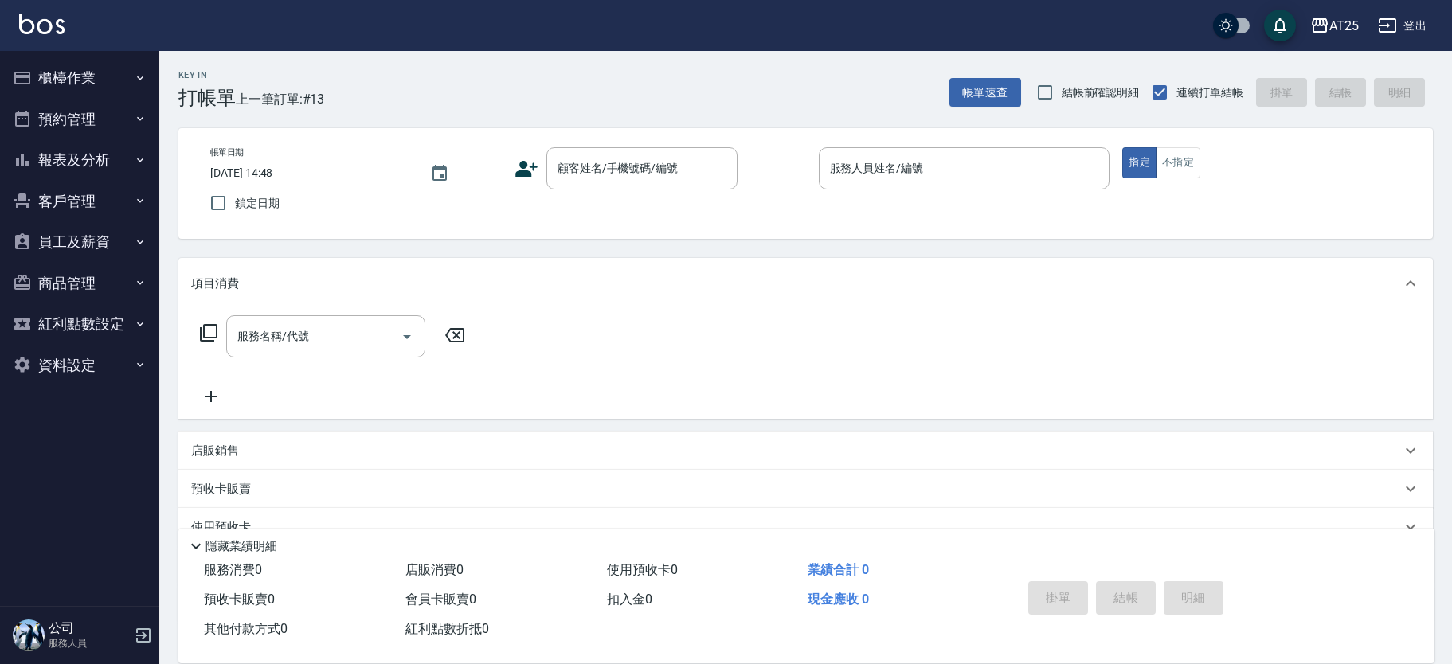
click at [929, 197] on p at bounding box center [965, 198] width 292 height 17
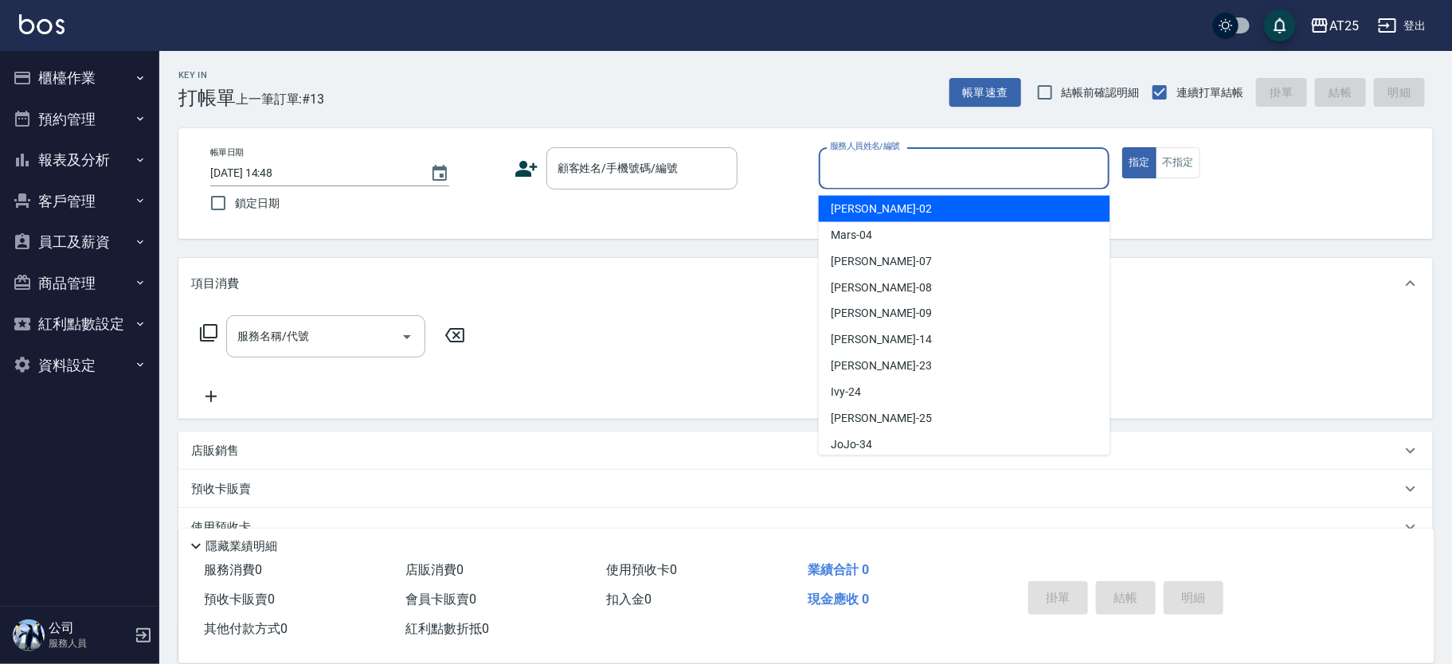
click at [934, 172] on input "服務人員姓名/編號" at bounding box center [964, 169] width 277 height 28
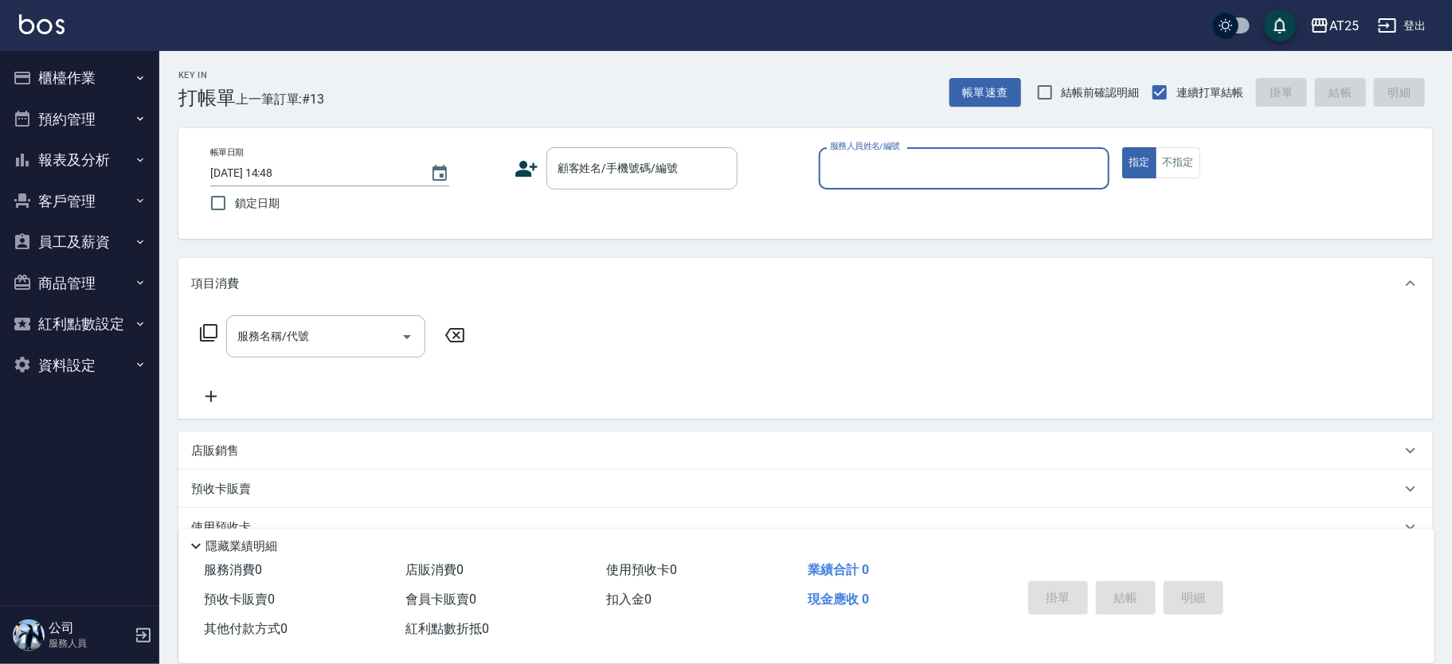
click at [934, 172] on input "服務人員姓名/編號" at bounding box center [964, 169] width 277 height 28
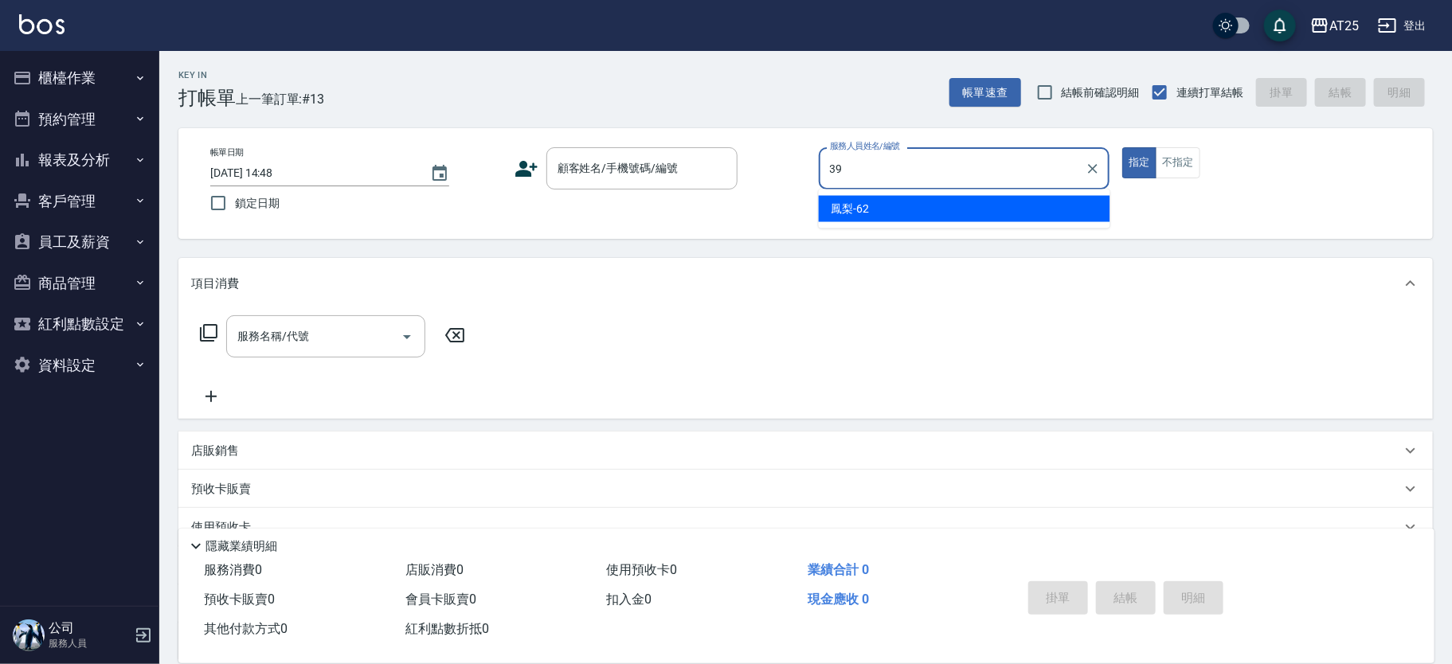
type input "N-39"
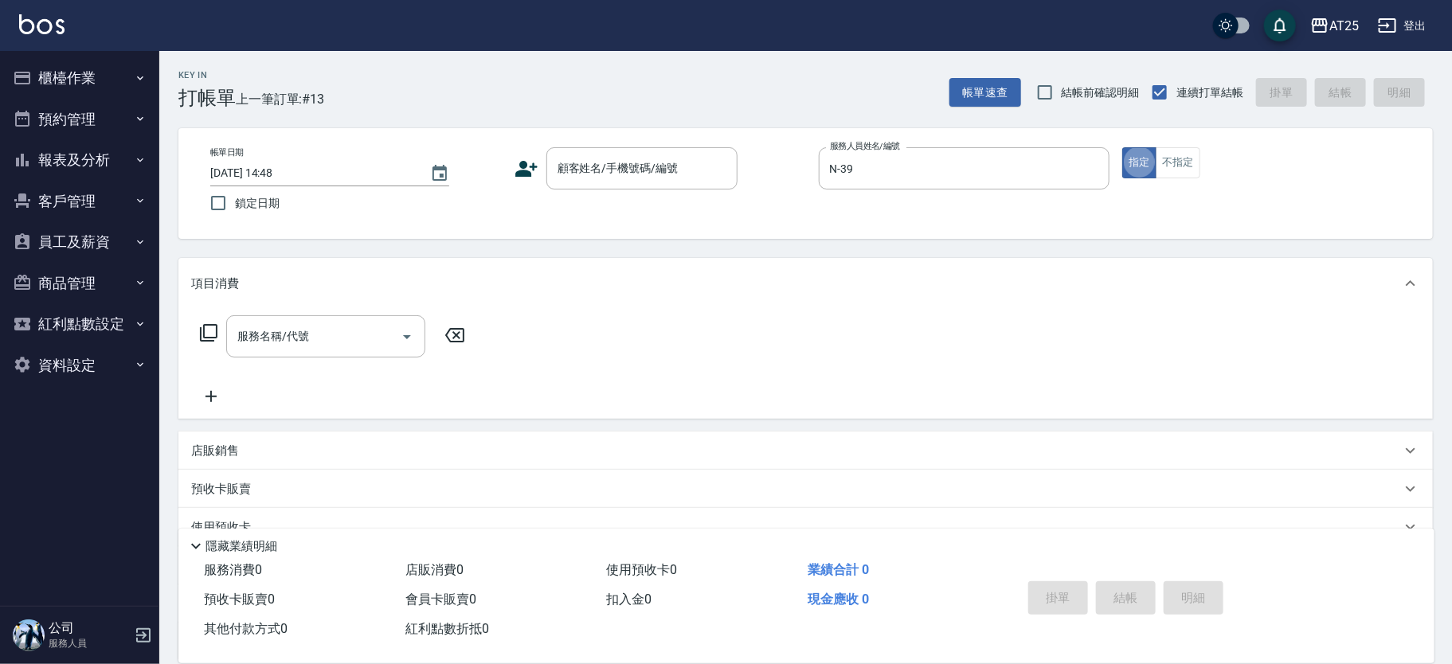
type button "true"
click at [666, 162] on div "顧客姓名/手機號碼/編號 顧客姓名/手機號碼/編號" at bounding box center [641, 168] width 191 height 42
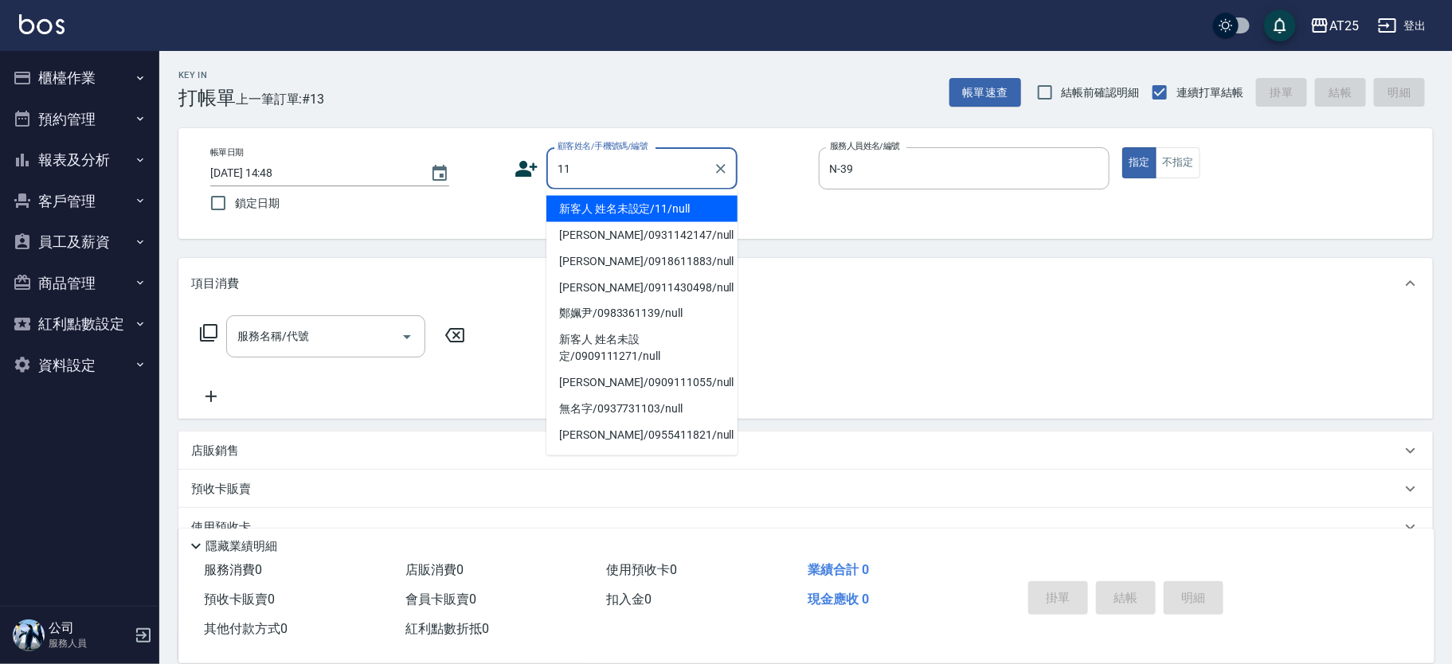
type input "1"
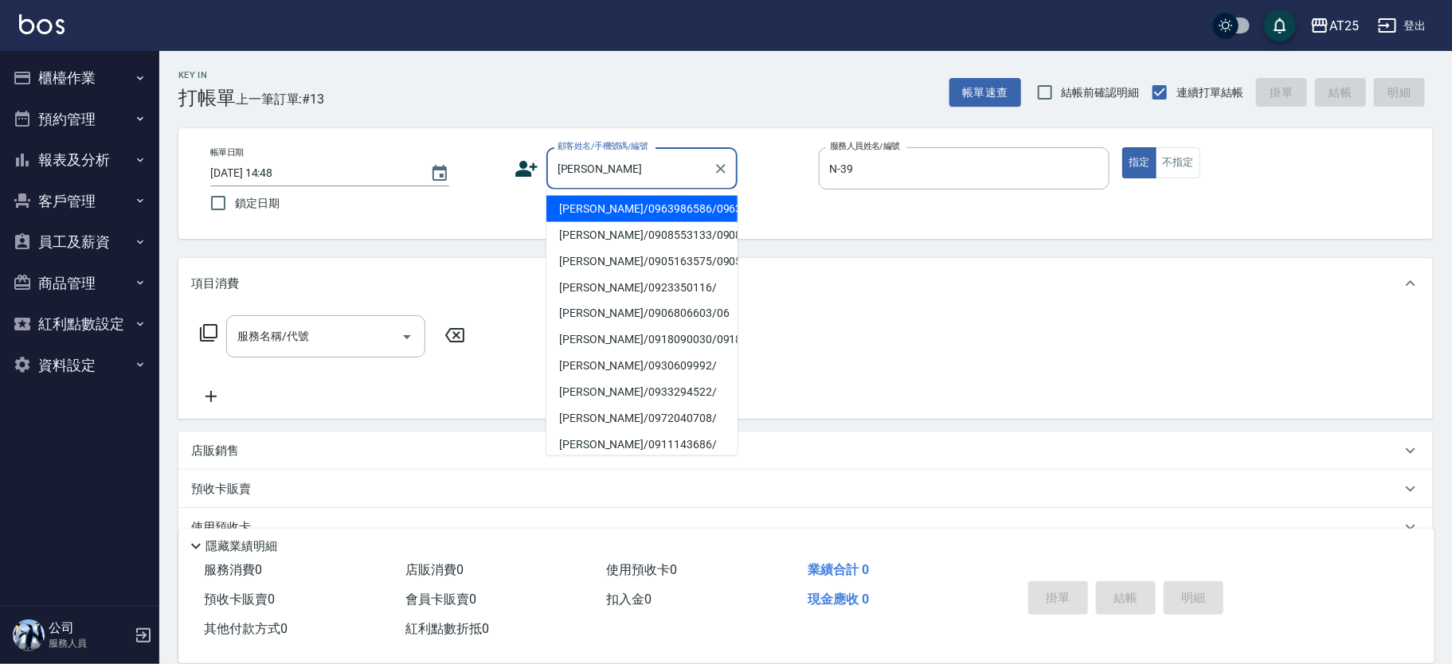
click at [590, 221] on li "陳奕翔/0963986586/0963986586" at bounding box center [641, 209] width 191 height 26
type input "陳奕翔/0963986586/0963986586"
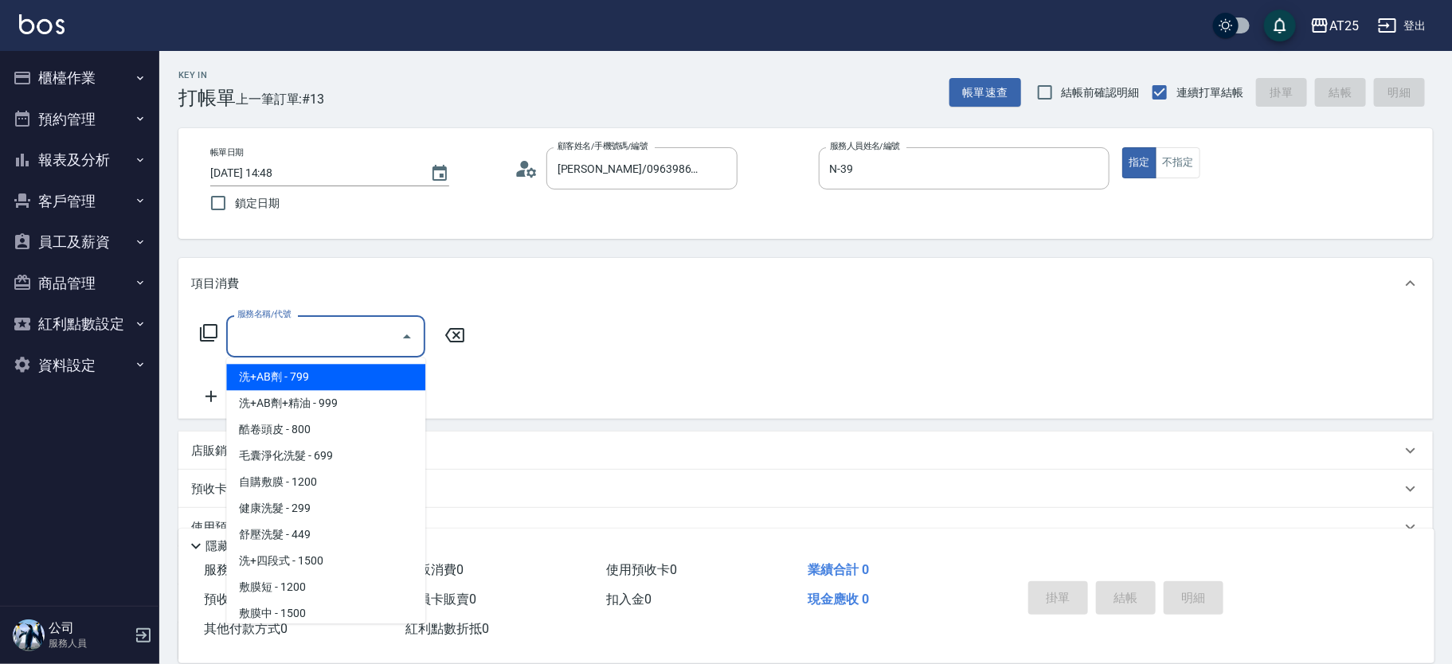
click at [299, 330] on div "服務名稱/代號 服務名稱/代號" at bounding box center [325, 336] width 199 height 42
type input "201"
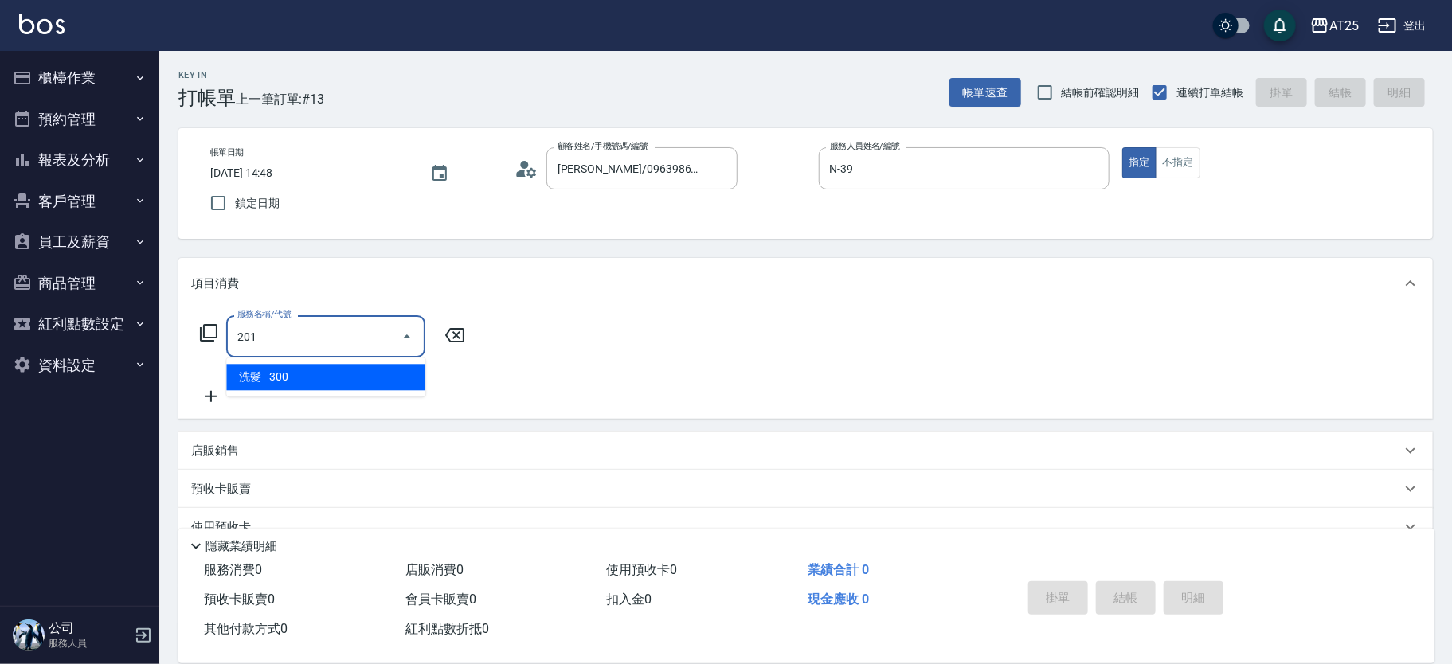
click at [253, 383] on span "洗髮 - 300" at bounding box center [325, 377] width 199 height 26
type input "30"
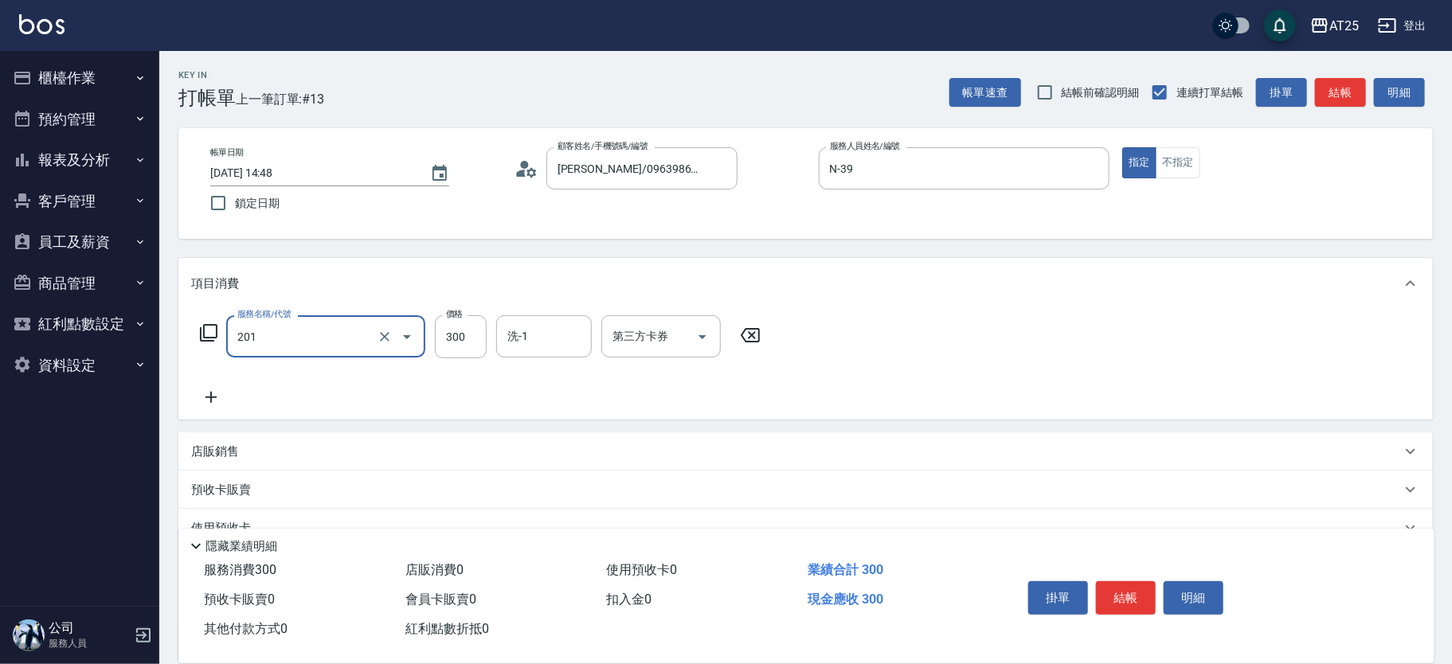
type input "洗髮(201)"
click at [219, 388] on icon at bounding box center [211, 397] width 40 height 19
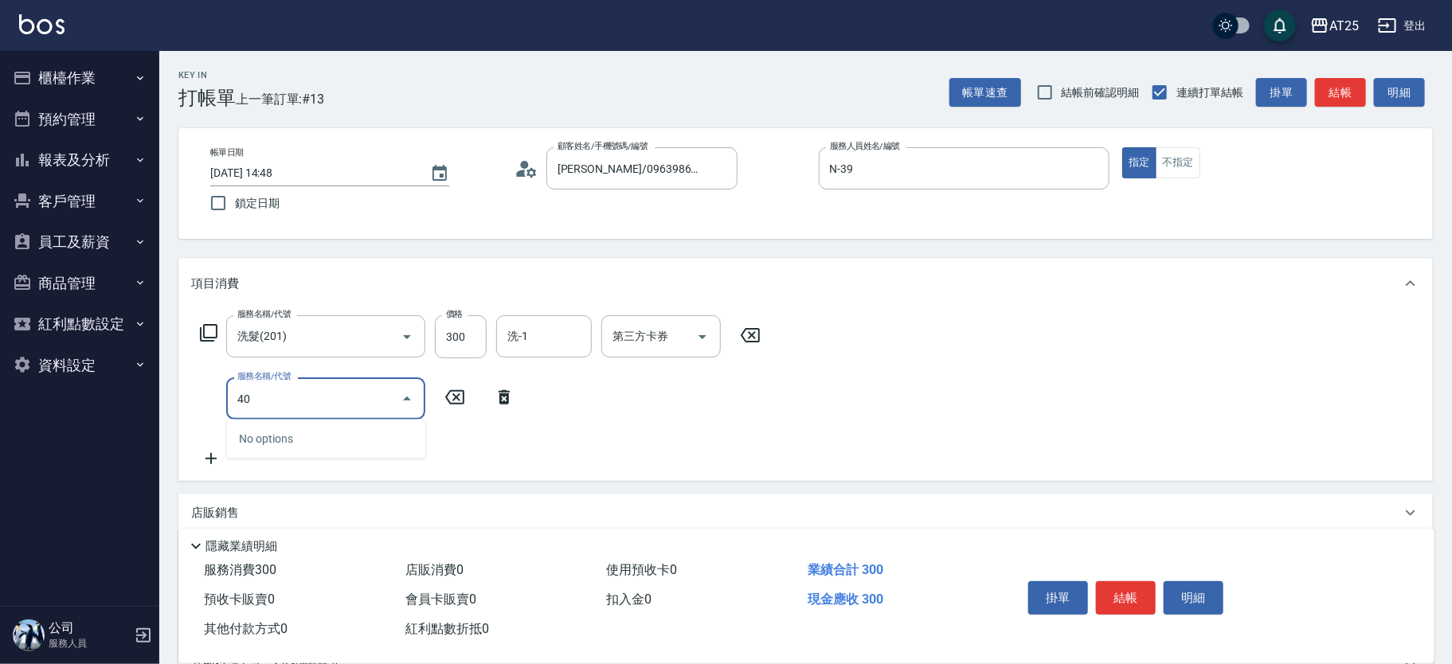
type input "401"
click at [295, 439] on span "剪髮 - 300" at bounding box center [325, 439] width 199 height 26
type input "60"
type input "剪髮(401)"
click at [453, 398] on input "300" at bounding box center [461, 399] width 52 height 43
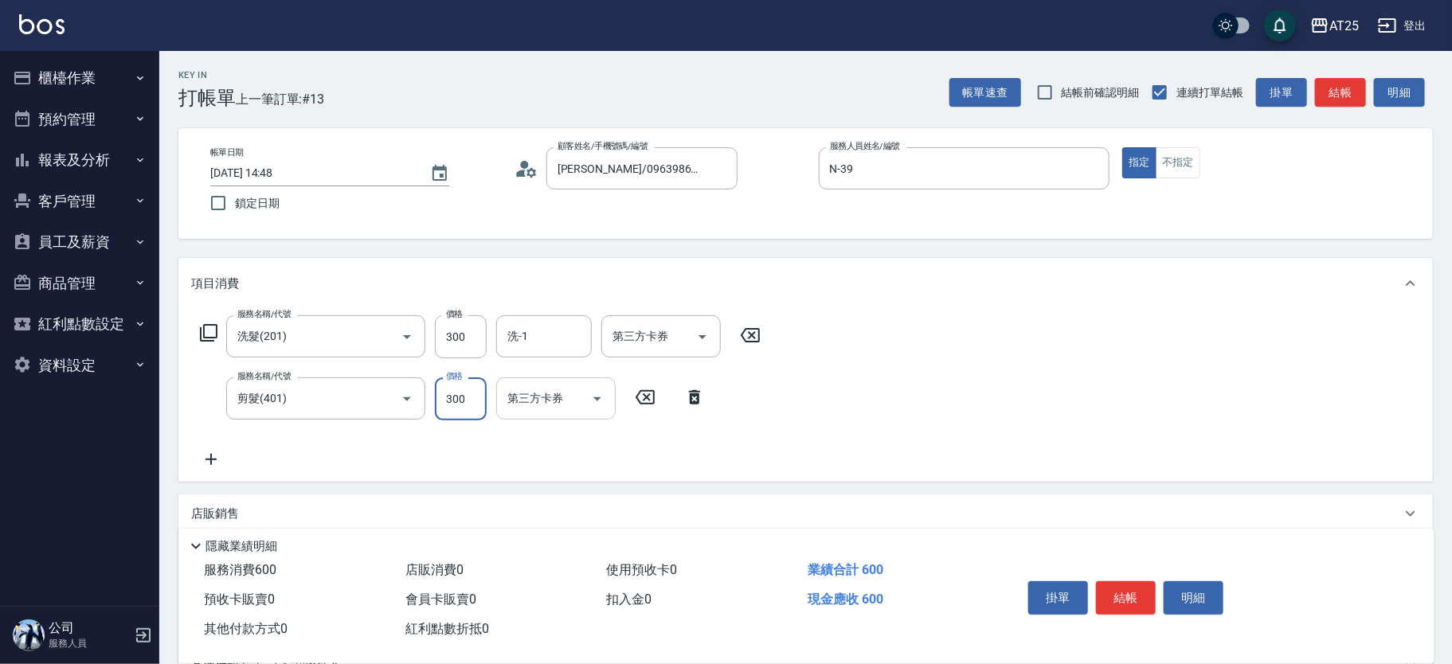
type input "30"
type input "20"
type input "50"
type input "200"
click at [1122, 593] on button "結帳" at bounding box center [1126, 598] width 60 height 33
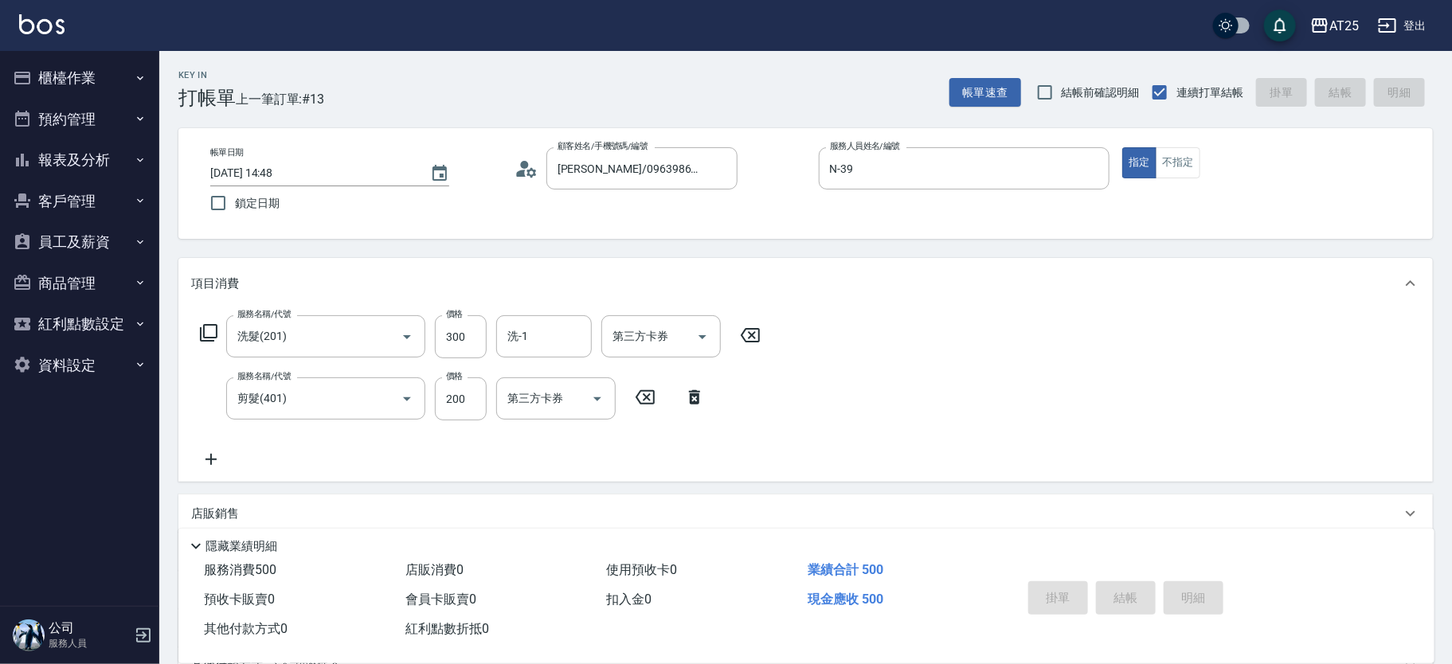
type input "2025/08/10 15:25"
type input "0"
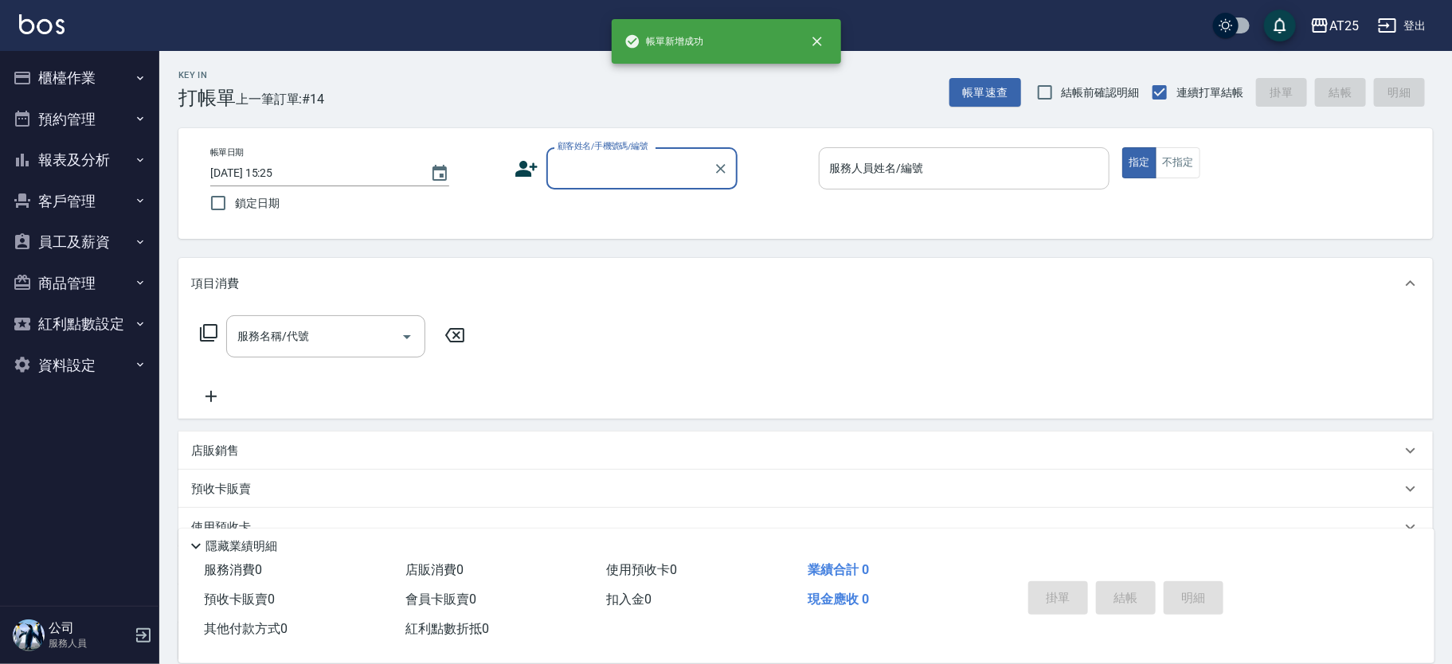
click at [905, 159] on div "服務人員姓名/編號 服務人員姓名/編號" at bounding box center [965, 168] width 292 height 42
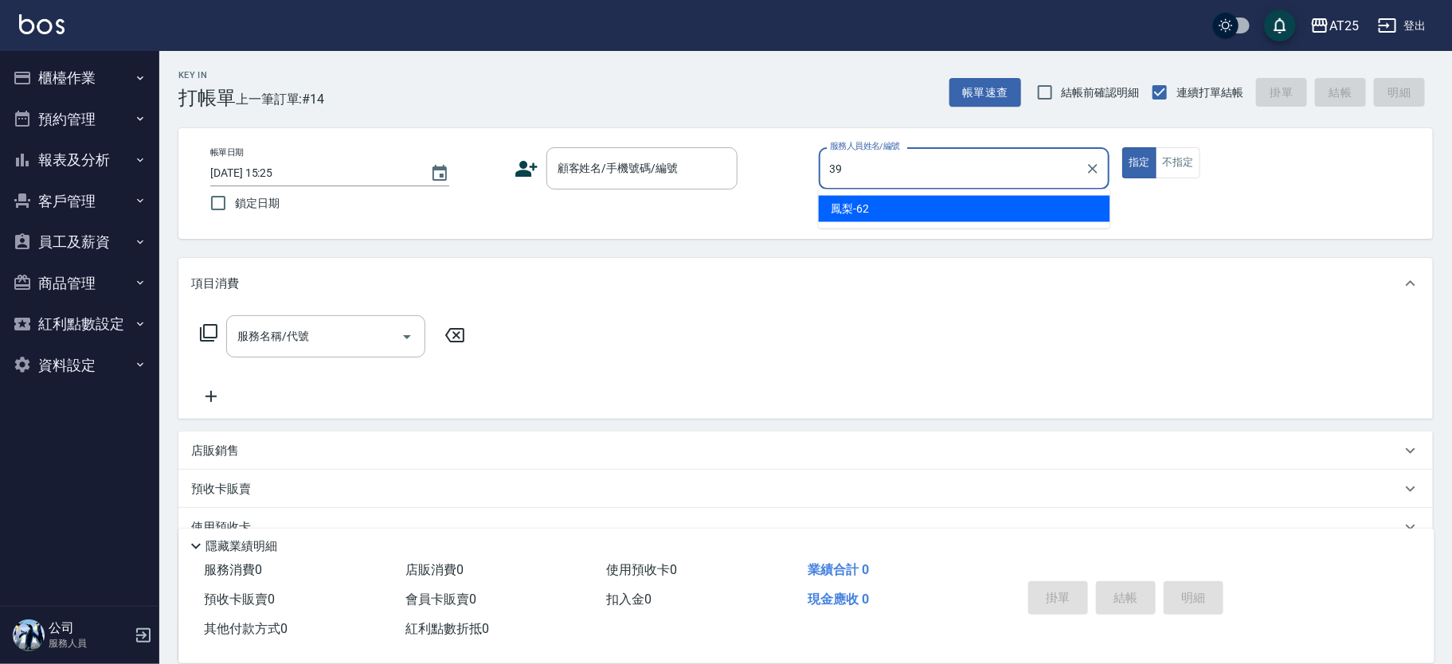
type input "N-39"
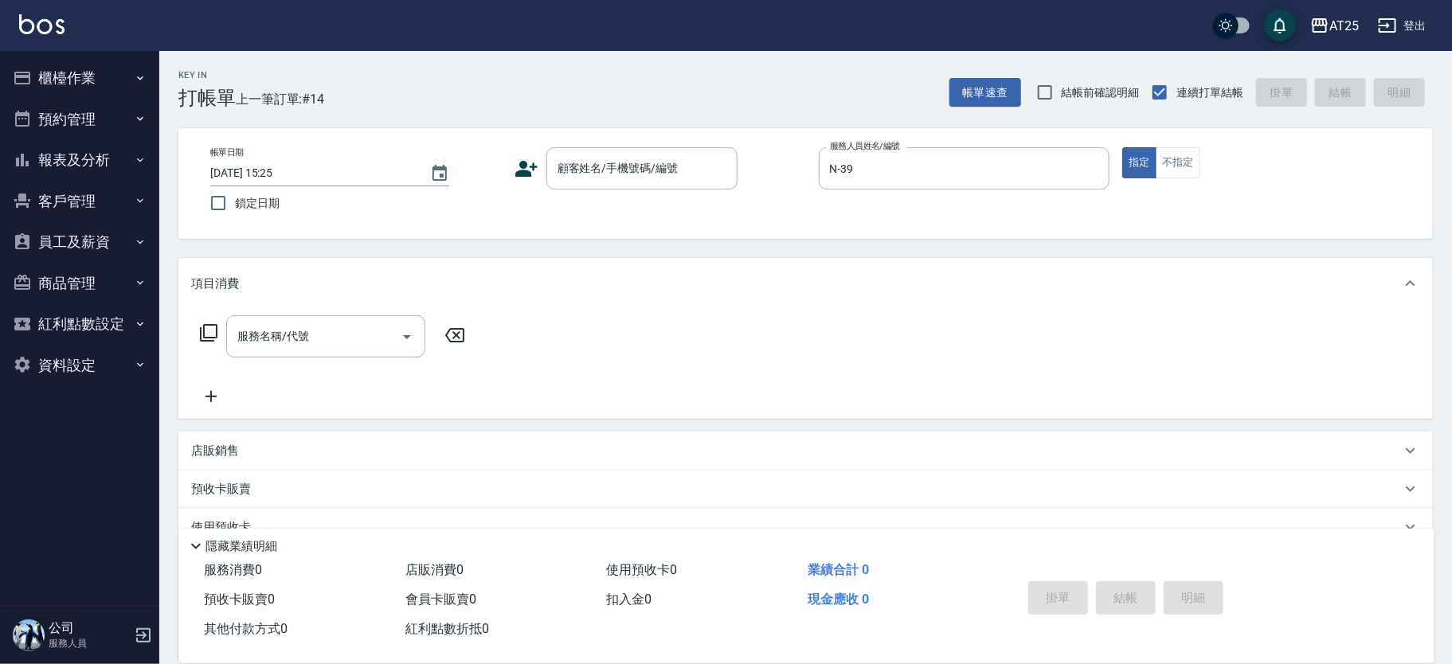
click at [538, 175] on icon at bounding box center [527, 169] width 24 height 24
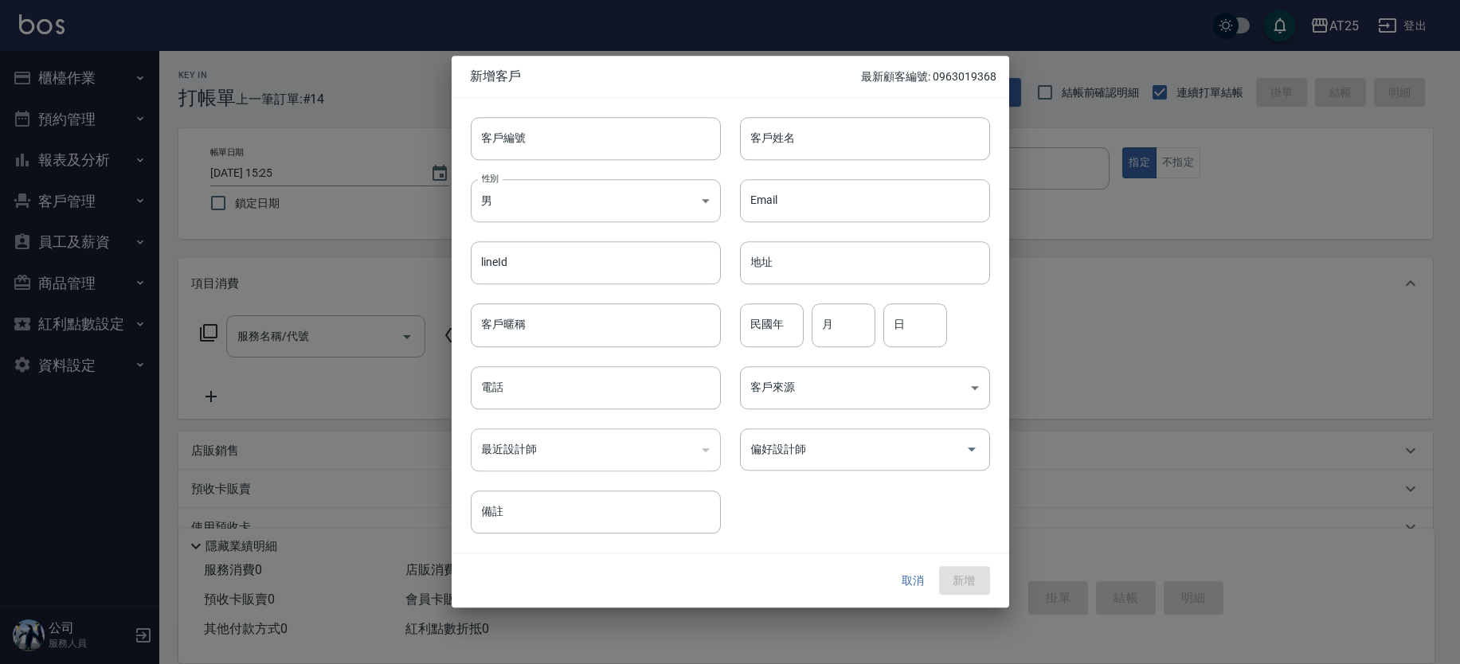
click at [611, 166] on div "性別 男 MALE 性別" at bounding box center [586, 191] width 269 height 62
click at [907, 577] on button "取消" at bounding box center [913, 580] width 51 height 29
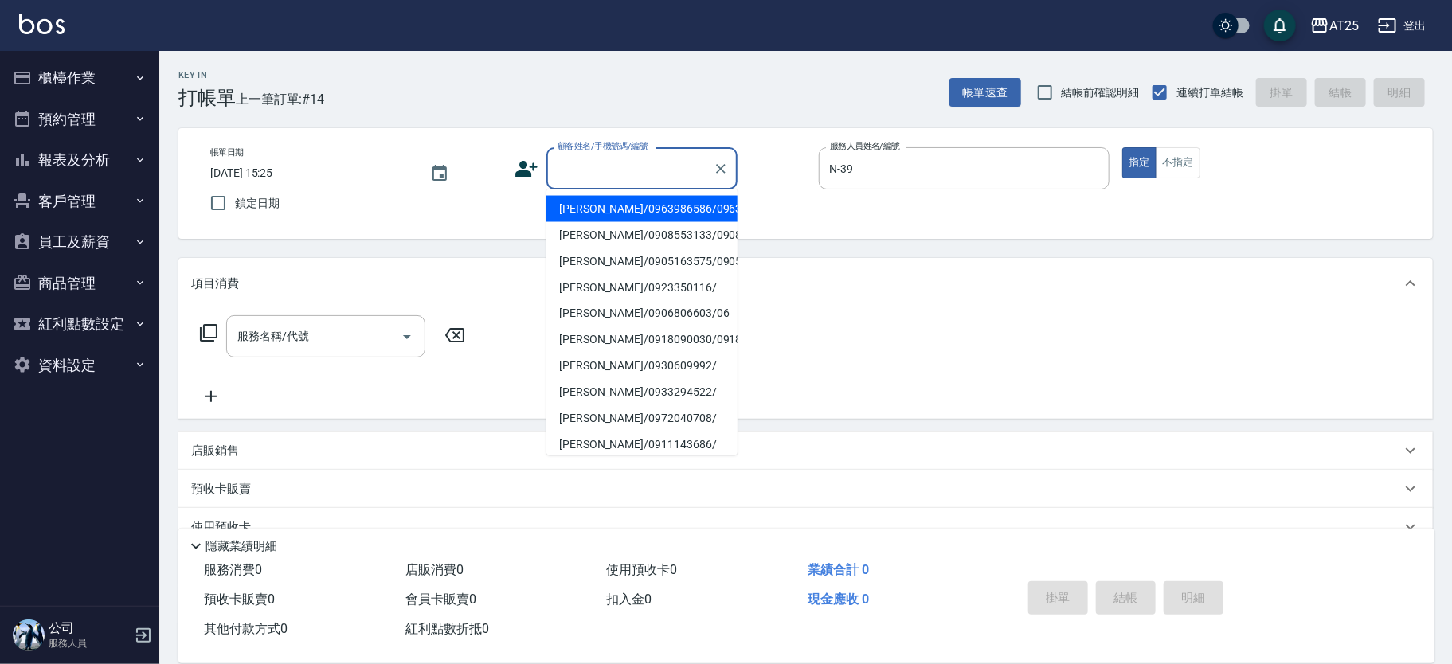
click at [613, 178] on input "顧客姓名/手機號碼/編號" at bounding box center [630, 169] width 153 height 28
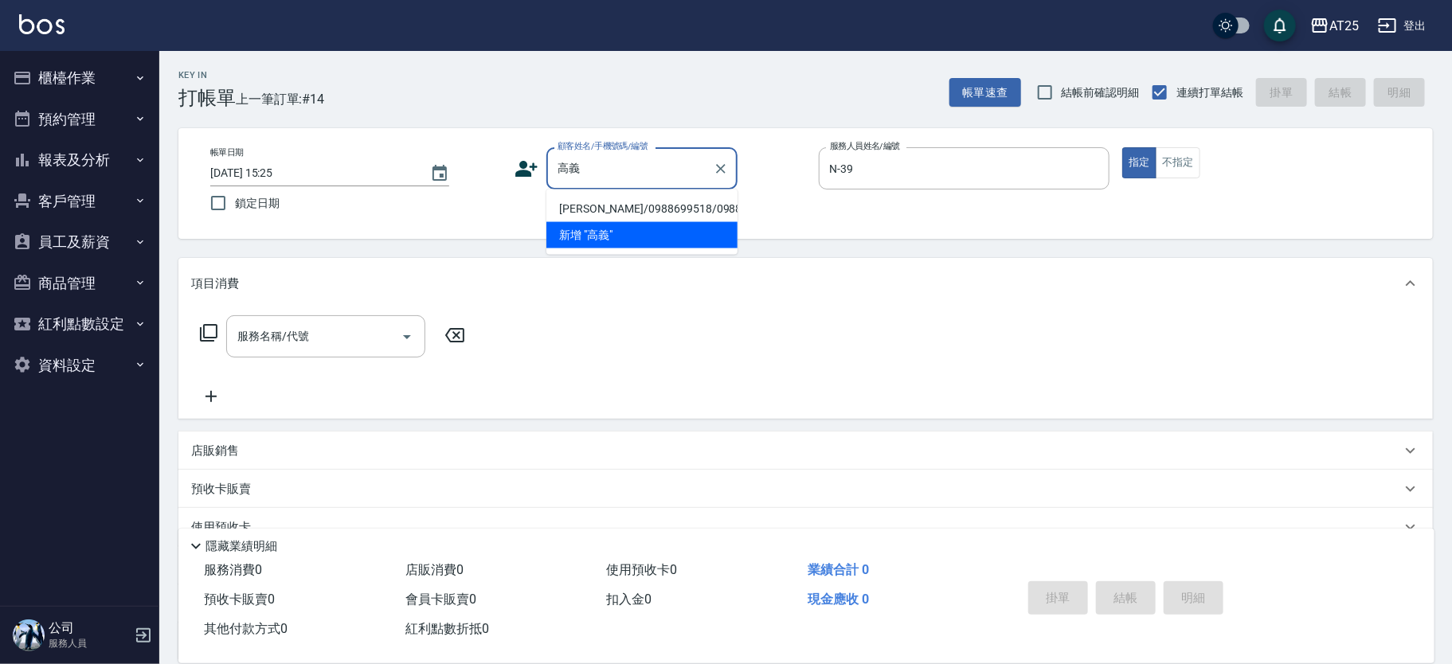
click at [627, 206] on li "高義傑/0988699518/0988699518" at bounding box center [641, 209] width 191 height 26
type input "高義傑/0988699518/0988699518"
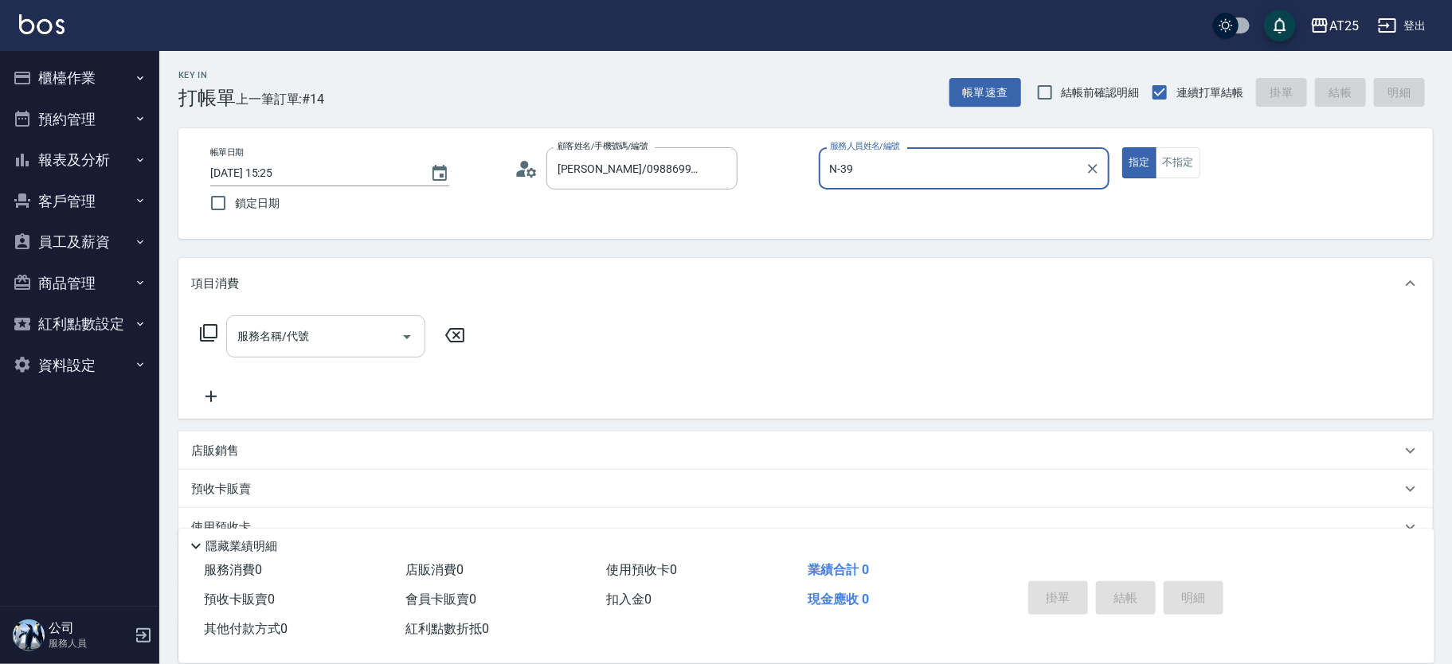
click at [370, 320] on div "服務名稱/代號" at bounding box center [325, 336] width 199 height 42
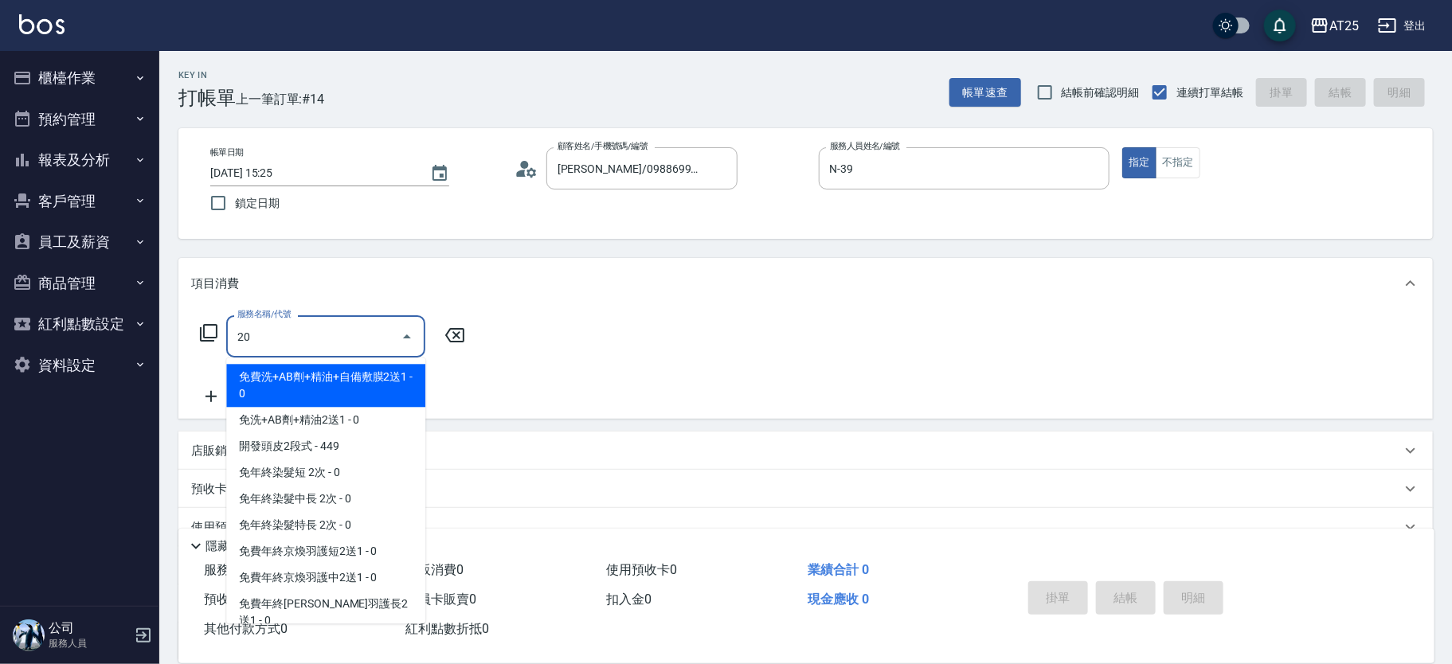
type input "201"
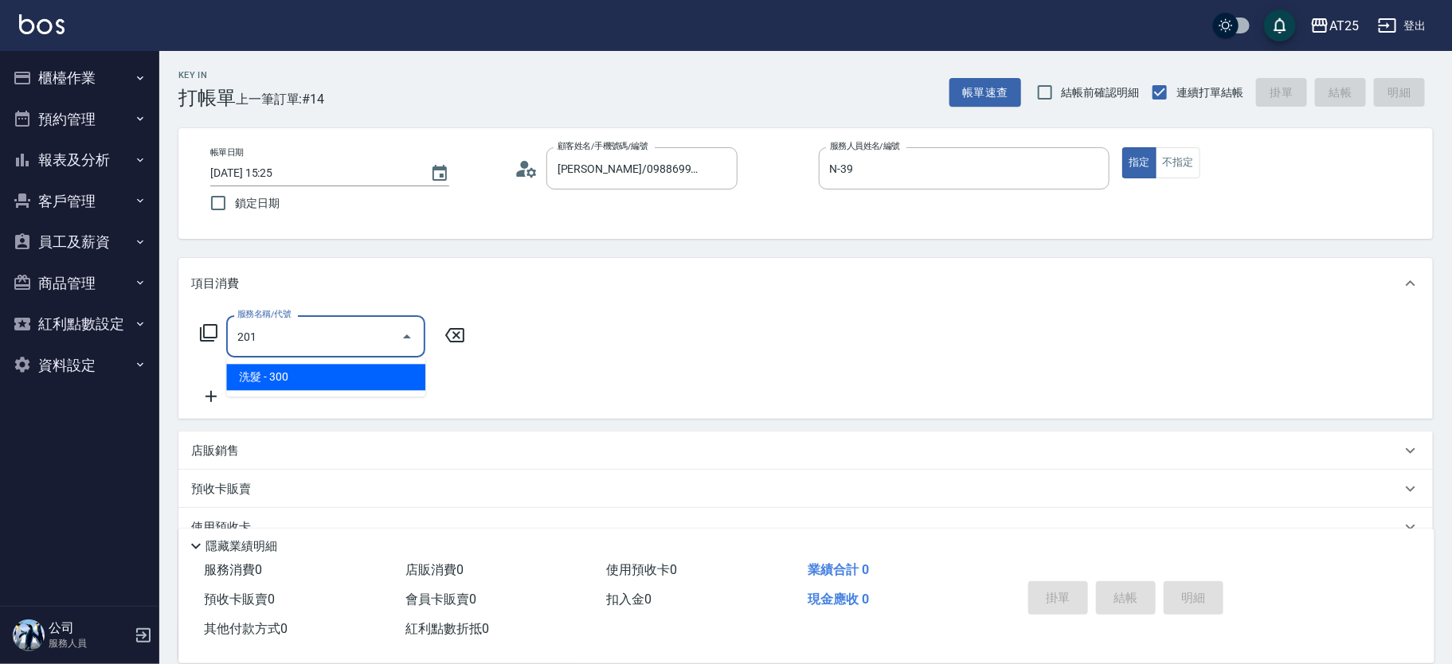
click at [238, 382] on span "洗髮 - 300" at bounding box center [325, 377] width 199 height 26
type input "30"
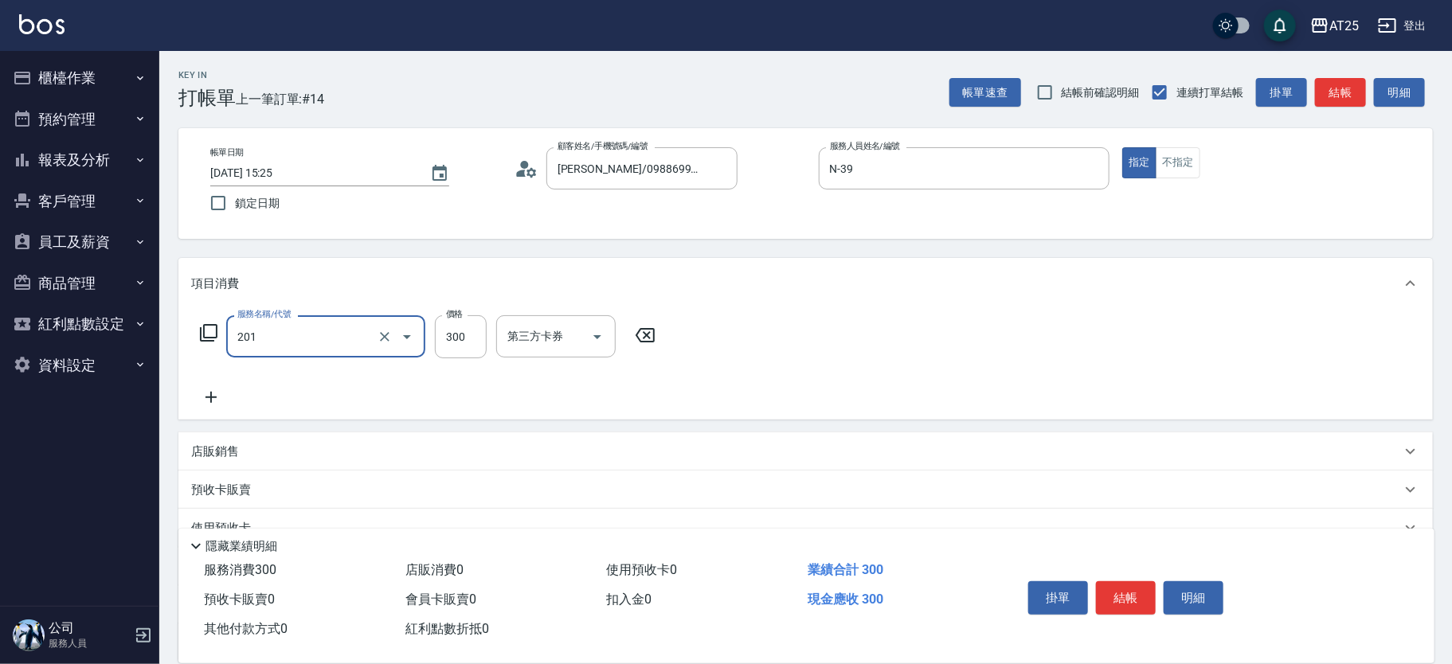
type input "洗髮(201)"
click at [202, 390] on icon at bounding box center [211, 397] width 40 height 19
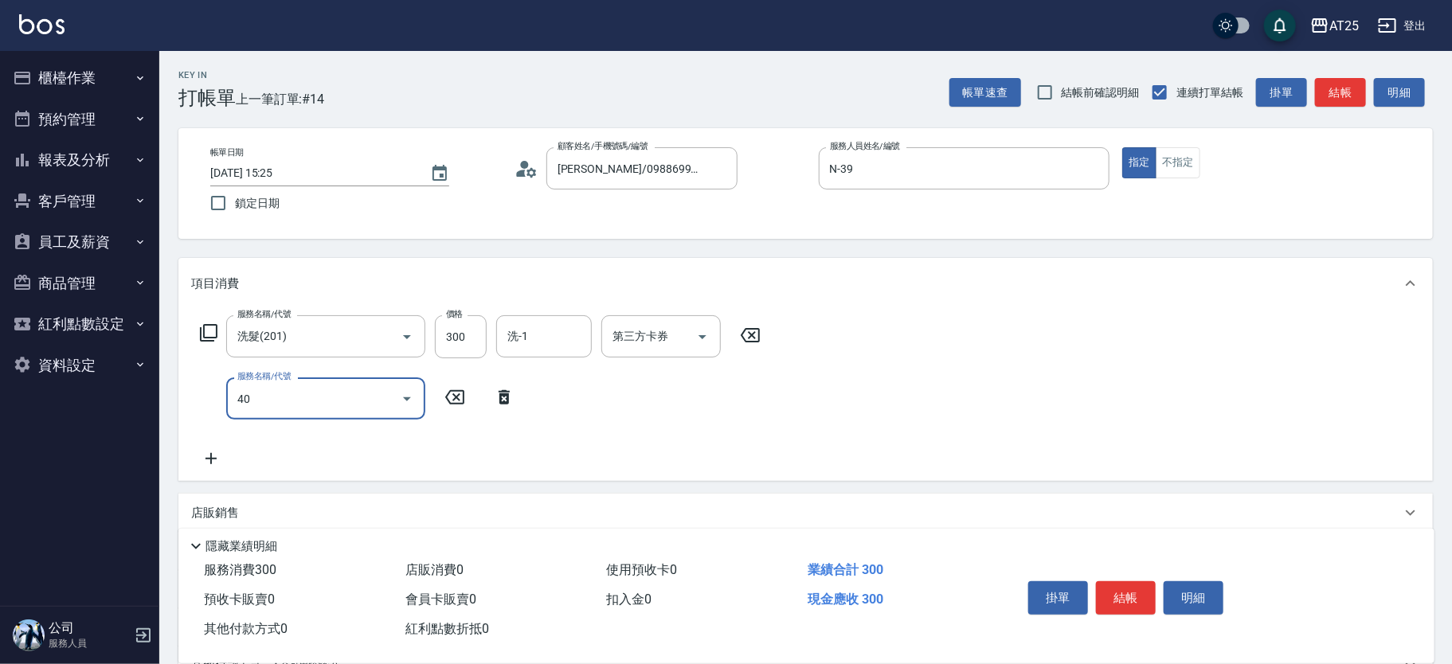
type input "401"
click at [310, 439] on span "剪髮 - 300" at bounding box center [325, 439] width 199 height 26
type input "60"
type input "剪髮(401)"
drag, startPoint x: 456, startPoint y: 408, endPoint x: 484, endPoint y: 393, distance: 31.7
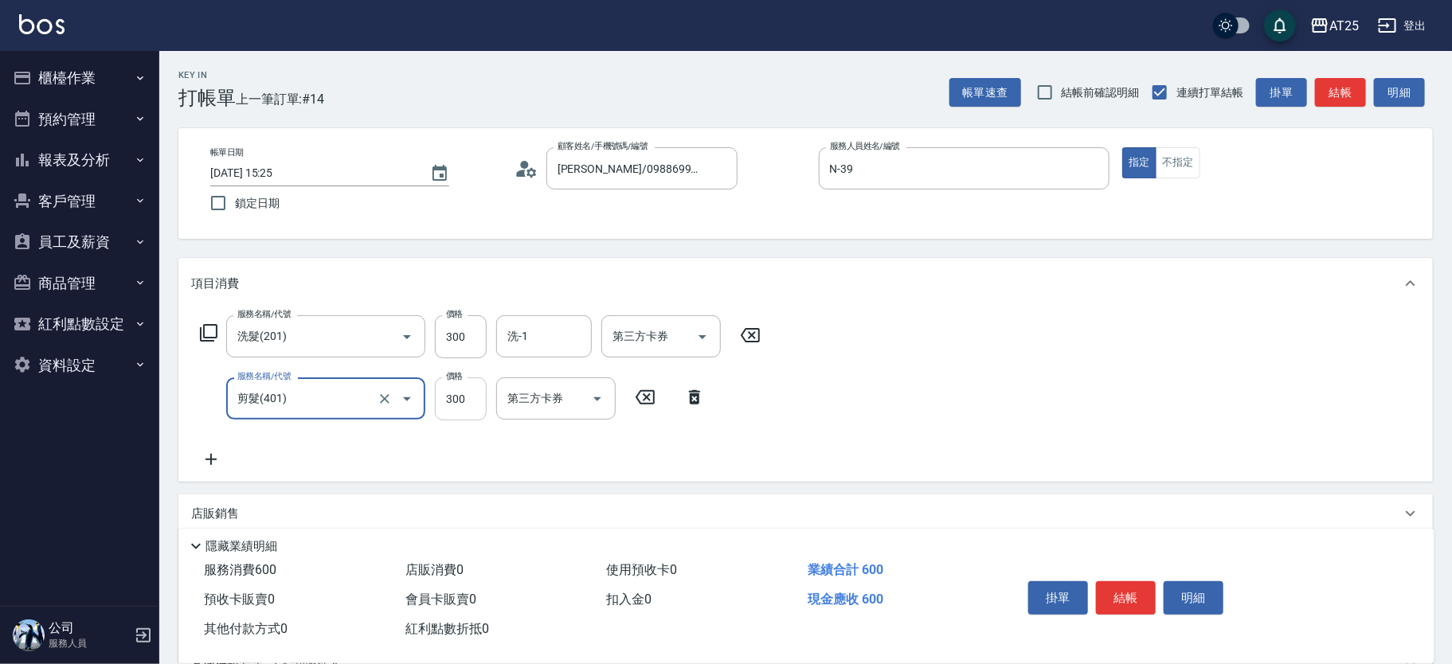
click at [456, 408] on input "300" at bounding box center [461, 399] width 52 height 43
type input "30"
type input "20"
type input "50"
click at [549, 351] on div "洗-1" at bounding box center [544, 336] width 96 height 42
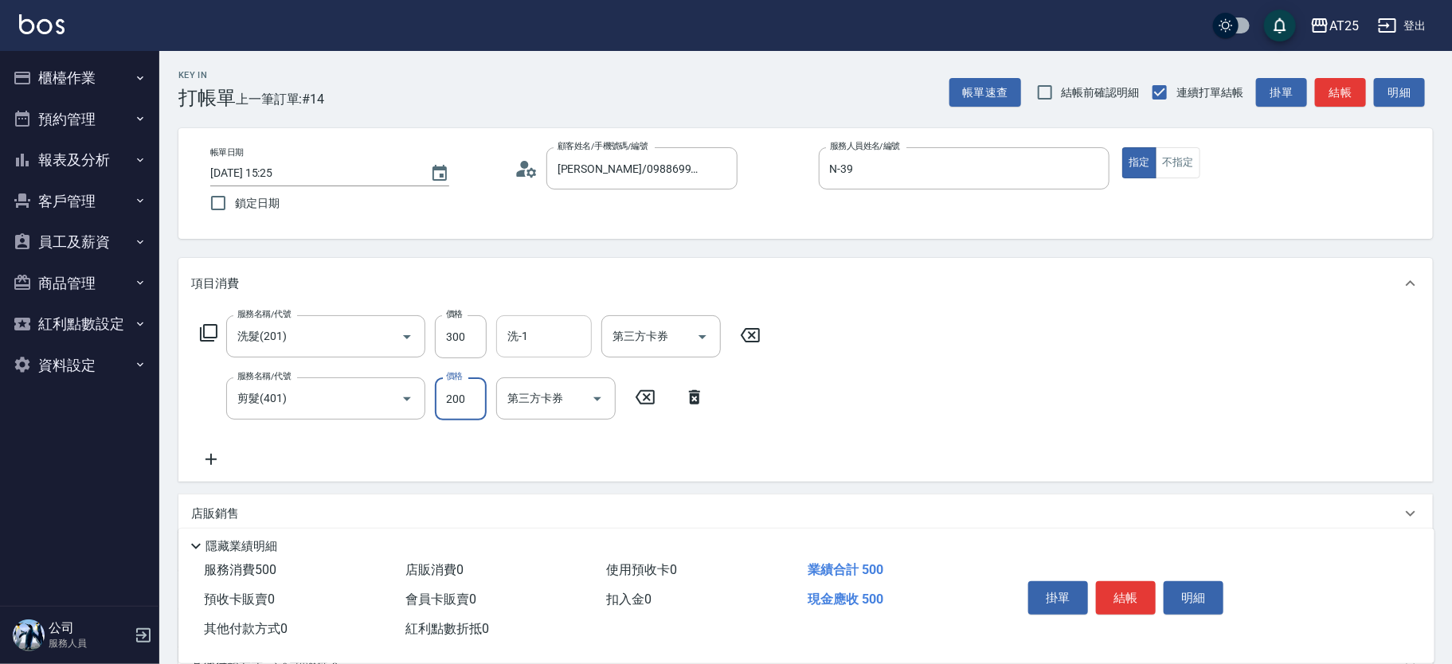
type input "200"
click at [546, 374] on div "小伶 -81" at bounding box center [544, 377] width 96 height 26
type input "小伶-81"
click at [1132, 586] on button "結帳" at bounding box center [1126, 598] width 60 height 33
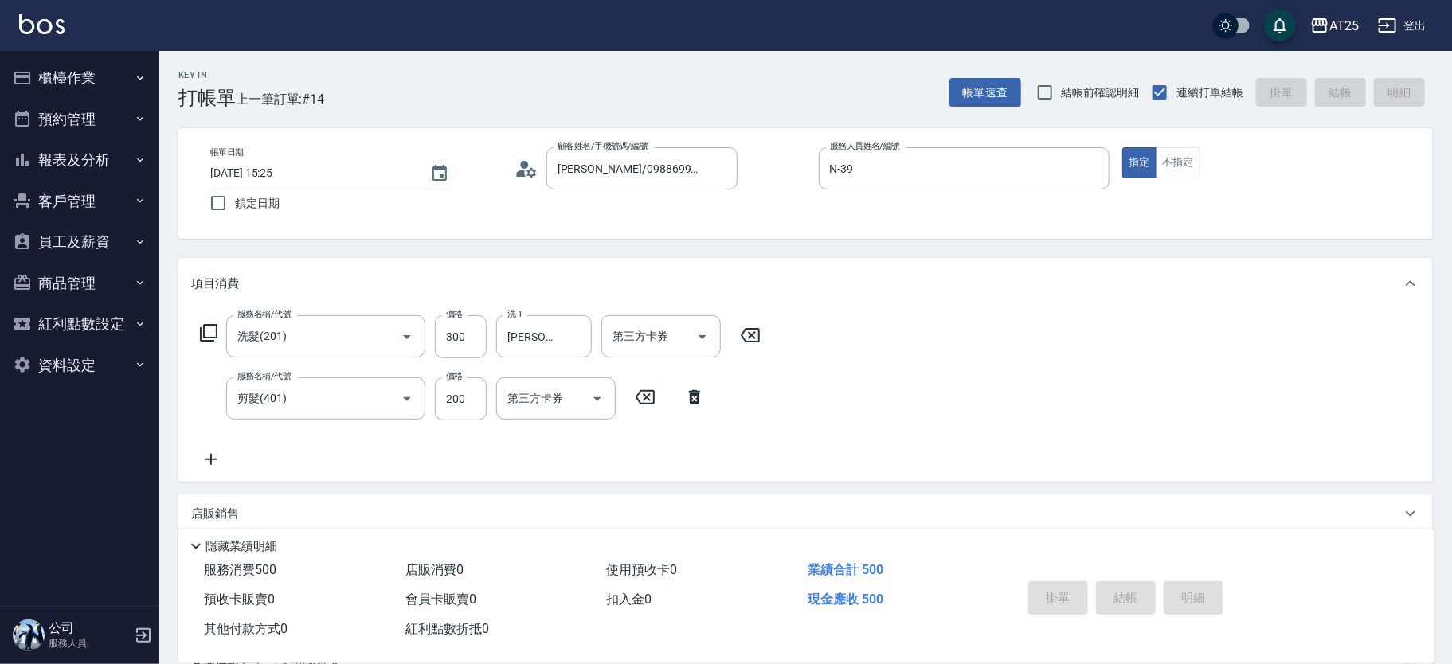
type input "2025/08/10 15:26"
type input "0"
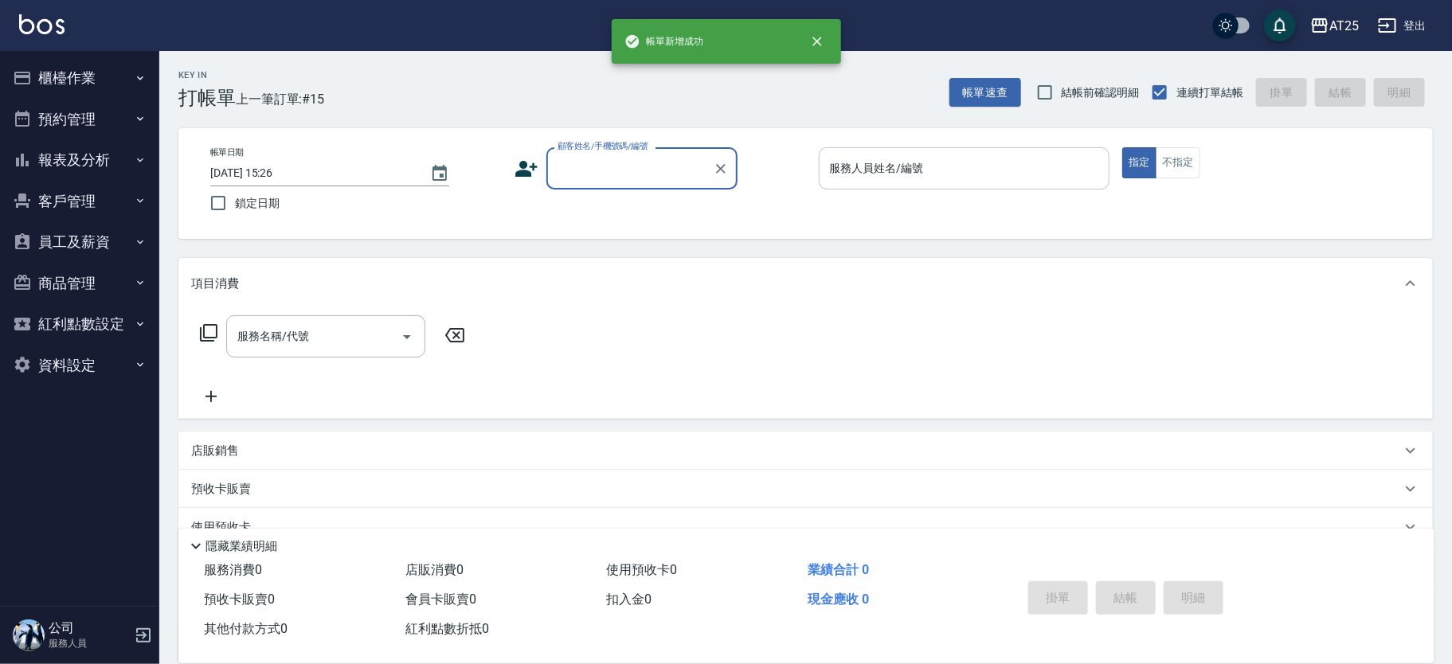
click at [888, 151] on div "服務人員姓名/編號" at bounding box center [965, 168] width 292 height 42
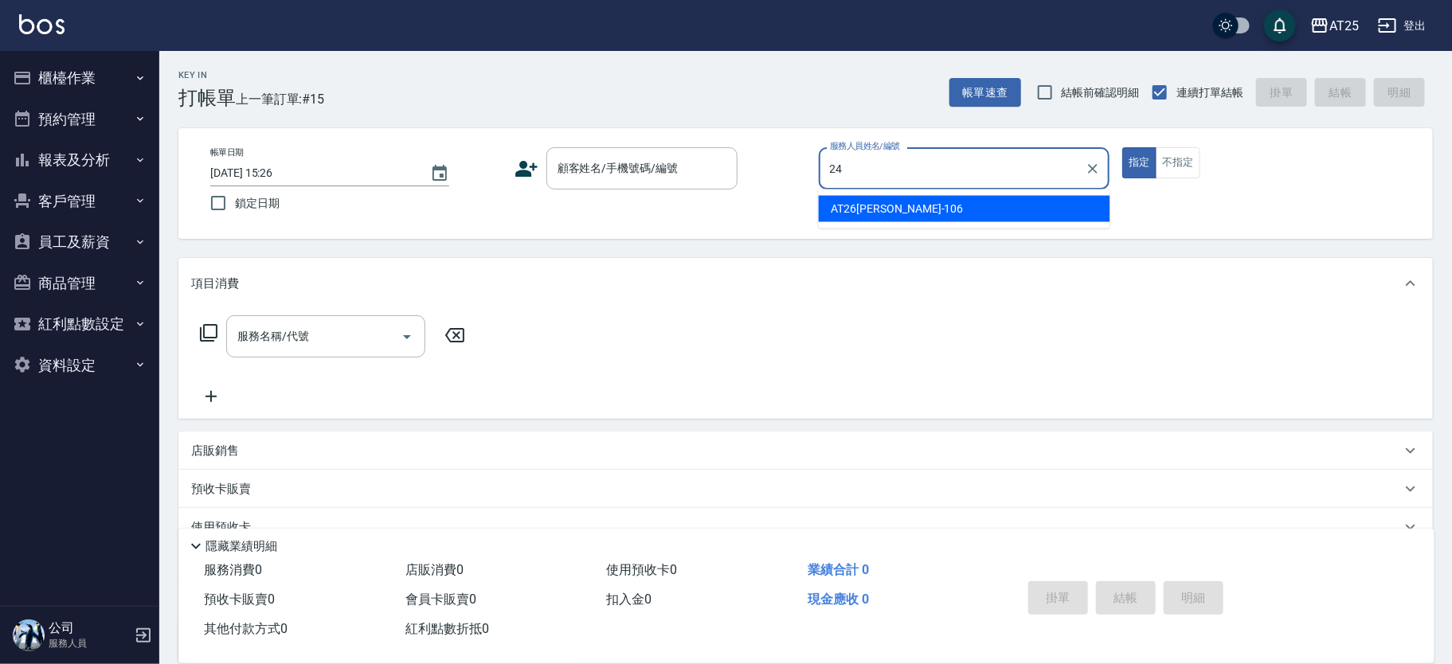
type input "Ivy-24"
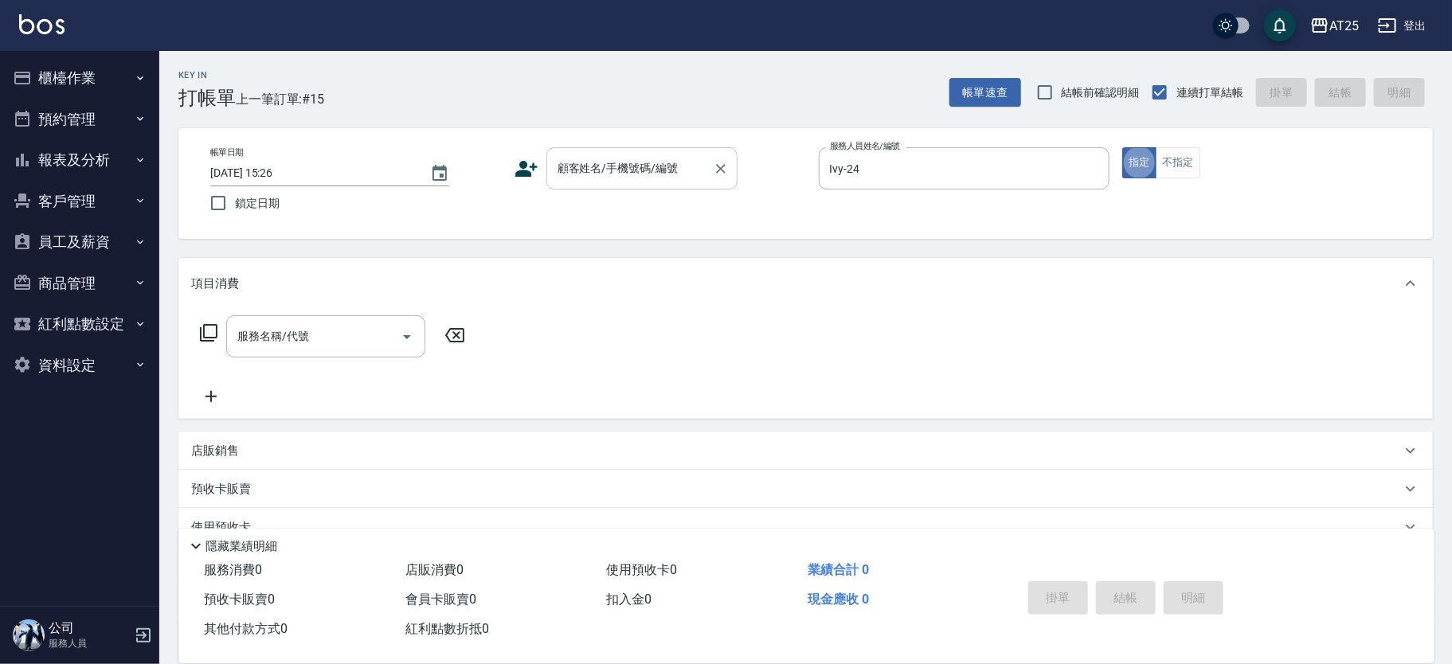
click at [676, 173] on input "顧客姓名/手機號碼/編號" at bounding box center [630, 169] width 153 height 28
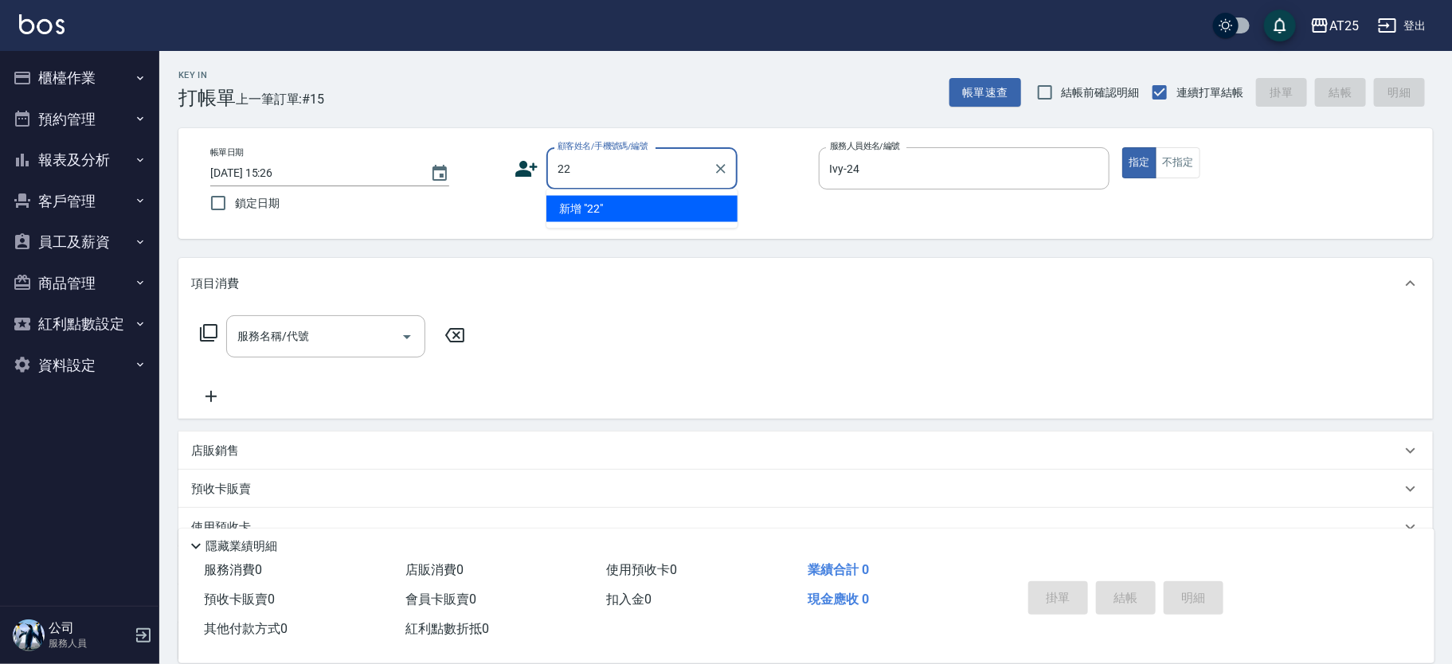
type input "2"
click at [585, 206] on li "新增 "11"" at bounding box center [641, 209] width 191 height 26
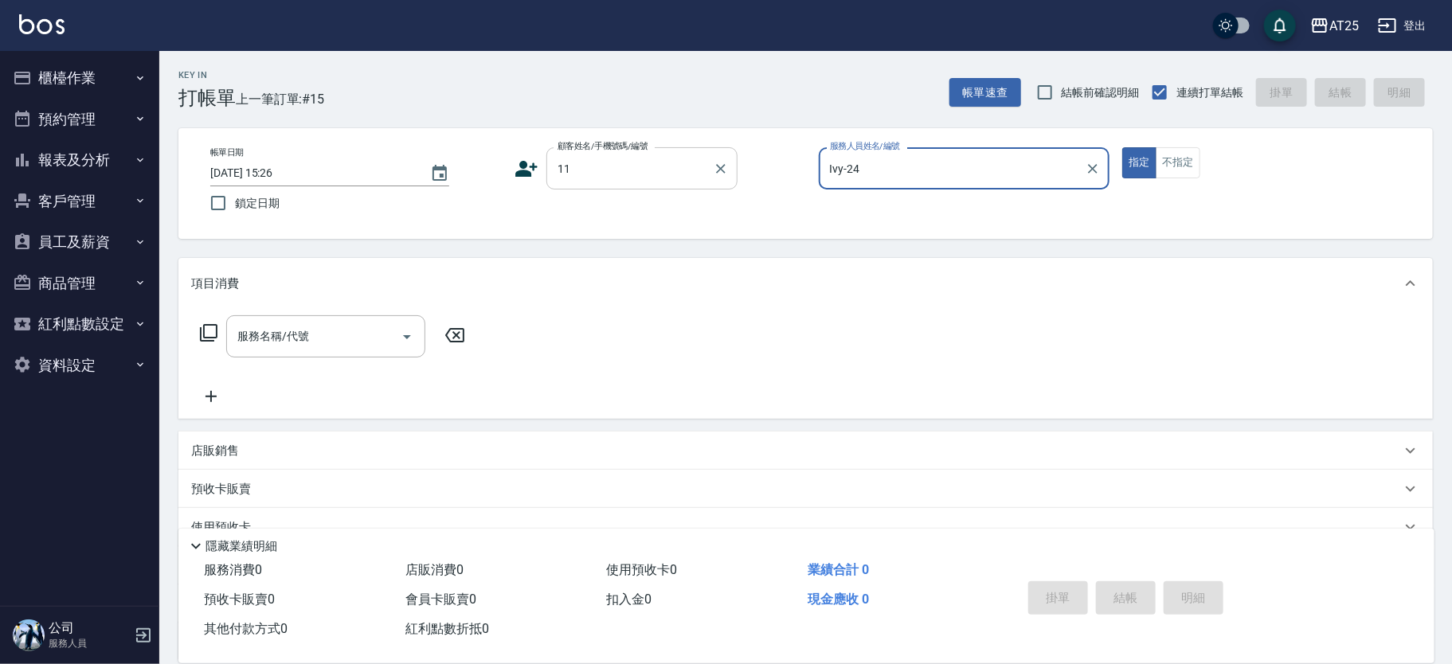
click at [637, 174] on input "11" at bounding box center [630, 169] width 153 height 28
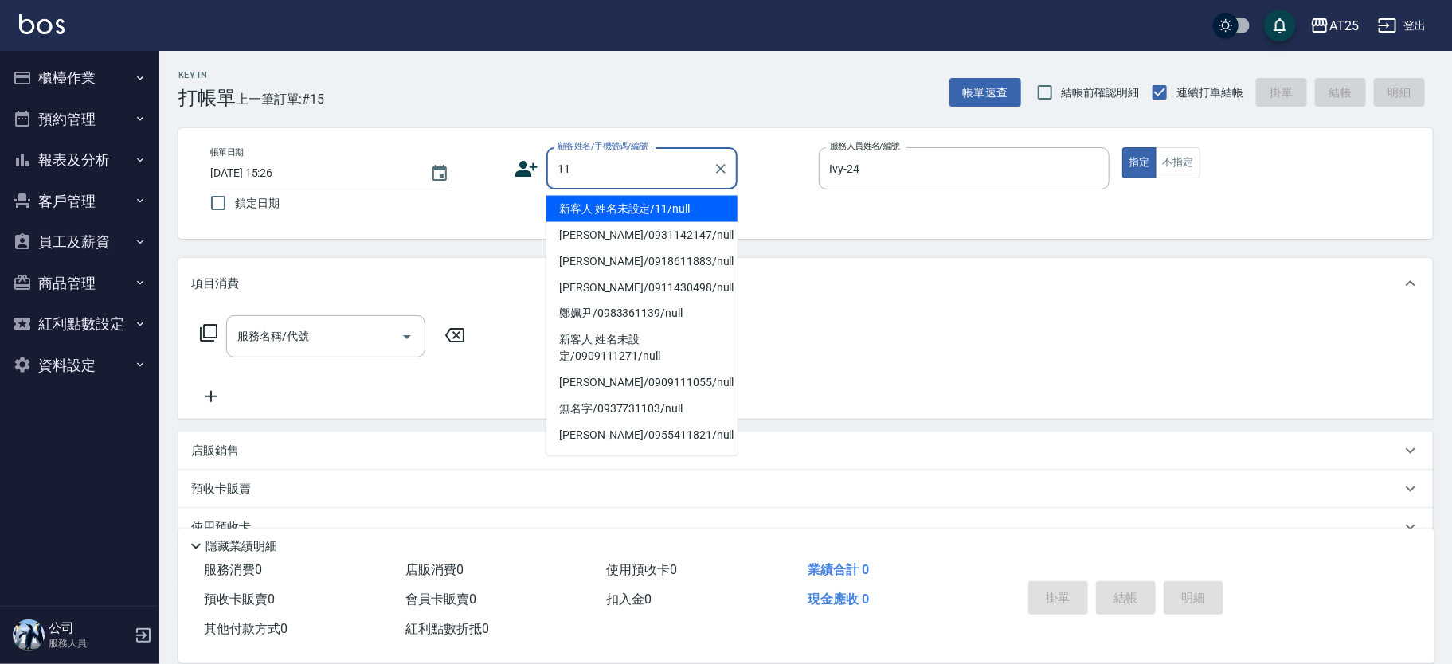
click at [621, 203] on li "新客人 姓名未設定/11/null" at bounding box center [641, 209] width 191 height 26
type input "新客人 姓名未設定/11/null"
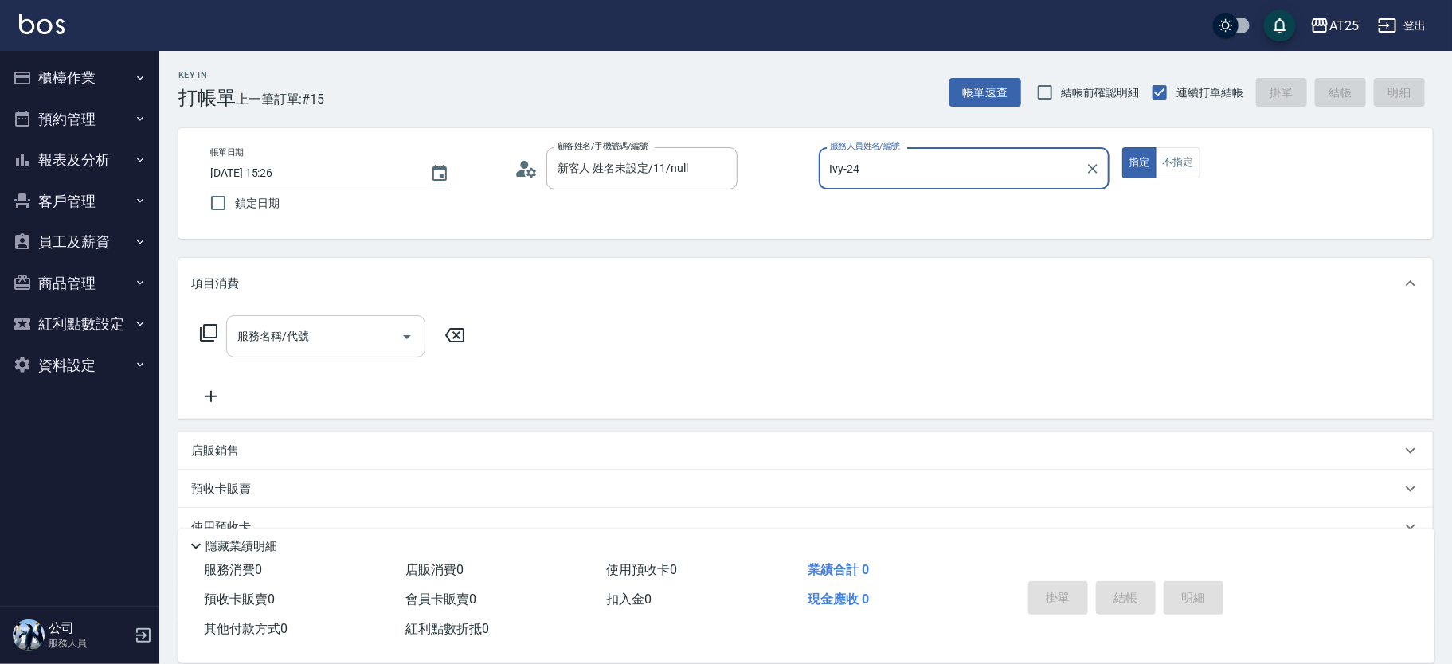
click at [319, 319] on div "服務名稱/代號" at bounding box center [325, 336] width 199 height 42
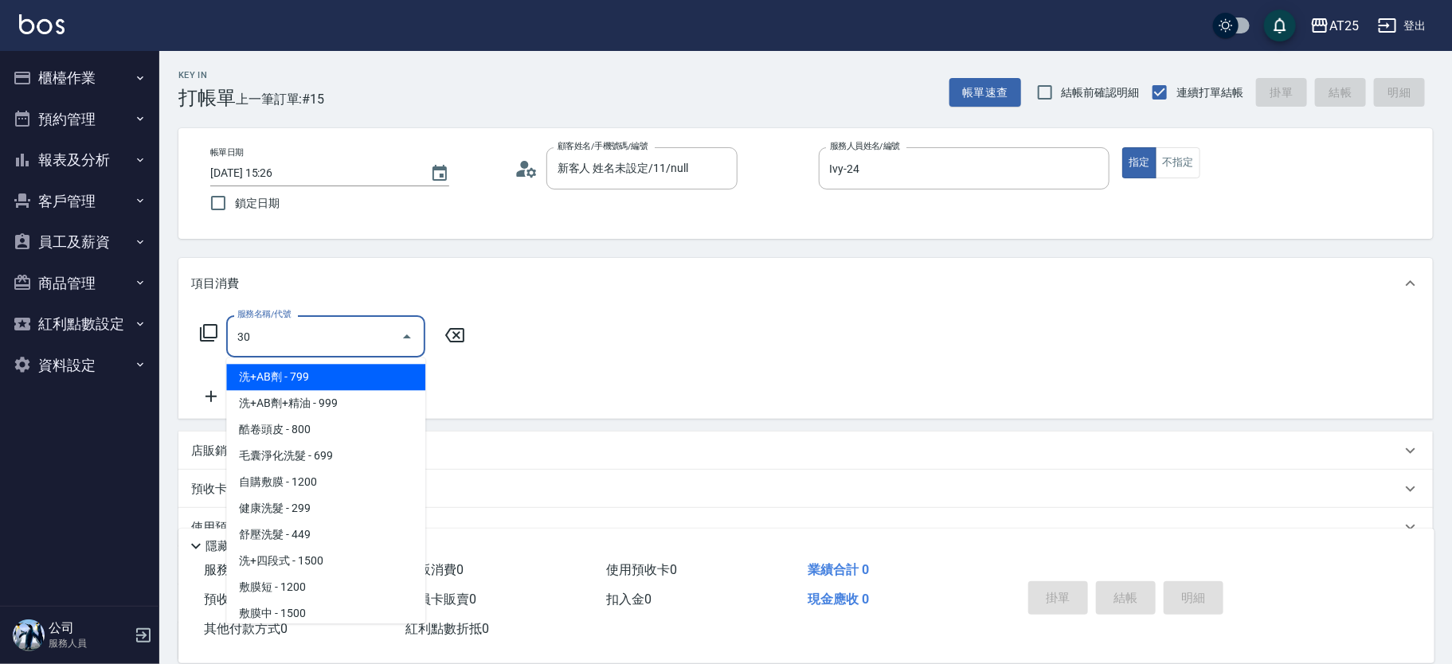
type input "301"
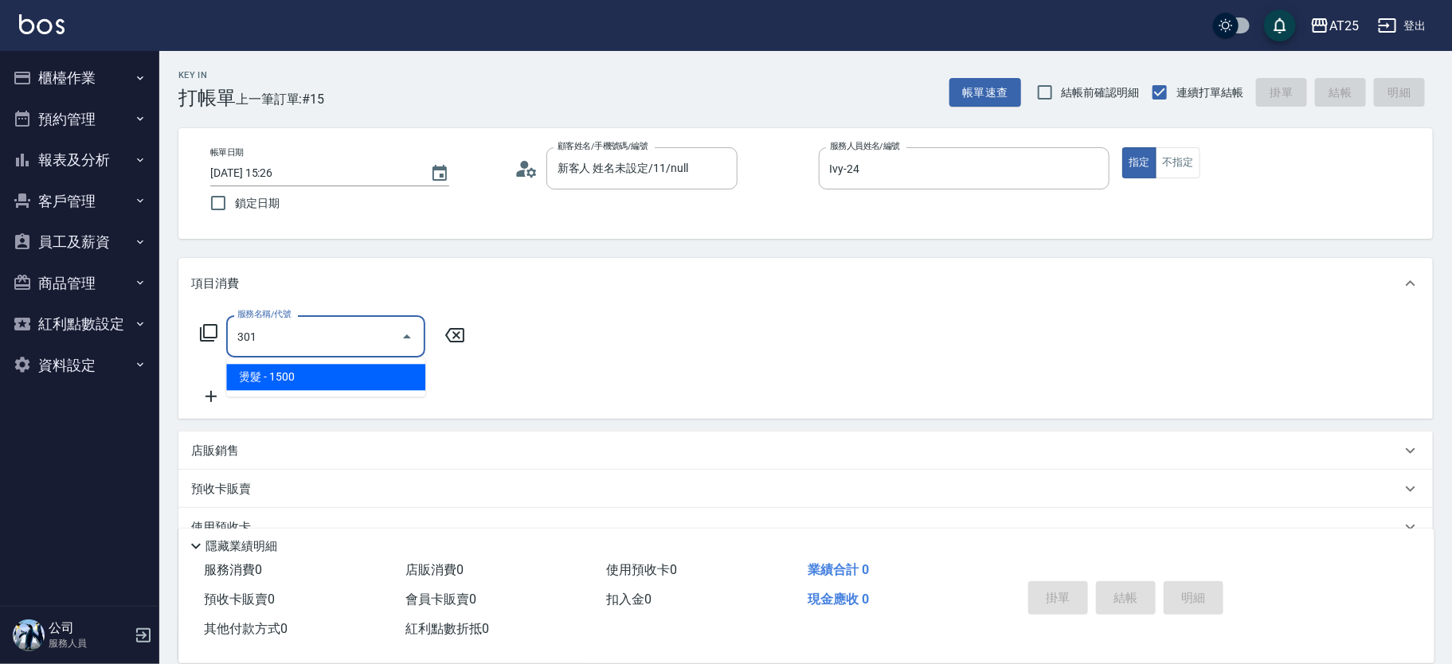
click at [256, 359] on ul "燙髮 - 1500" at bounding box center [325, 377] width 199 height 39
click at [252, 381] on span "燙髮 - 1500" at bounding box center [325, 377] width 199 height 26
type input "150"
type input "燙髮(301)"
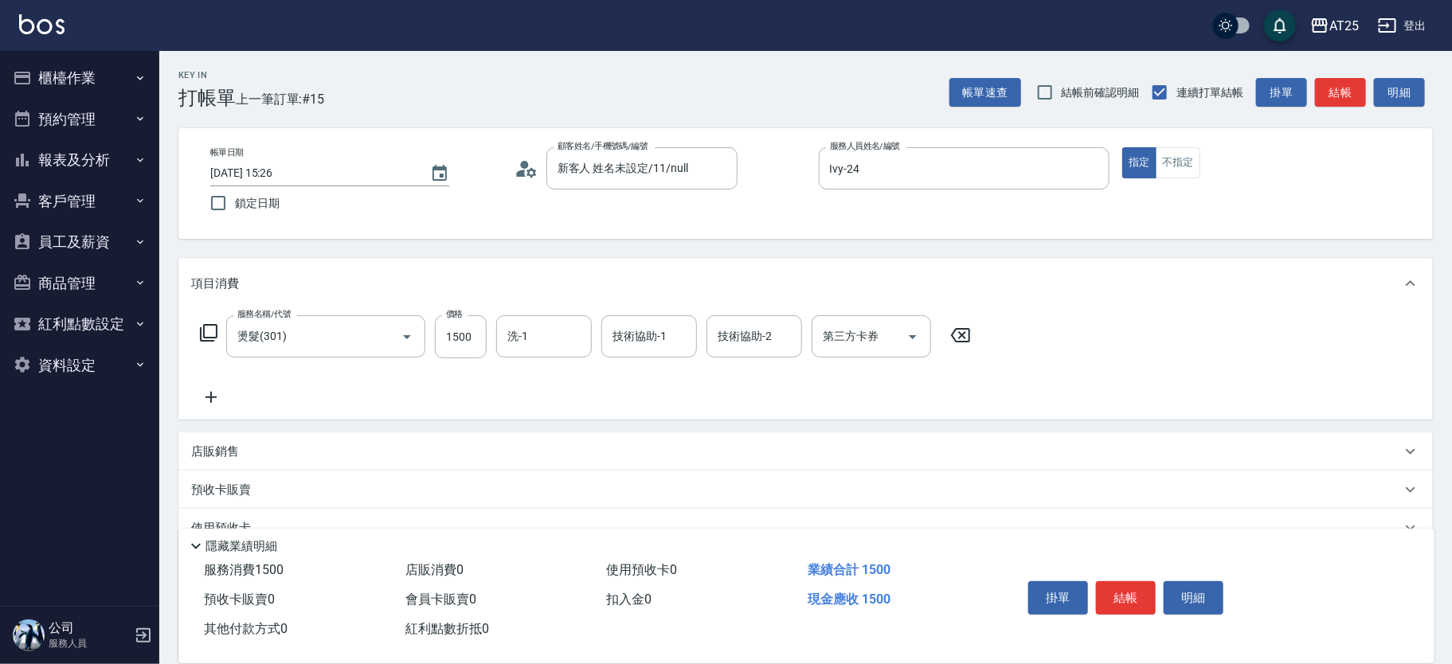
click at [220, 393] on icon at bounding box center [211, 397] width 40 height 19
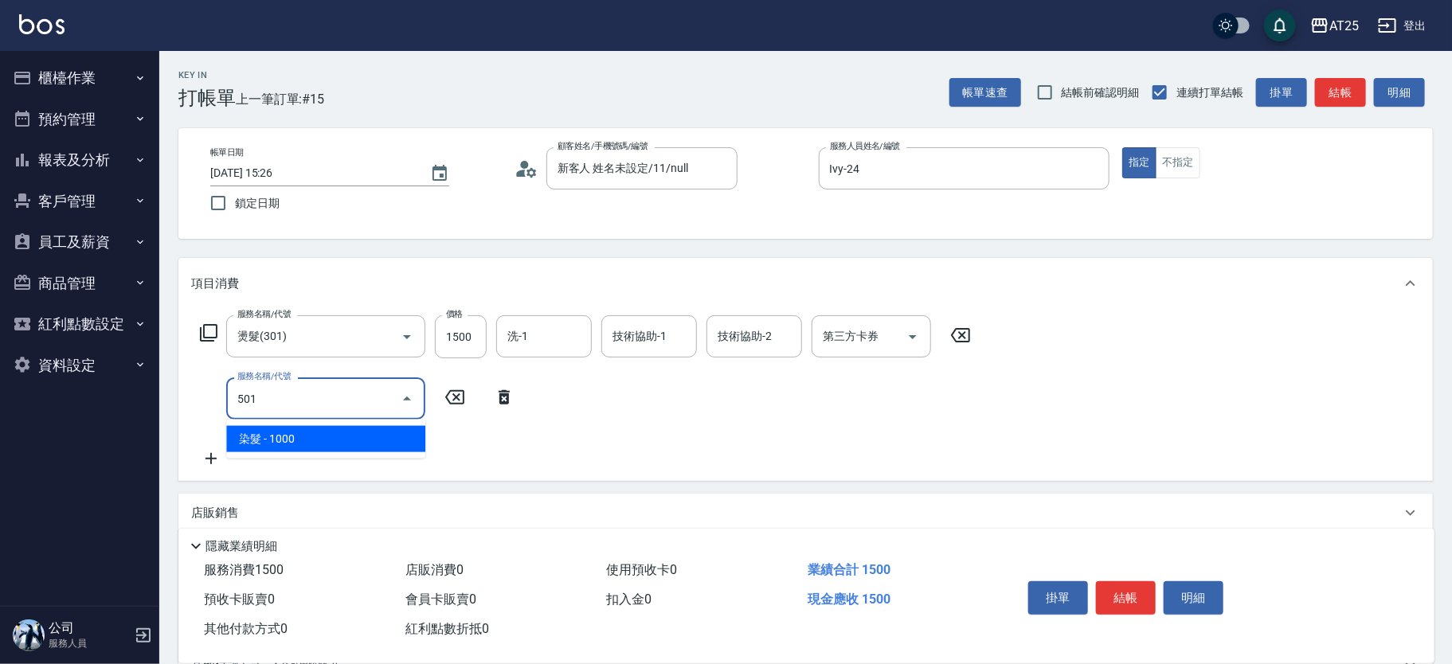
click at [268, 427] on span "染髮 - 1000" at bounding box center [325, 439] width 199 height 26
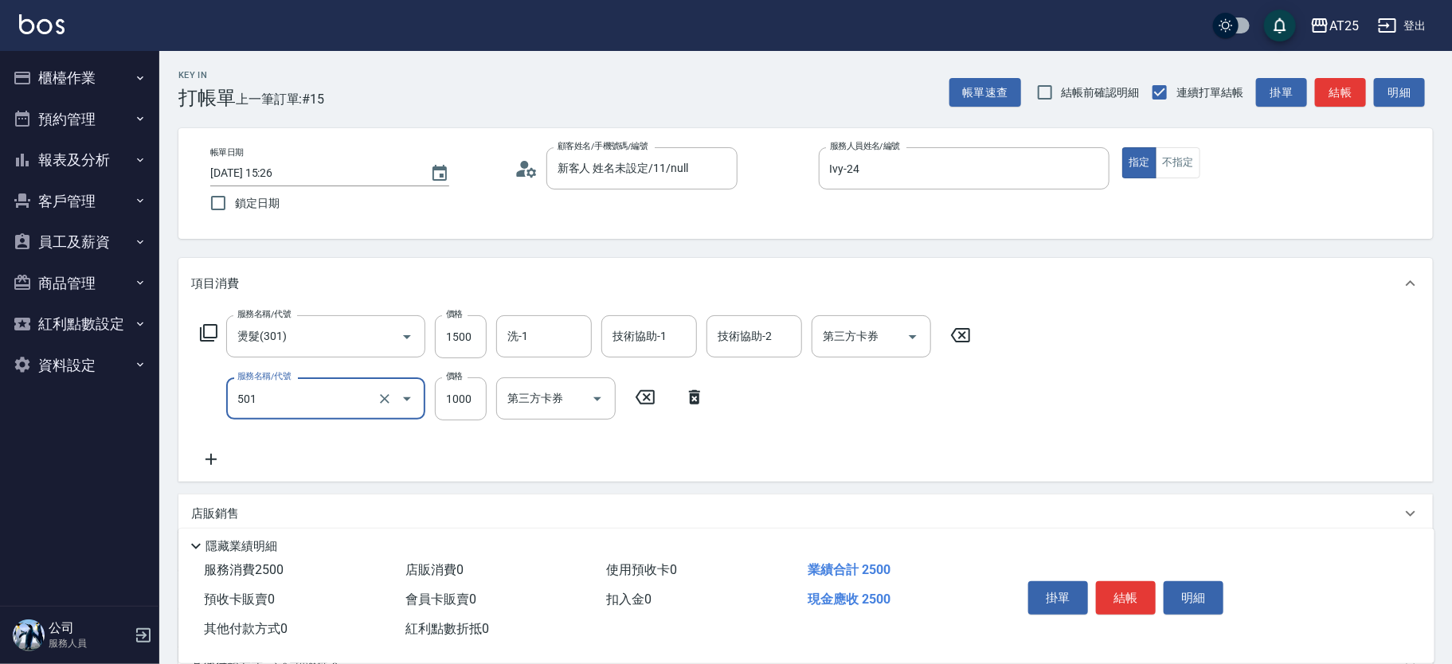
type input "250"
type input "染髮(501)"
click at [280, 440] on div "服務名稱/代號 燙髮(301) 服務名稱/代號 價格 1500 價格 洗-1 洗-1 技術協助-1 技術協助-1 技術協助-2 技術協助-2 第三方卡券 第三…" at bounding box center [585, 392] width 789 height 154
click at [452, 410] on input "1000" at bounding box center [461, 399] width 52 height 43
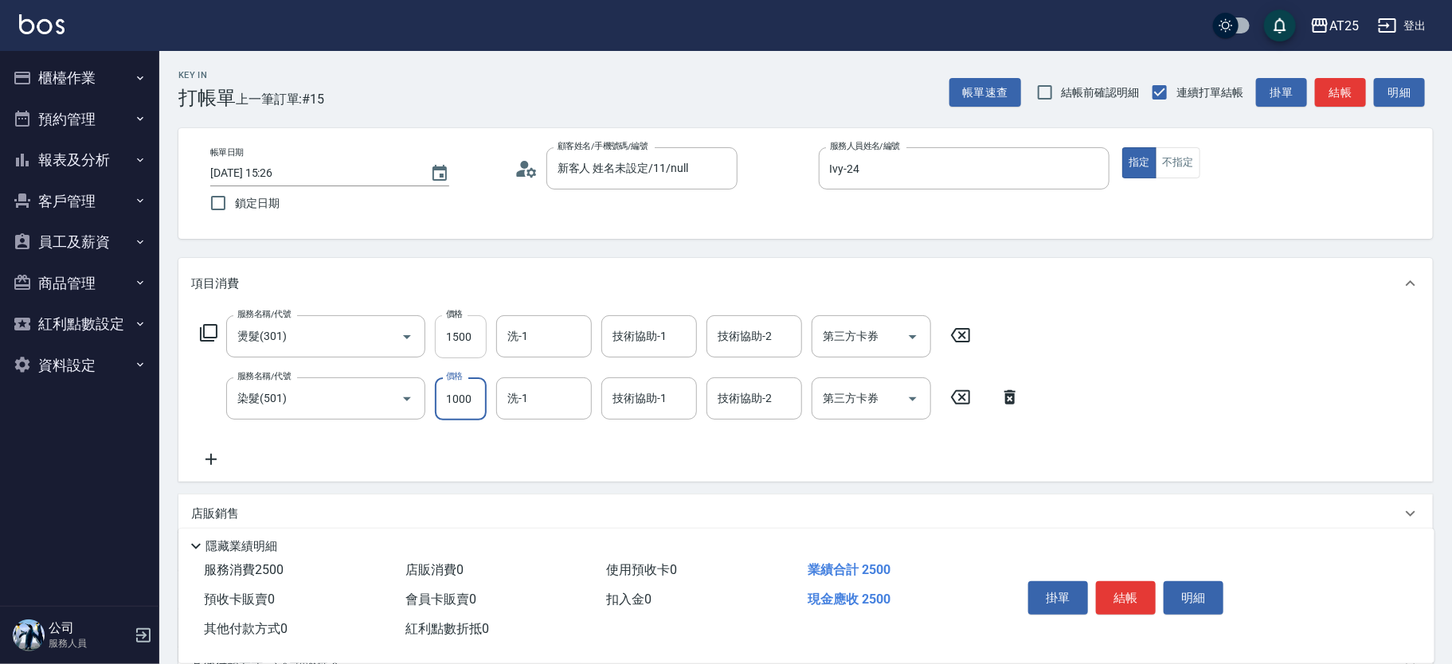
click at [464, 351] on input "1500" at bounding box center [461, 336] width 52 height 43
type input "100"
type input "10"
type input "110"
type input "100"
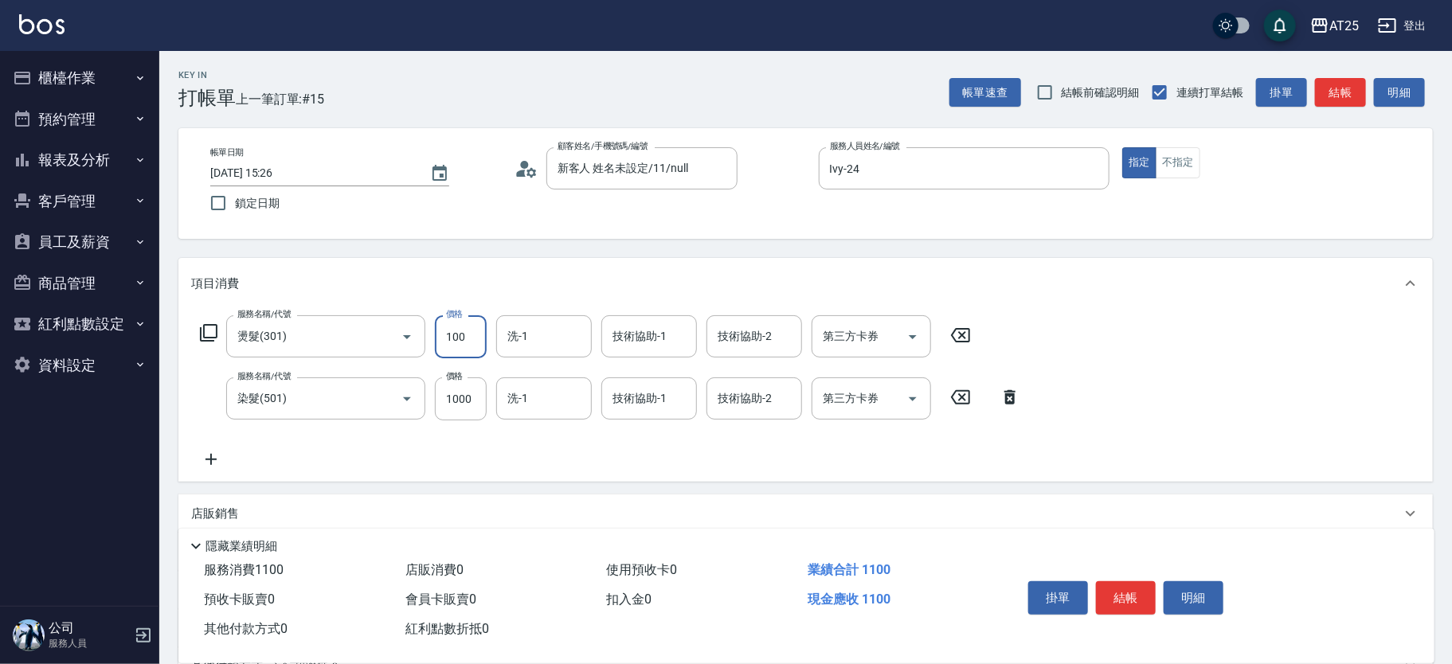
type input "200"
type input "1000"
click at [448, 394] on input "1000" at bounding box center [461, 399] width 52 height 43
type input "100"
type input "13"
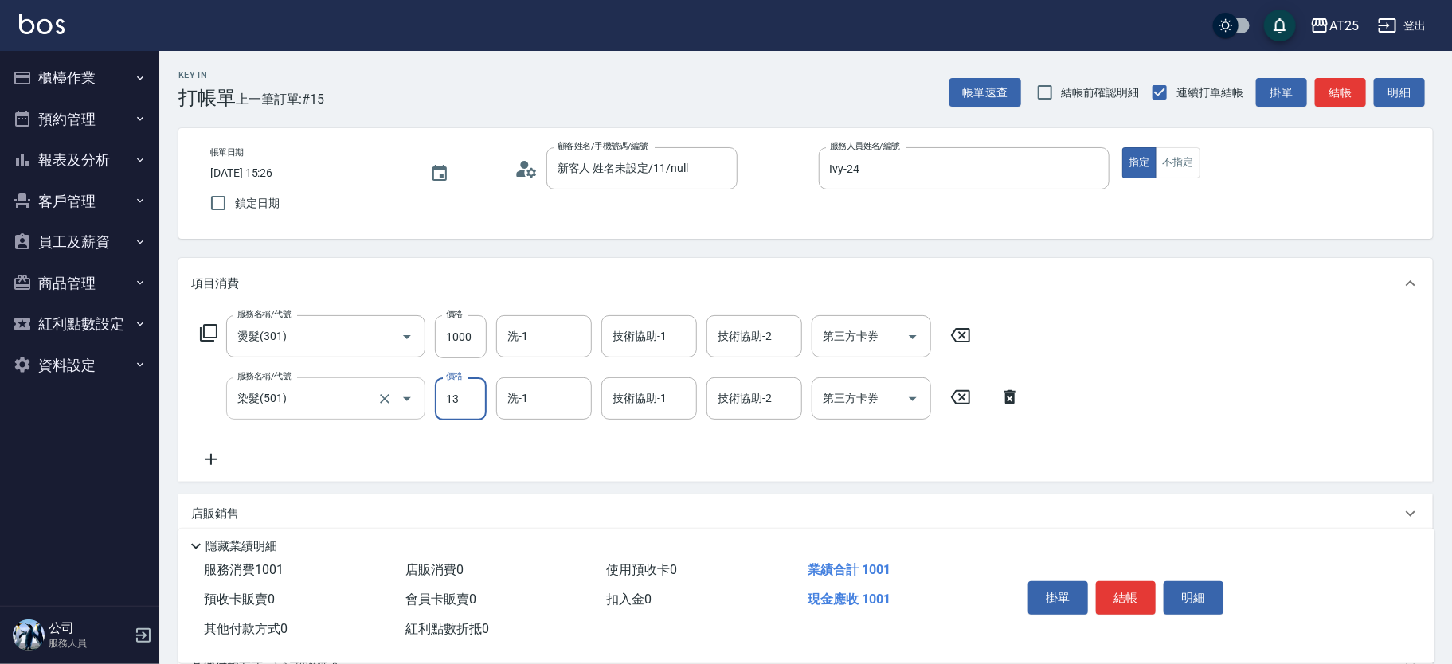
type input "110"
type input "139"
type input "230"
type input "1399"
drag, startPoint x: 484, startPoint y: 405, endPoint x: 427, endPoint y: 391, distance: 58.2
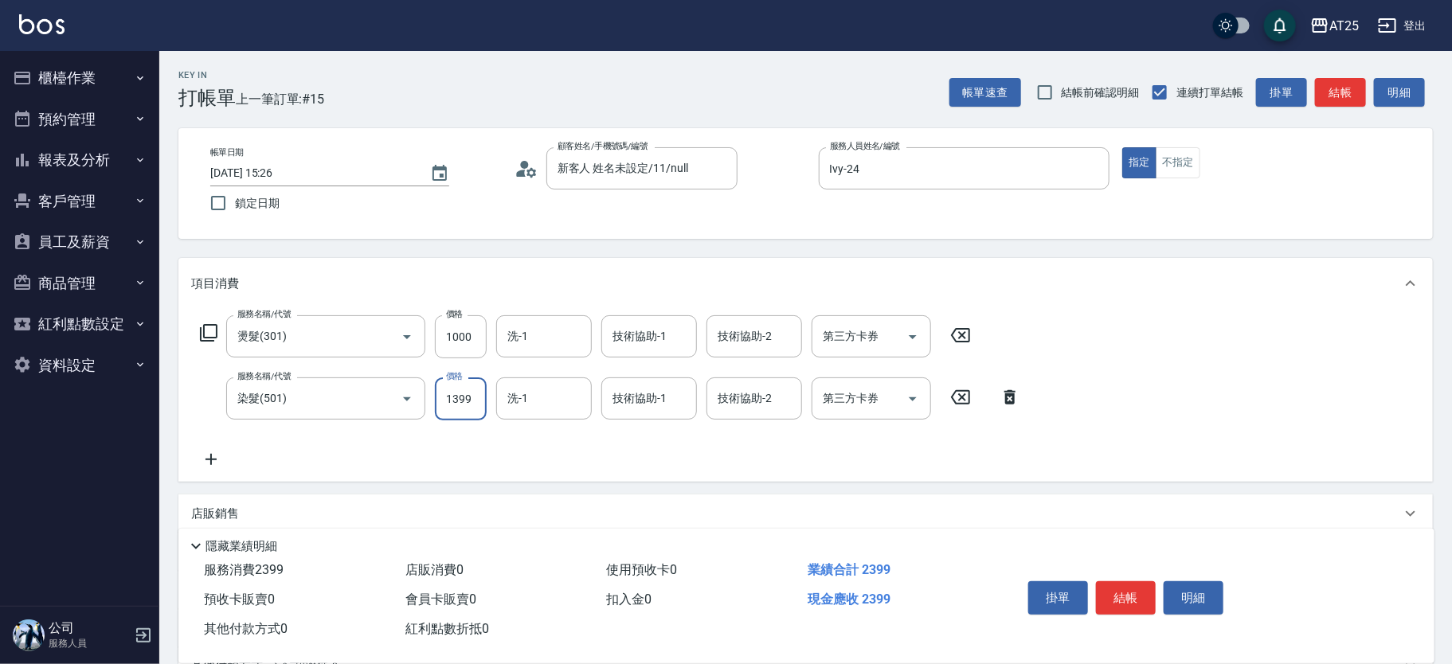
click at [427, 391] on div "服務名稱/代號 染髮(501) 服務名稱/代號 價格 1399 價格 洗-1 洗-1 技術協助-1 技術協助-1 技術協助-2 技術協助-2 第三方卡券 第三…" at bounding box center [610, 399] width 839 height 43
type input "100"
type input "10"
type input "110"
type input "100"
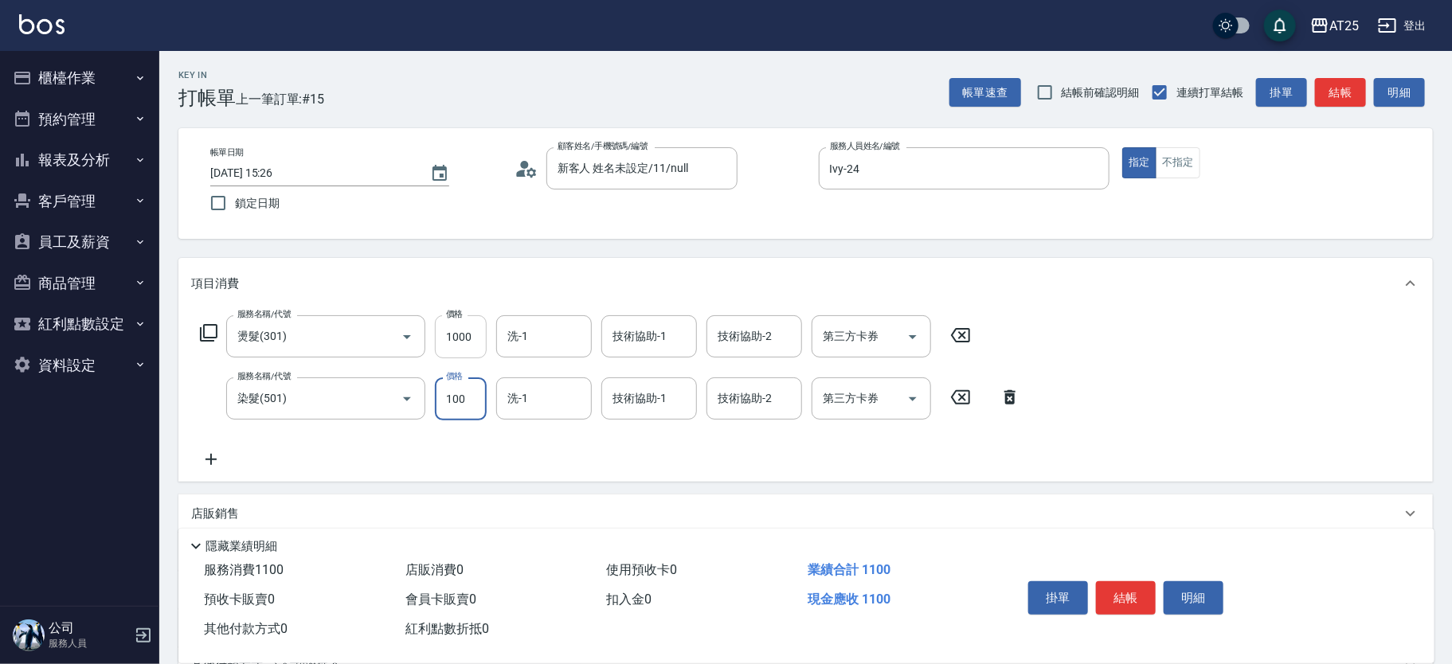
type input "200"
type input "1000"
click at [464, 346] on input "1000" at bounding box center [461, 336] width 52 height 43
type input "100"
type input "13"
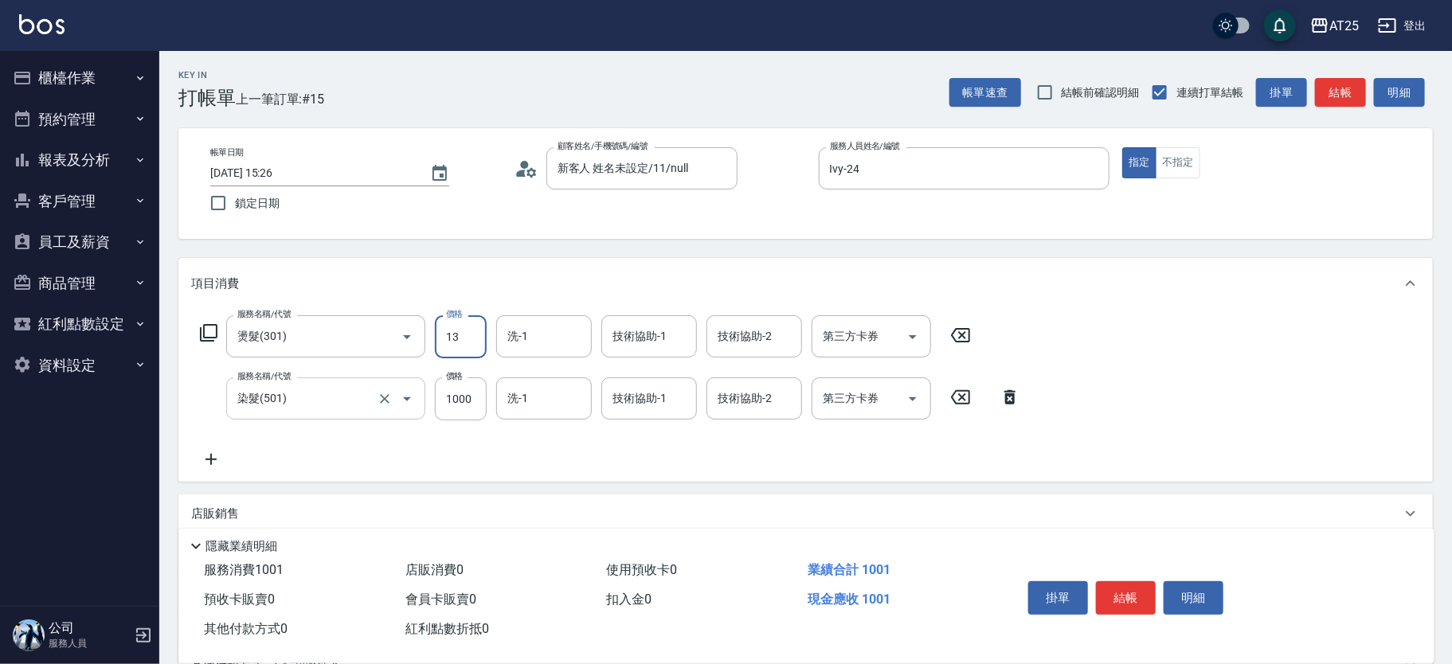
type input "110"
type input "139"
type input "230"
type input "1399"
click at [239, 448] on div "服務名稱/代號 燙髮(301) 服務名稱/代號 價格 1399 價格 洗-1 洗-1 技術協助-1 技術協助-1 技術協助-2 技術協助-2 第三方卡券 第三…" at bounding box center [610, 392] width 839 height 154
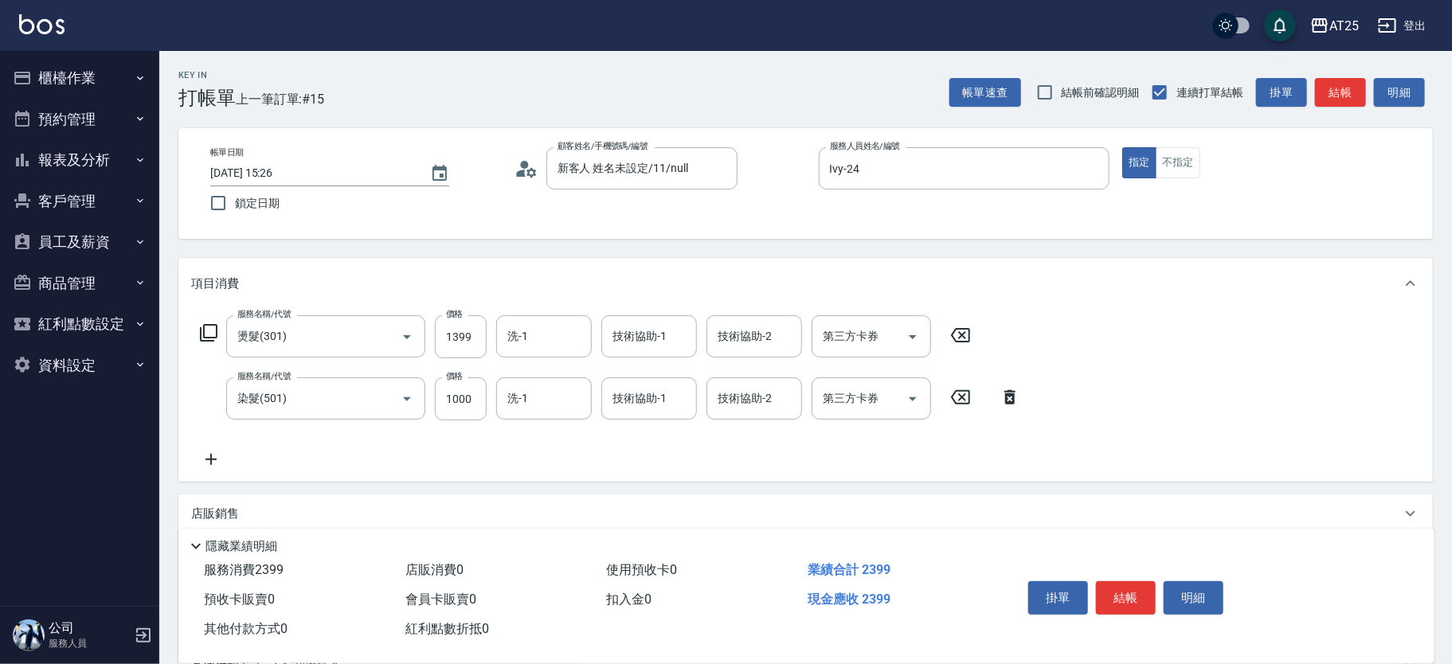
click at [227, 452] on icon at bounding box center [211, 459] width 40 height 19
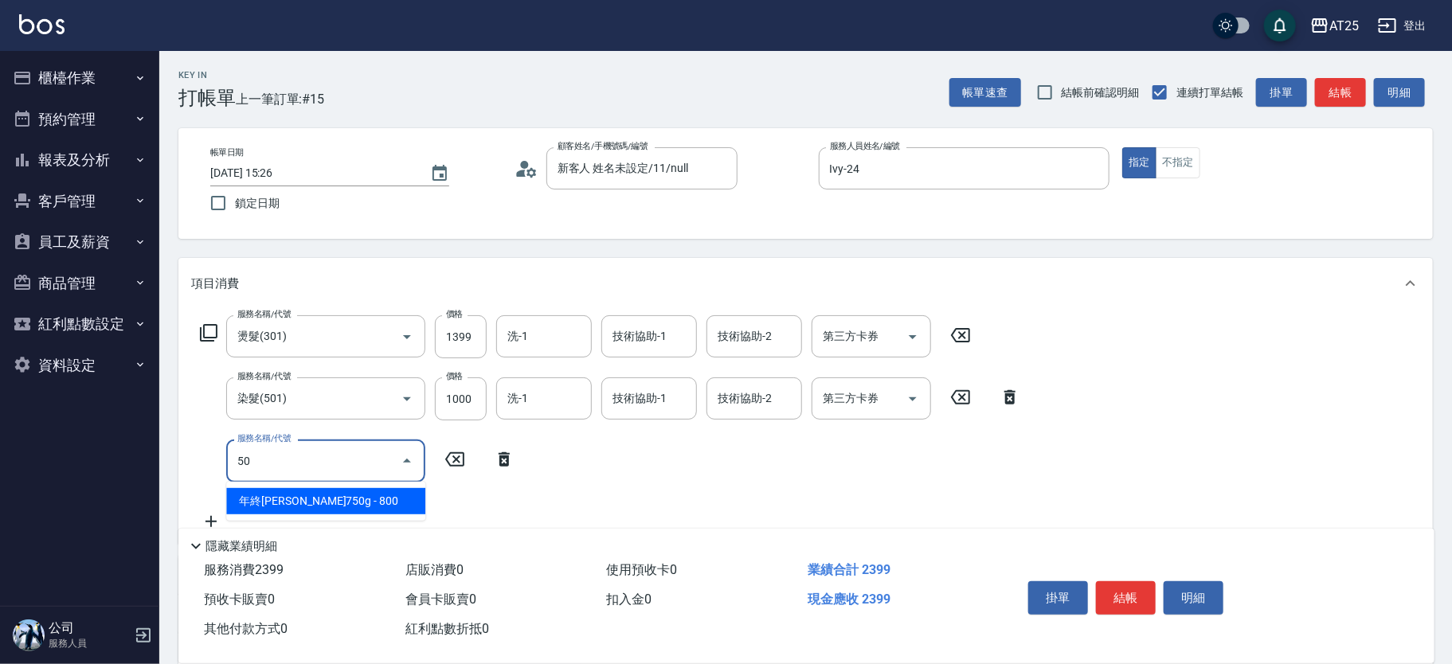
type input "5"
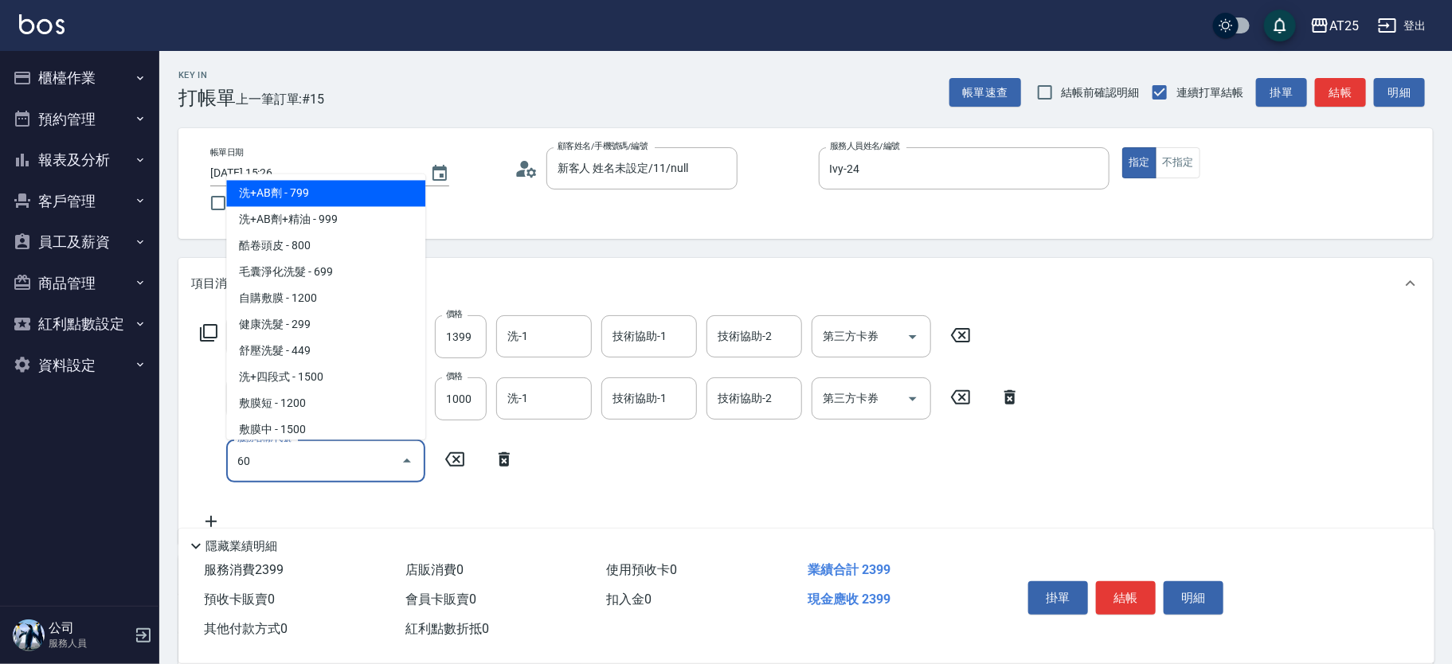
type input "601"
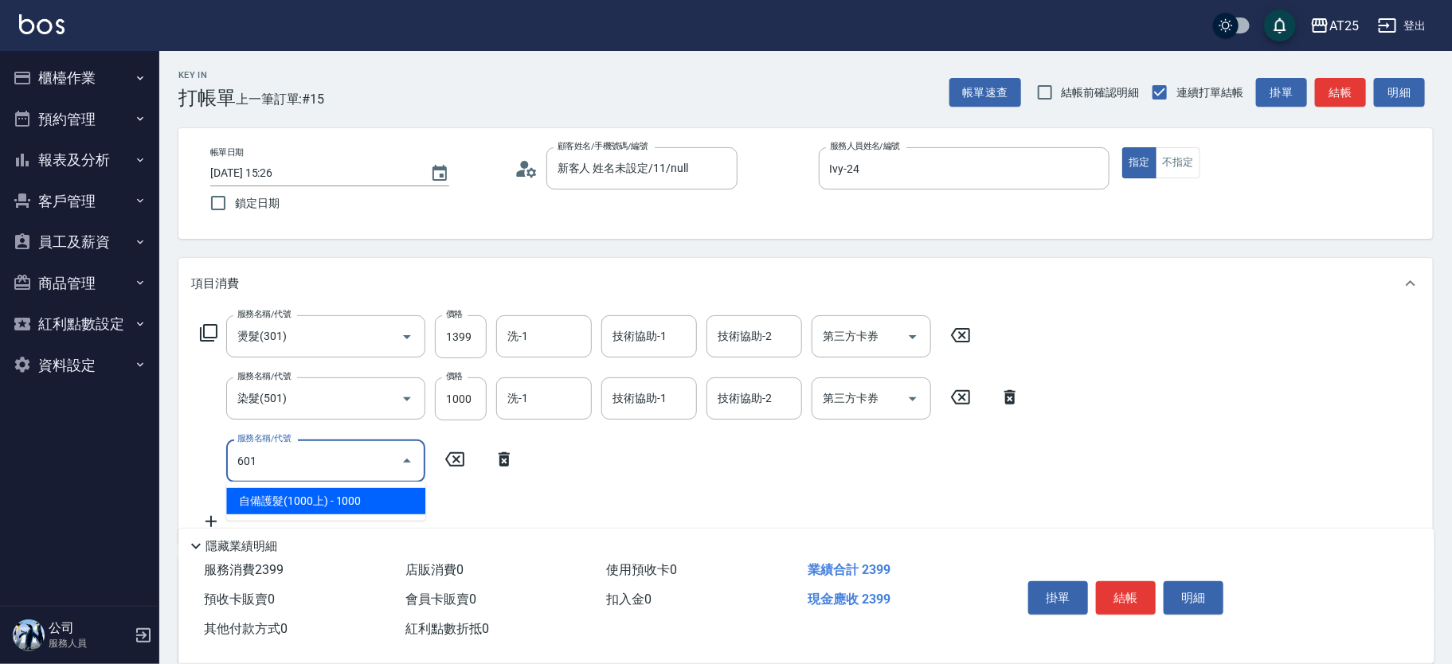
click at [301, 496] on span "自備護髮(1000上) - 1000" at bounding box center [325, 501] width 199 height 26
type input "330"
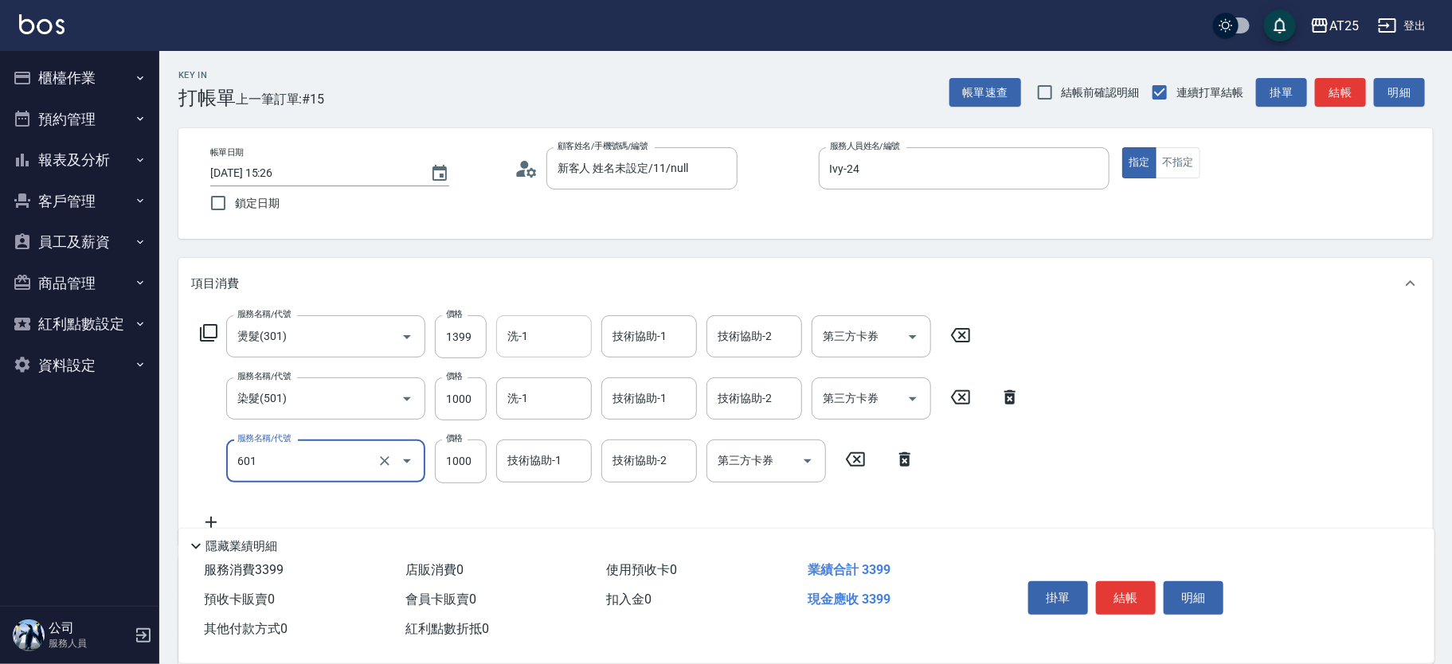
type input "自備護髮(1000上)(601)"
click at [557, 339] on input "洗-1" at bounding box center [543, 337] width 81 height 28
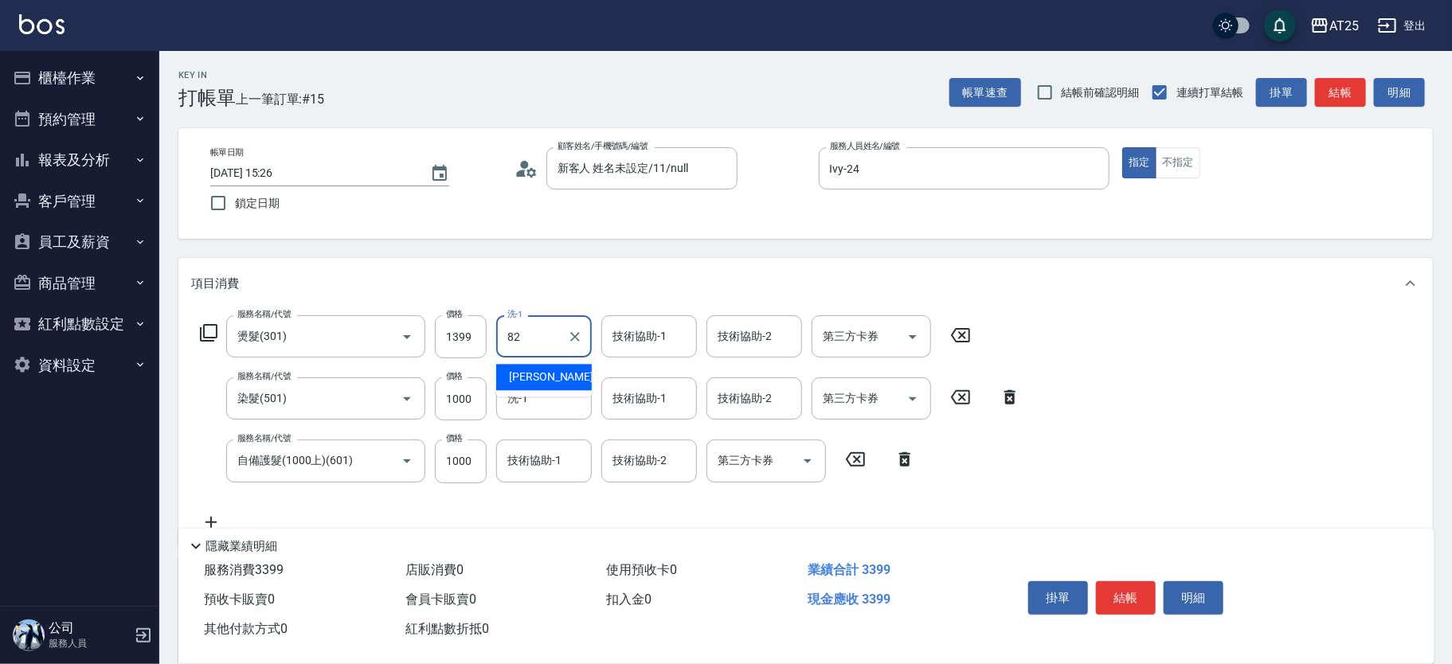
click at [543, 371] on span "小曼 -82" at bounding box center [559, 377] width 100 height 17
type input "小曼-82"
click at [627, 340] on input "技術協助-1" at bounding box center [649, 337] width 81 height 28
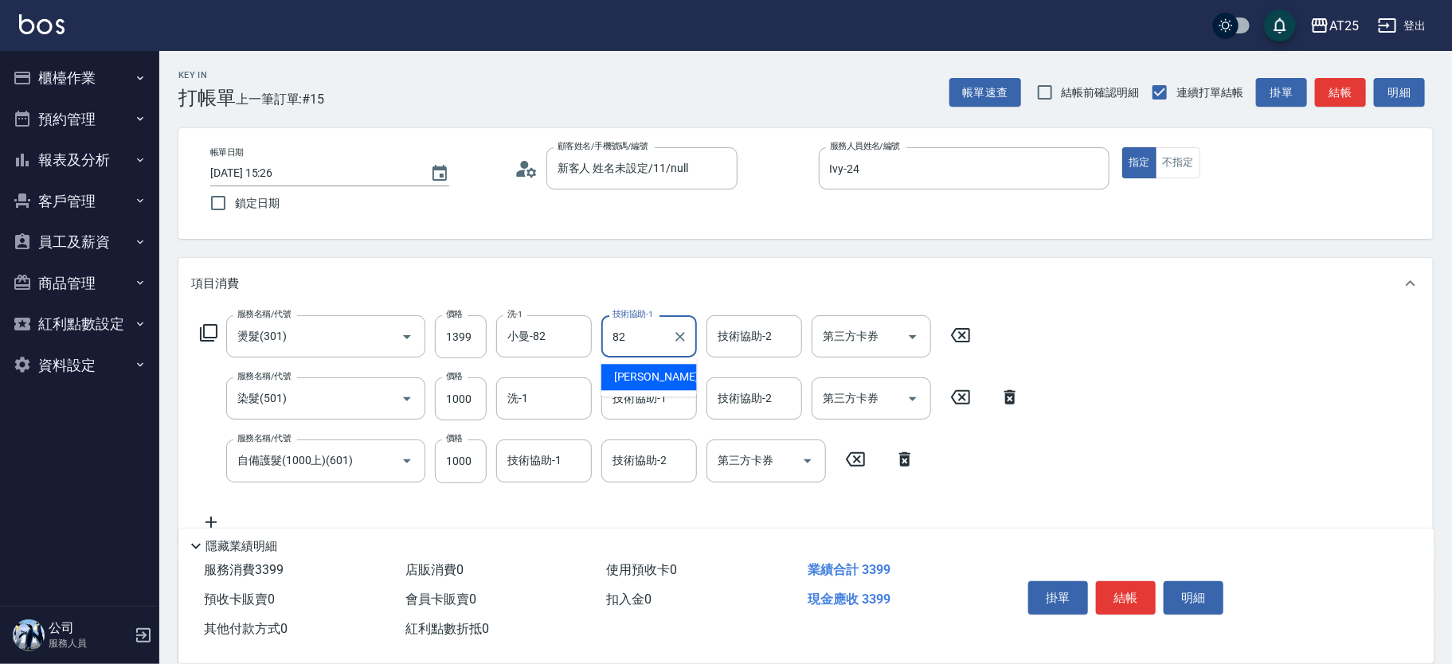
drag, startPoint x: 629, startPoint y: 360, endPoint x: 630, endPoint y: 368, distance: 8.0
click at [630, 365] on div "小曼 -82" at bounding box center [649, 377] width 96 height 26
type input "小曼-82"
click at [637, 391] on div "技術協助-1 技術協助-1" at bounding box center [649, 399] width 96 height 42
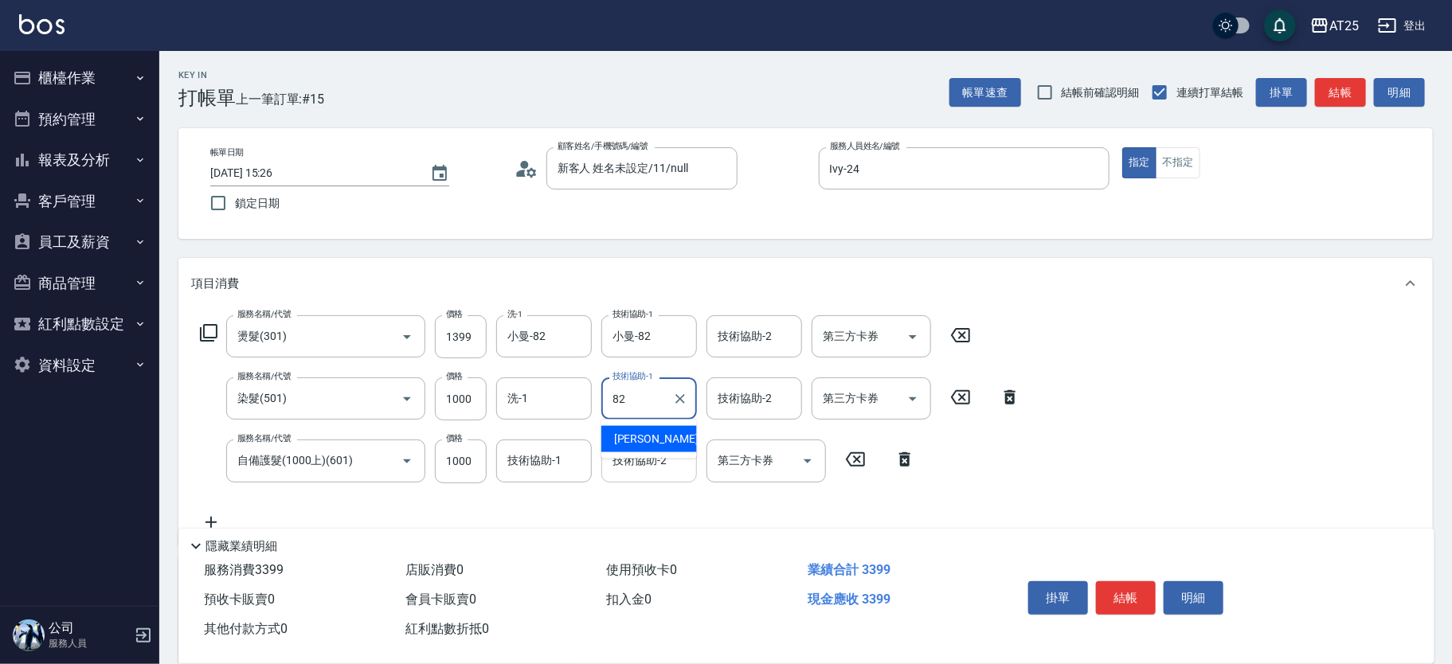
click at [638, 439] on span "小曼 -82" at bounding box center [664, 439] width 100 height 17
type input "小曼-82"
click at [642, 461] on input "技術協助-2" at bounding box center [649, 461] width 81 height 28
type input "8"
click at [652, 496] on div "服務名稱/代號 燙髮(301) 服務名稱/代號 價格 1399 價格 洗-1 小曼-82 洗-1 技術協助-1 小曼-82 技術協助-1 技術協助-2 技術協…" at bounding box center [610, 423] width 839 height 216
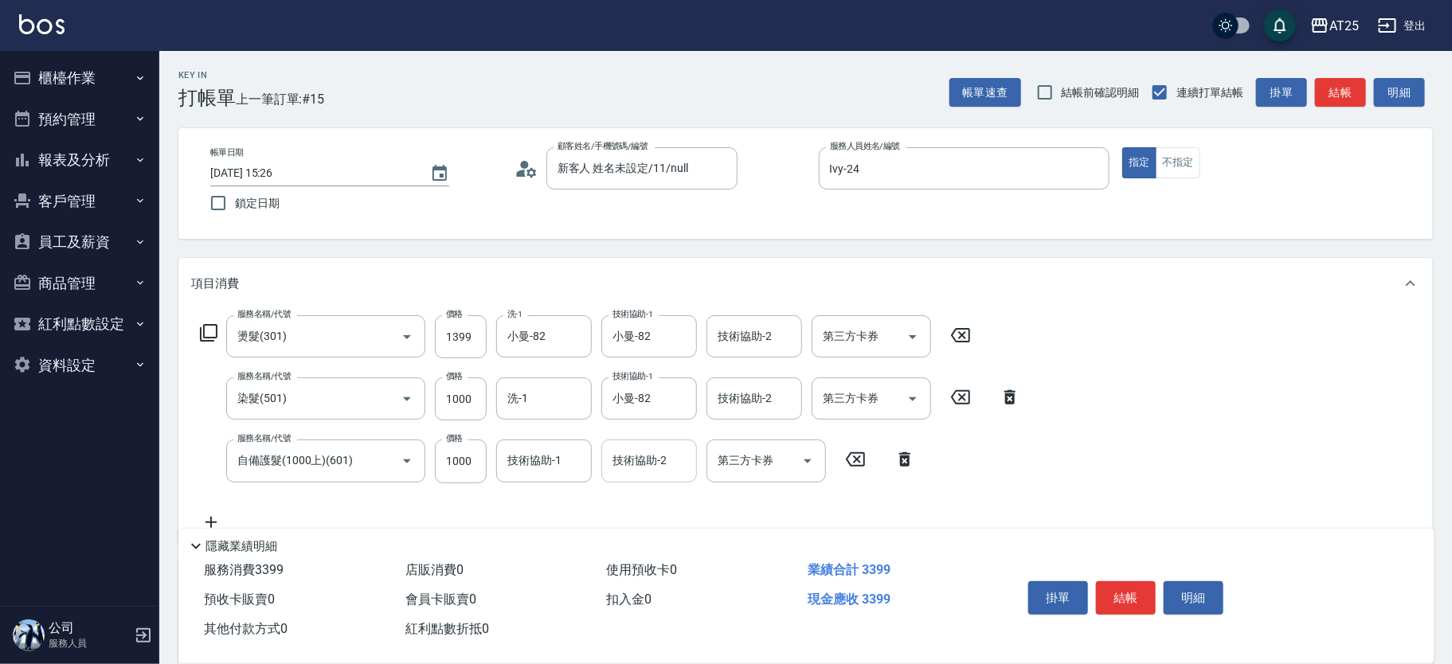
click at [644, 461] on input "技術協助-2" at bounding box center [649, 461] width 81 height 28
click at [648, 501] on span "小曼 -82" at bounding box center [664, 501] width 100 height 17
type input "小曼-82"
click at [1143, 586] on button "結帳" at bounding box center [1126, 598] width 60 height 33
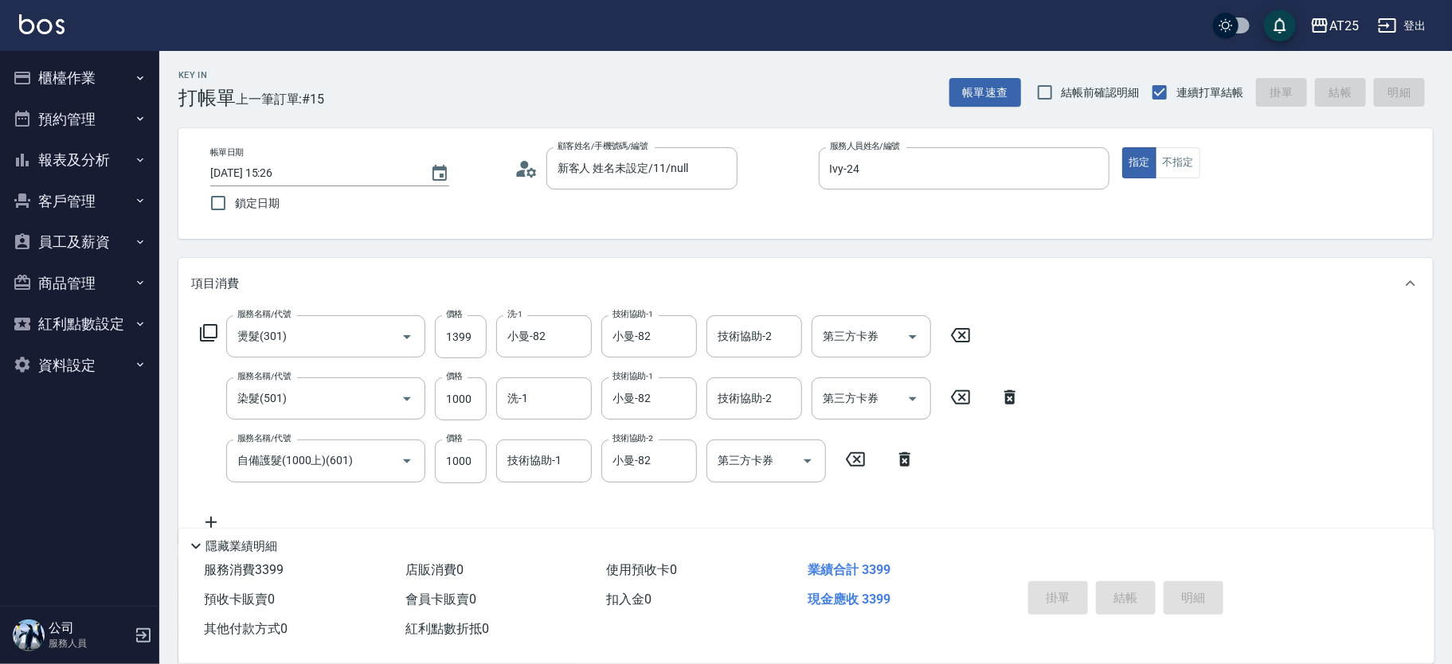
type input "0"
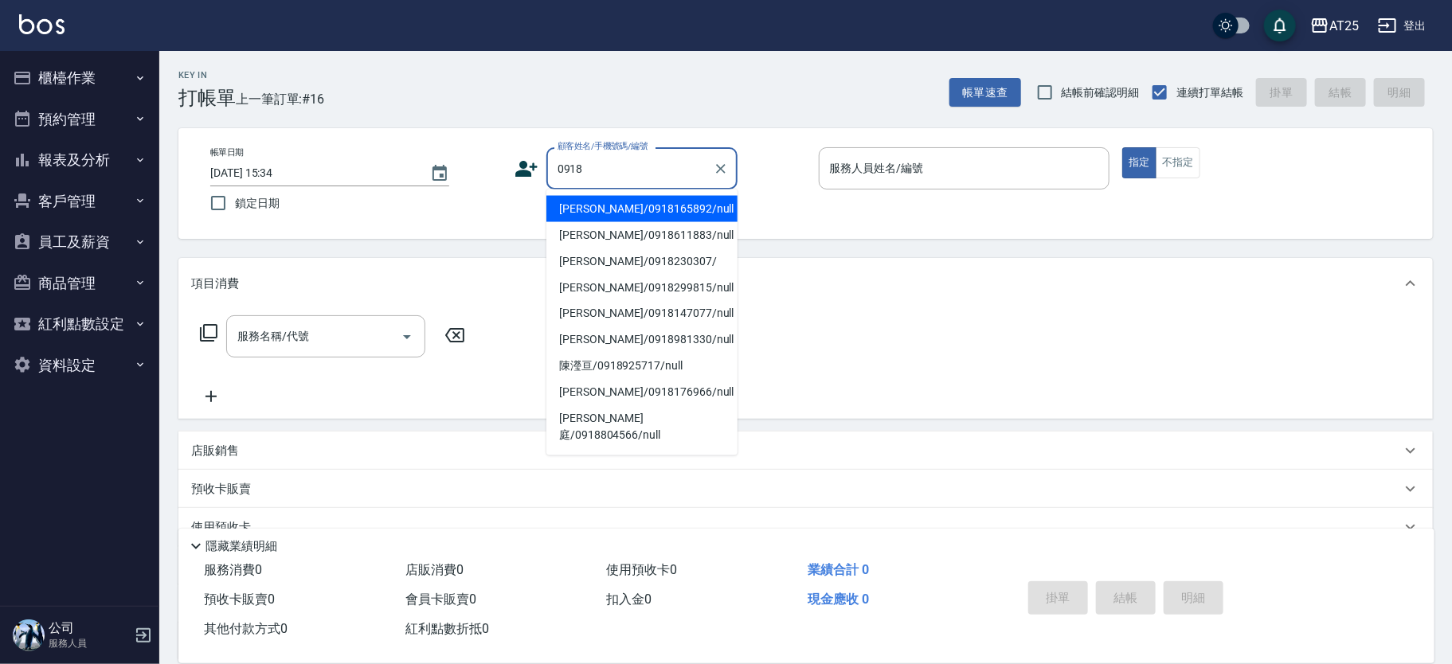
click at [575, 210] on li "楊哲睿/0918165892/null" at bounding box center [641, 209] width 191 height 26
type input "楊哲睿/0918165892/null"
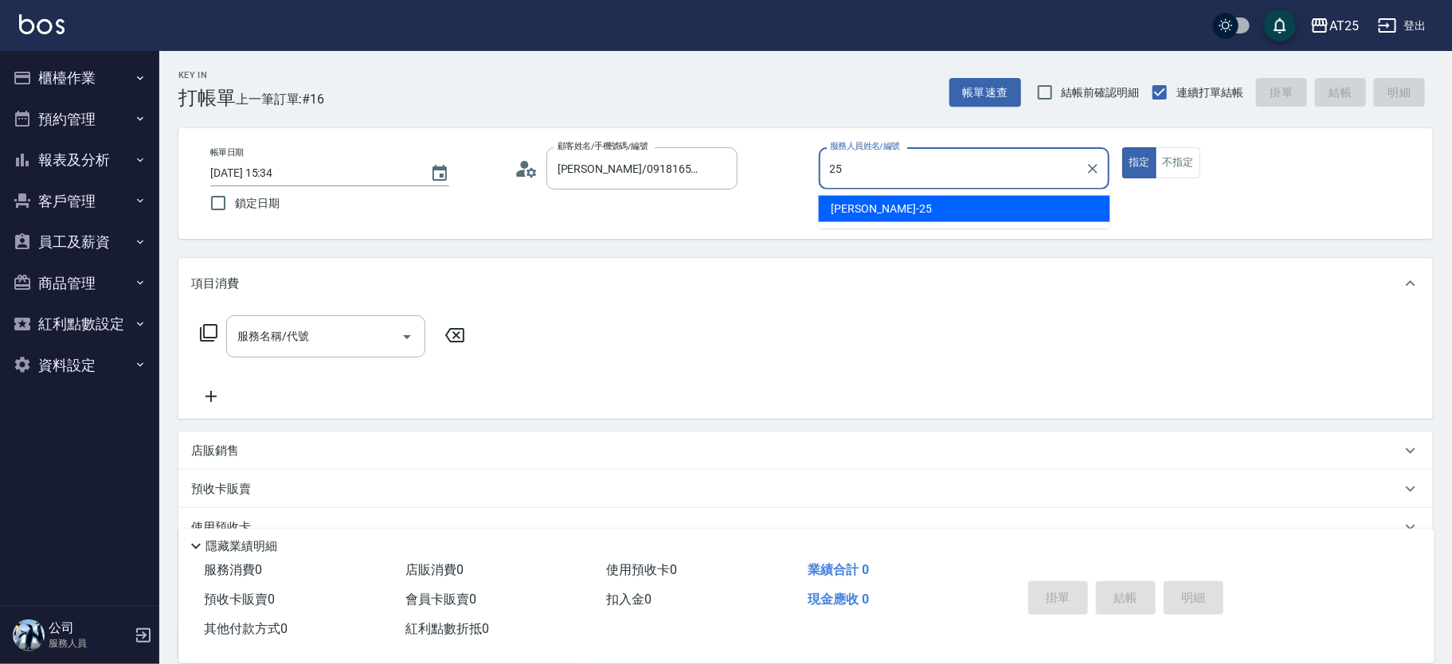
type input "Evan-25"
type button "true"
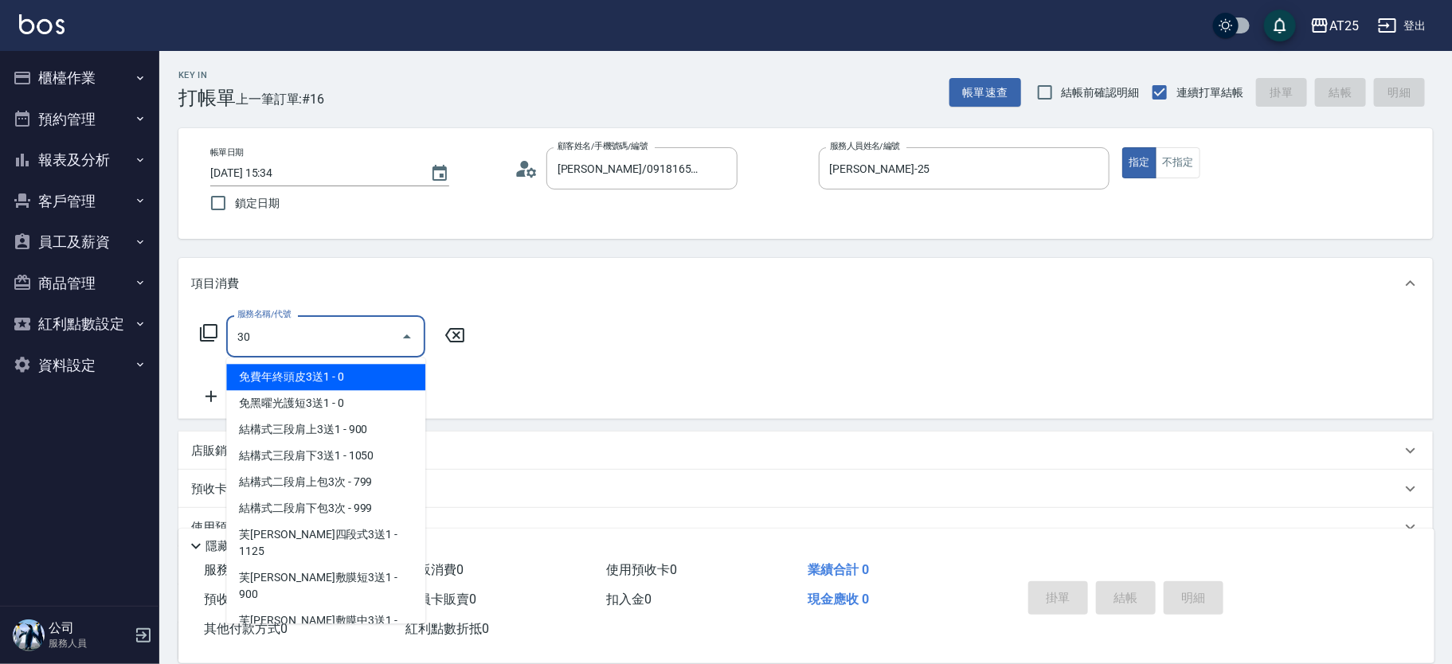
type input "301"
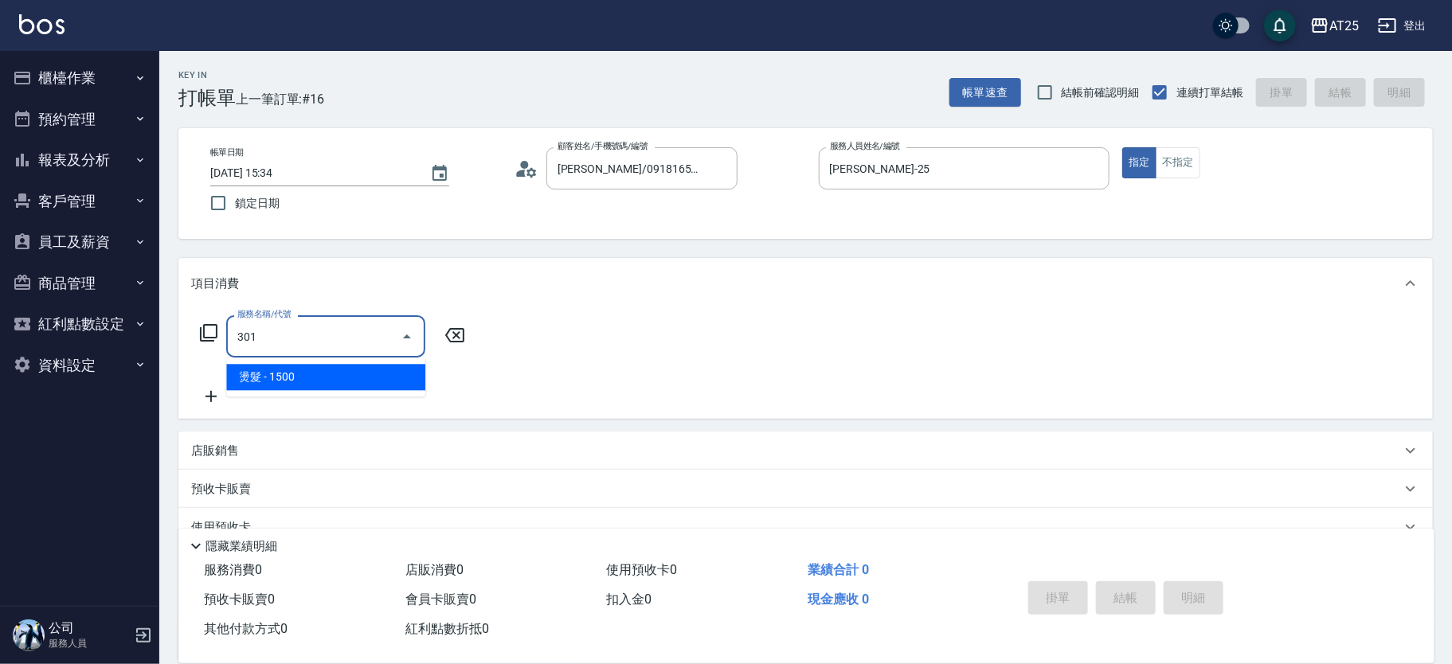
type input "150"
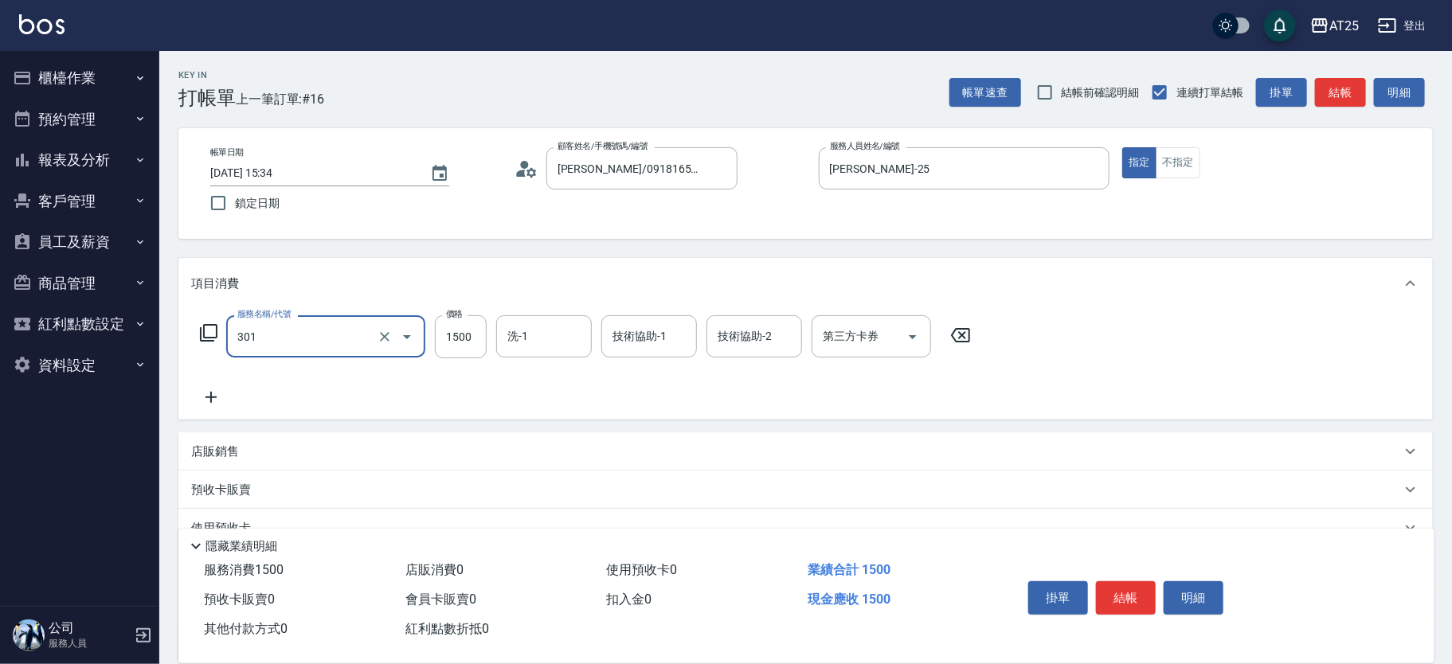
type input "燙髮(301)"
type input "0"
type input "44"
type input "40"
type input "445"
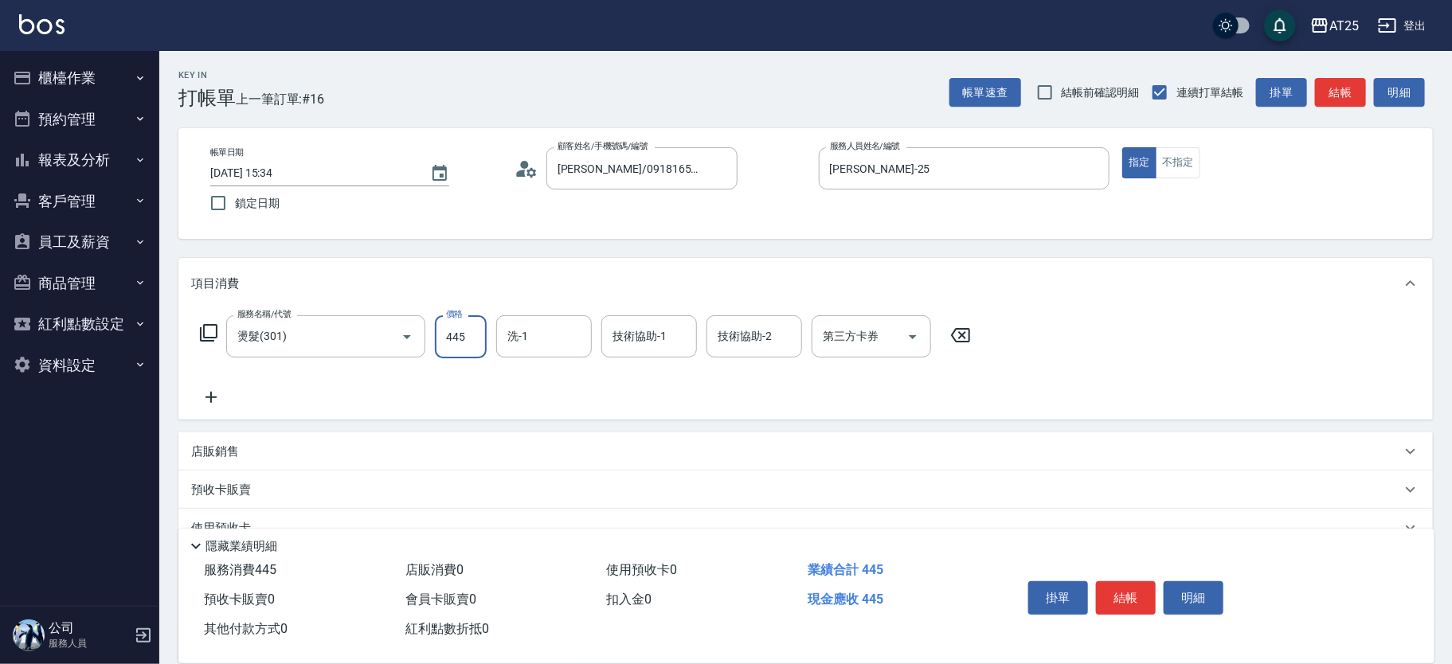
type input "440"
type input "4450"
type input "44500"
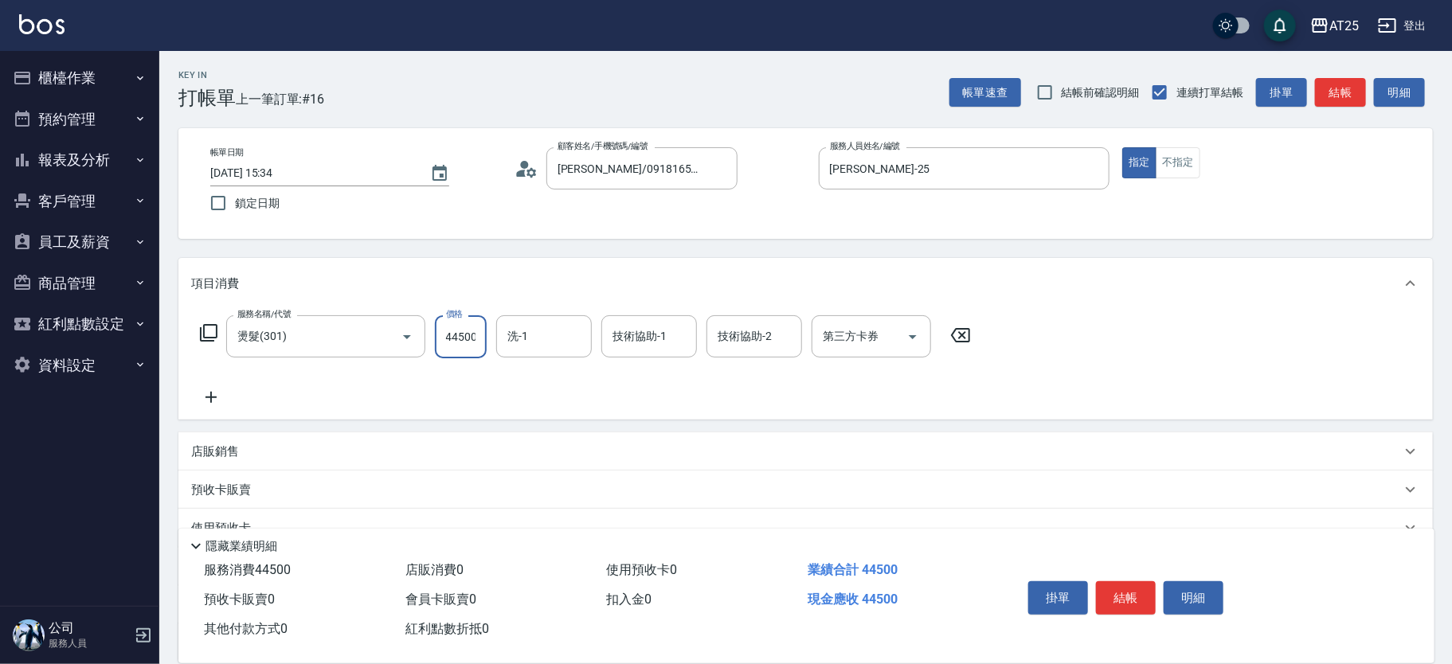
type input "440"
type input "4450"
type input "40"
type input "445"
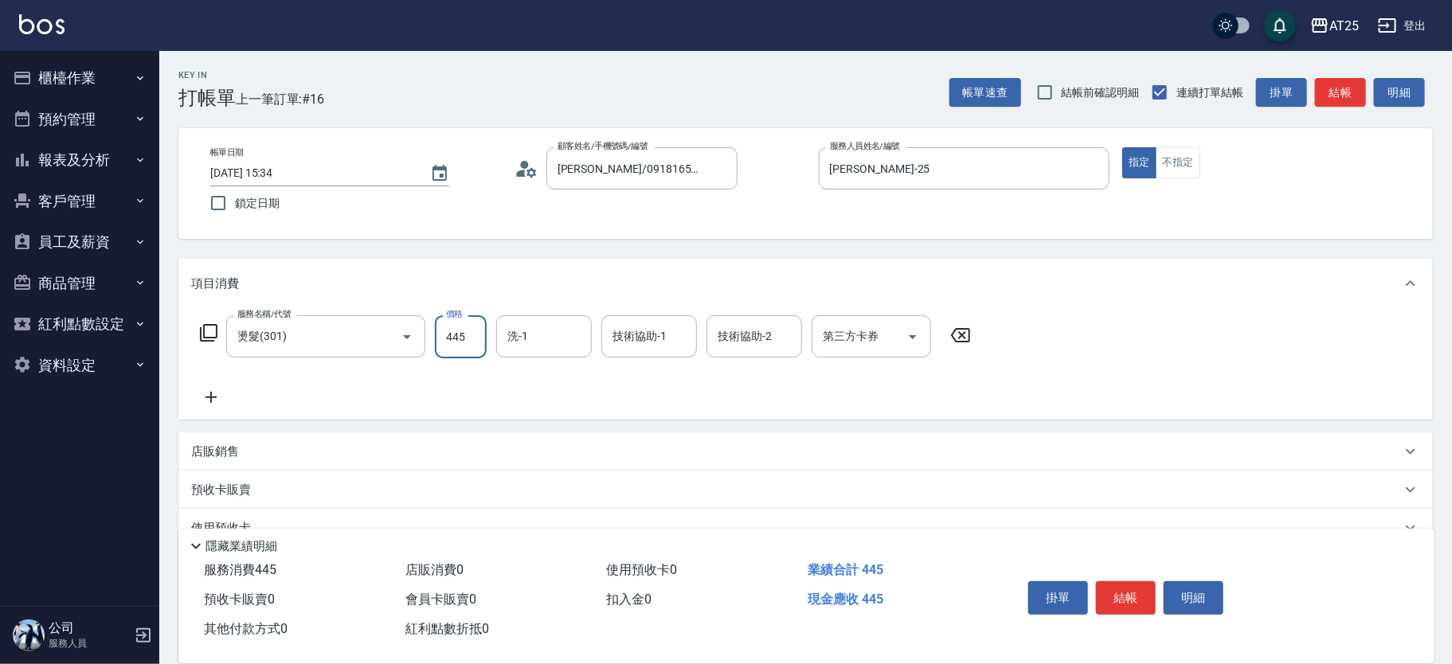
type input "0"
click at [455, 335] on input "0" at bounding box center [461, 336] width 52 height 43
type input "45"
type input "40"
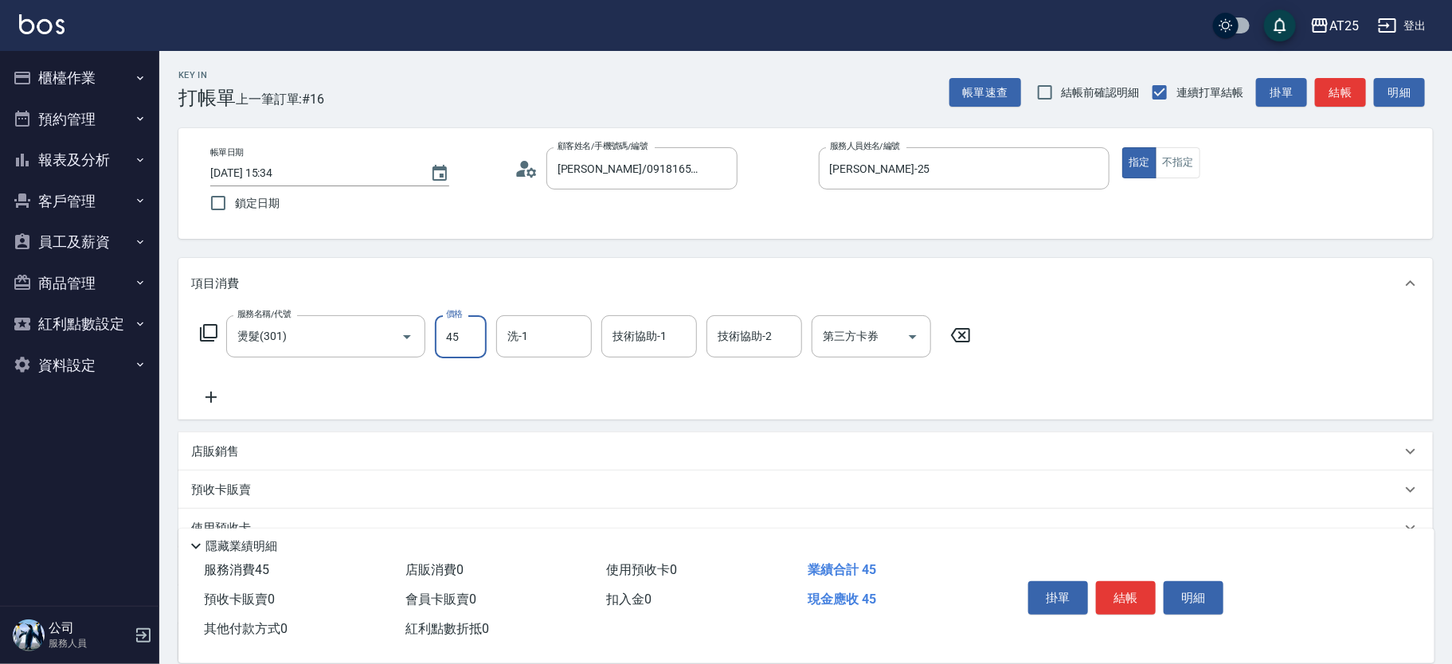
type input "450"
type input "4500"
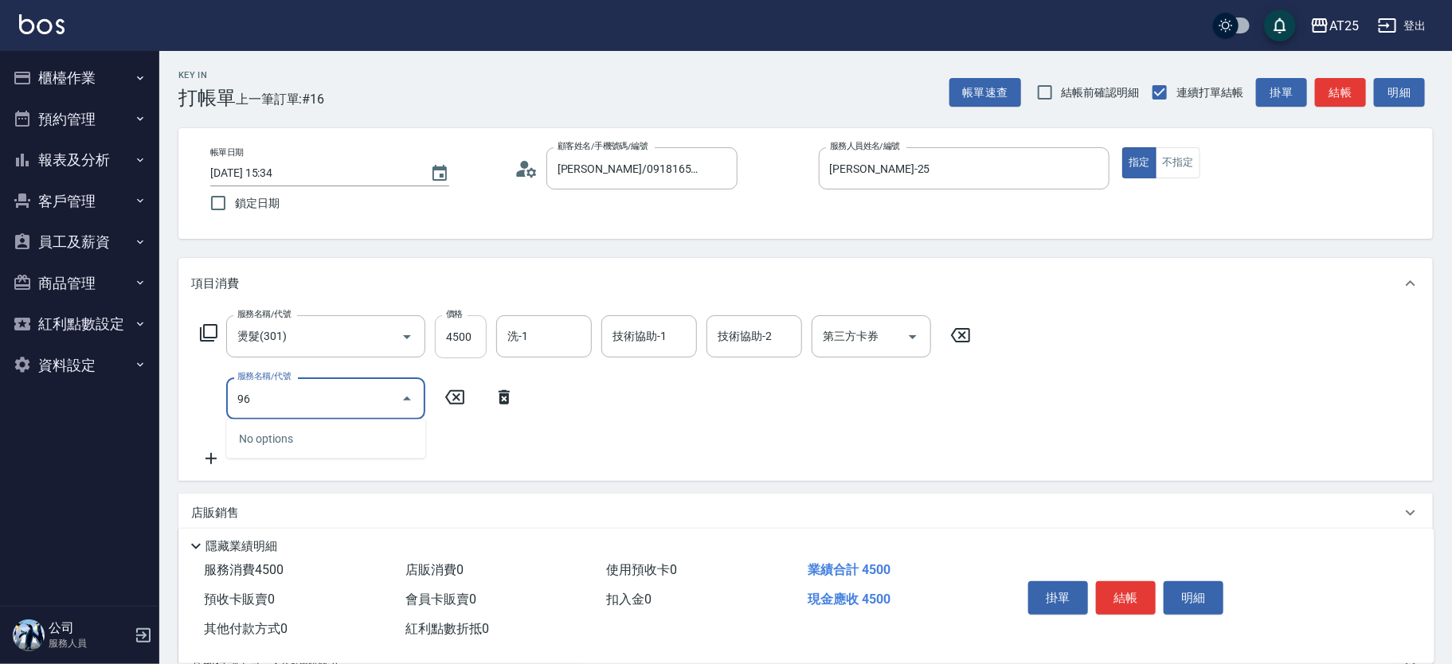
type input "9"
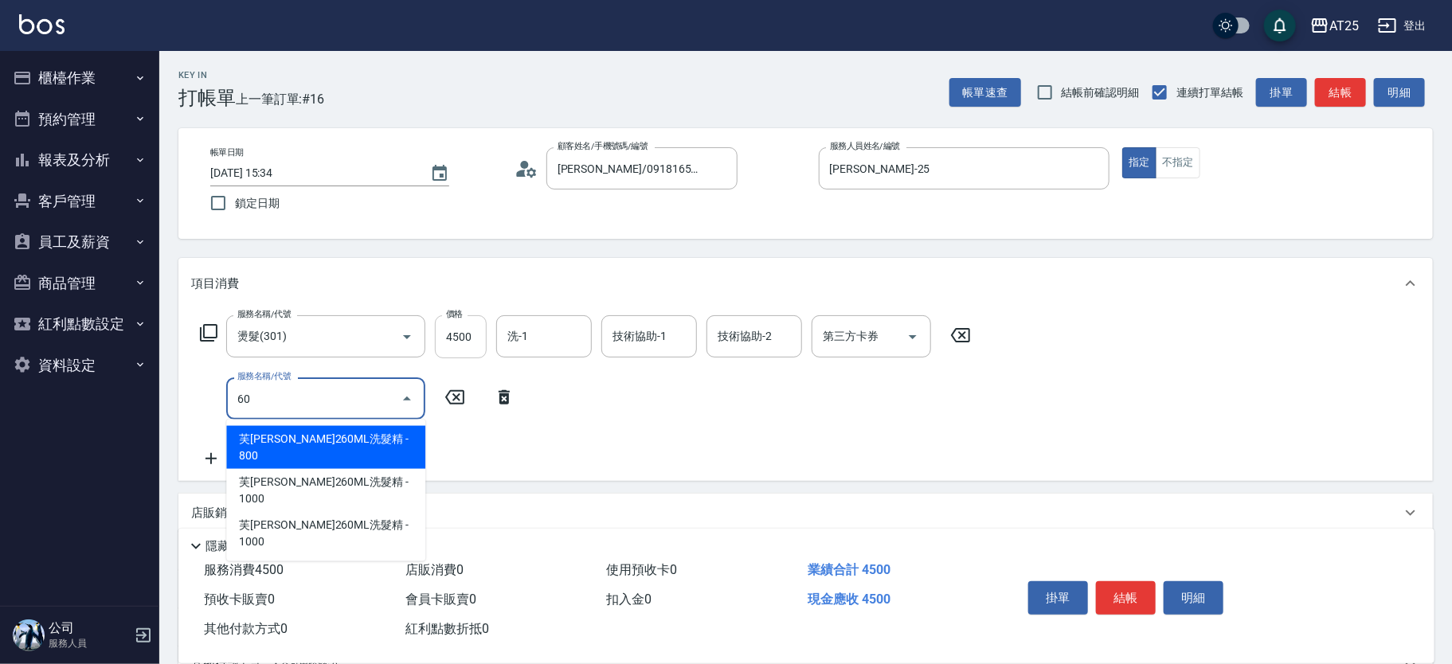
type input "601"
type input "550"
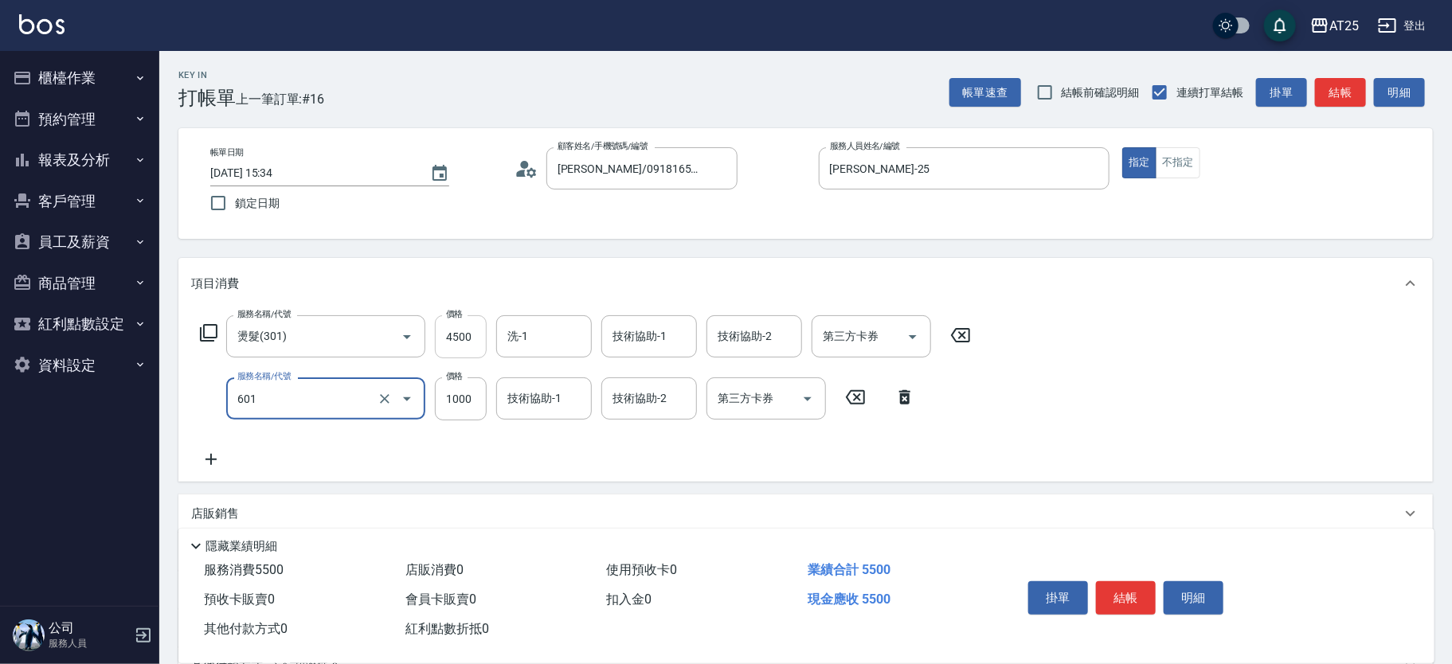
type input "自備護髮(1000上)(601)"
type input "450"
type input "15"
type input "460"
type input "150"
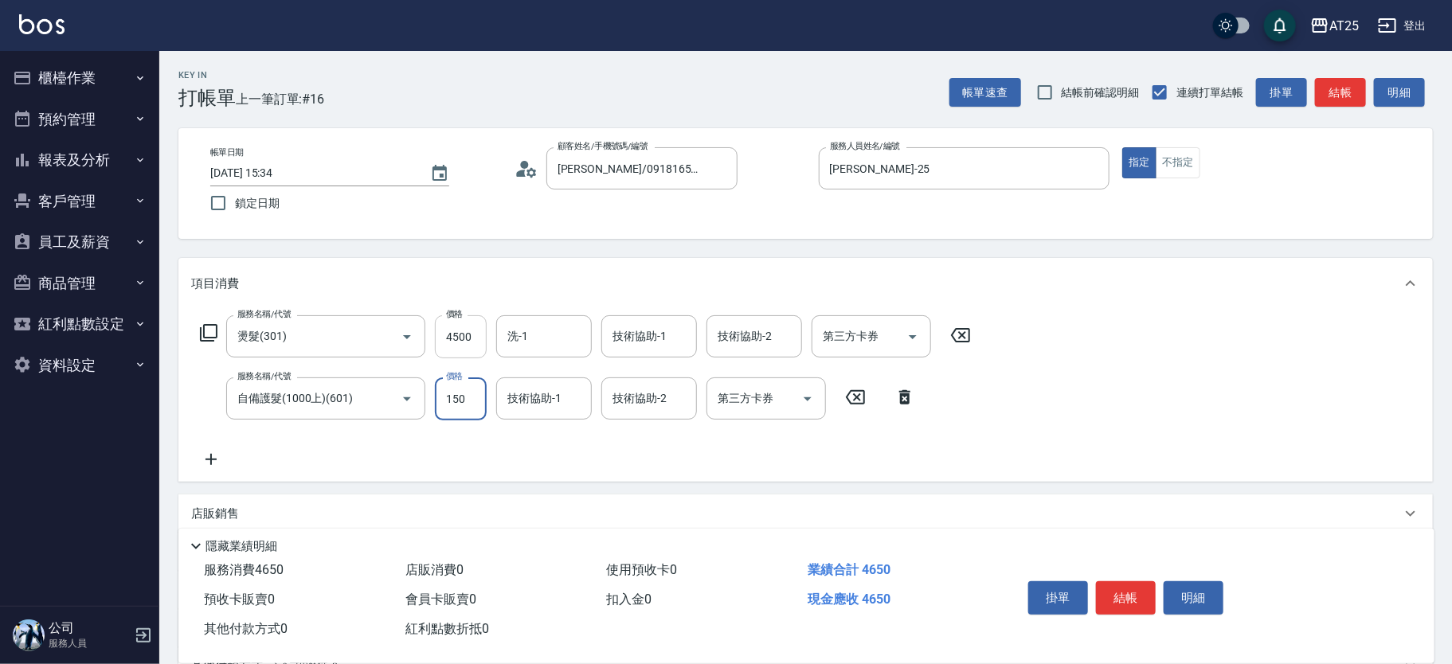
type input "600"
type input "1500"
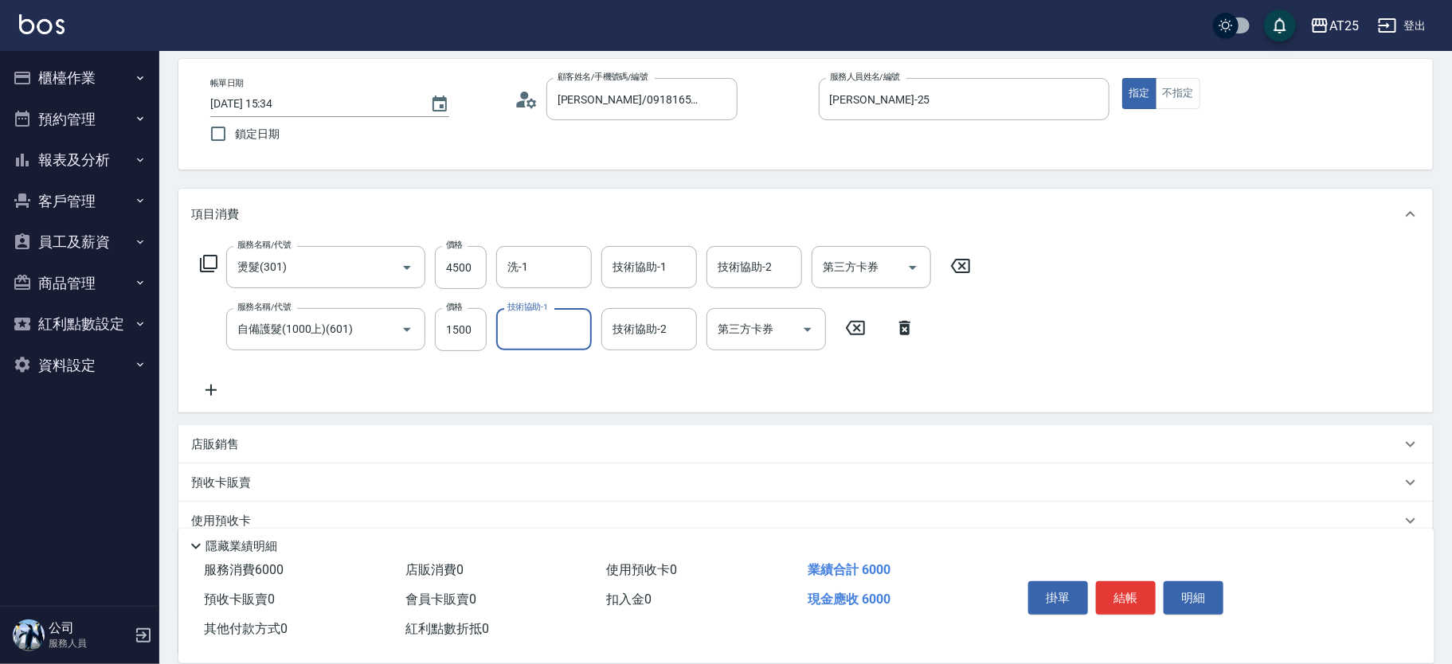
scroll to position [156, 0]
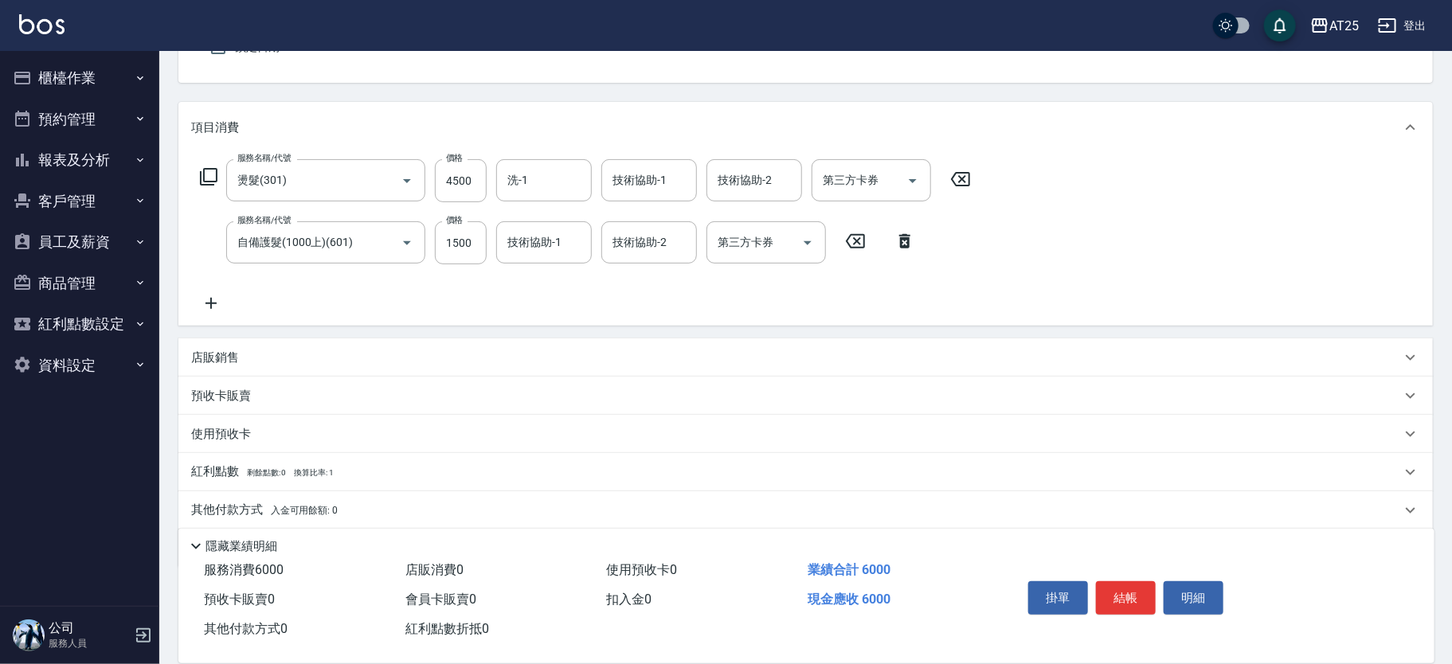
click at [535, 507] on div "其他付款方式 入金可用餘額: 0" at bounding box center [796, 511] width 1210 height 18
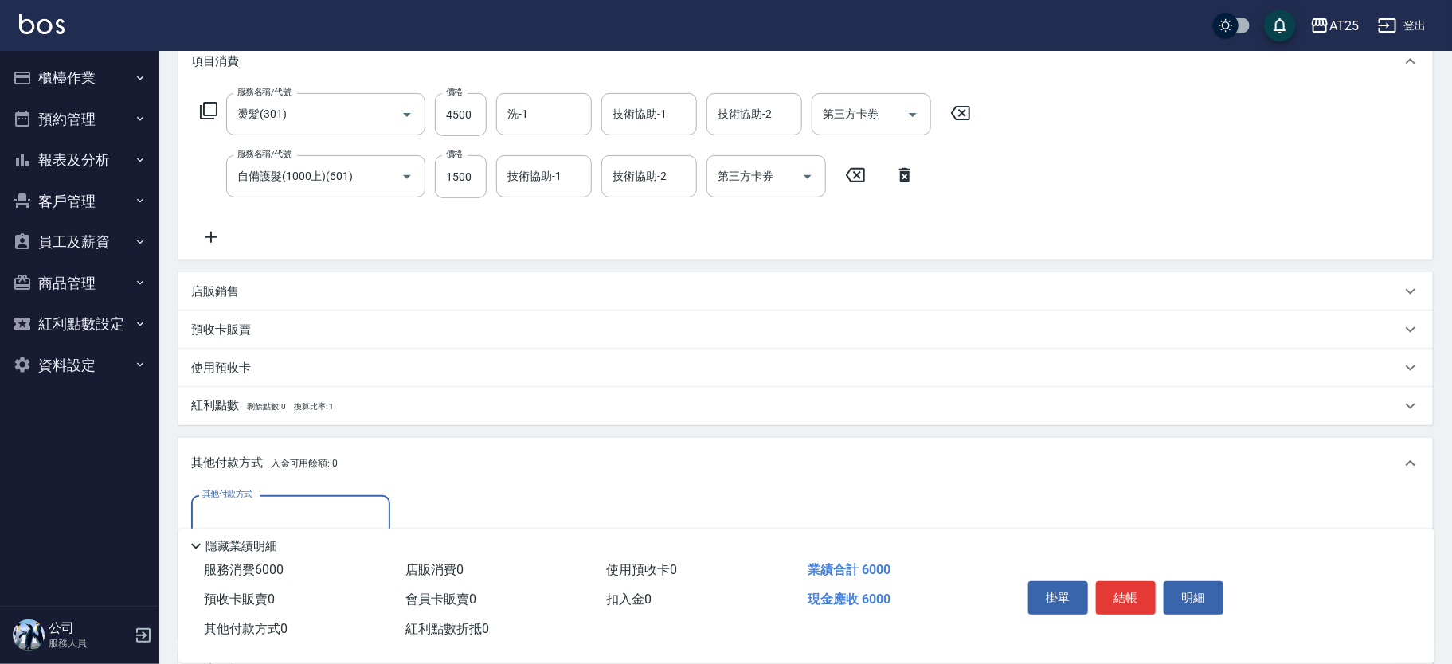
scroll to position [256, 0]
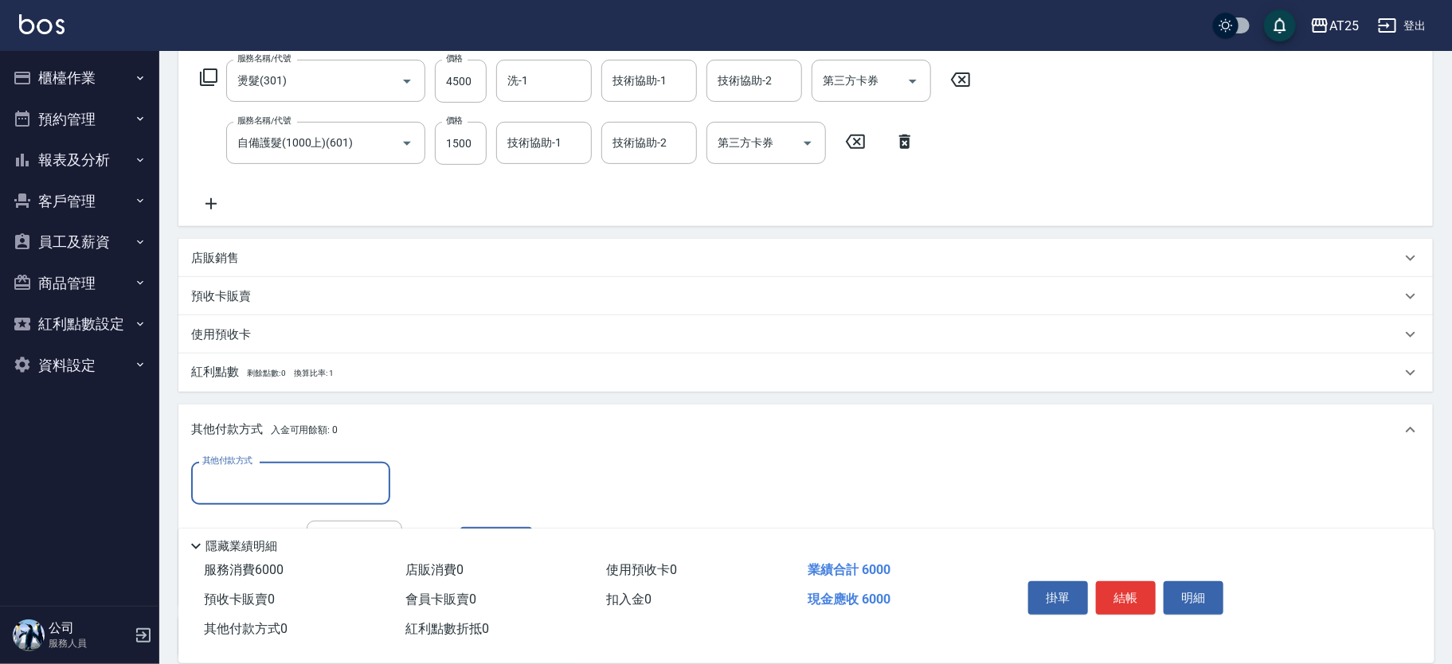
click at [304, 488] on input "其他付款方式" at bounding box center [290, 483] width 185 height 28
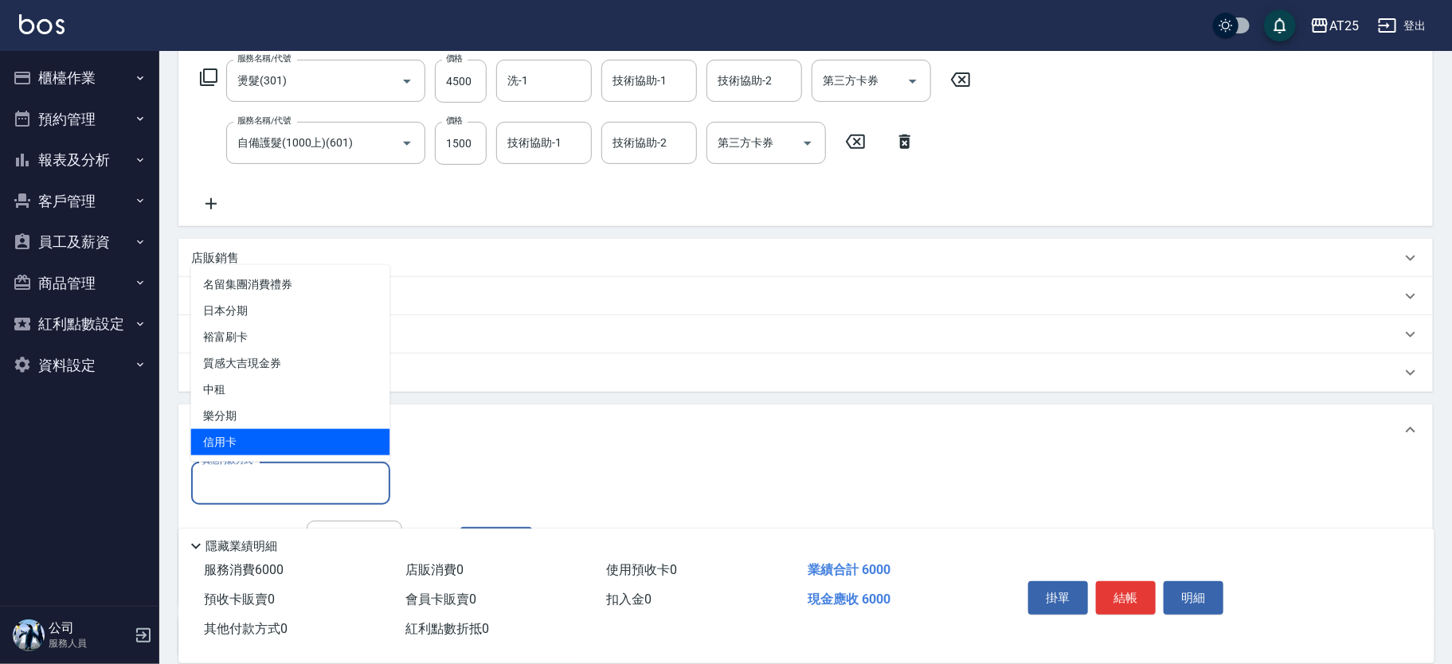
click at [298, 430] on span "信用卡" at bounding box center [290, 442] width 199 height 26
type input "信用卡"
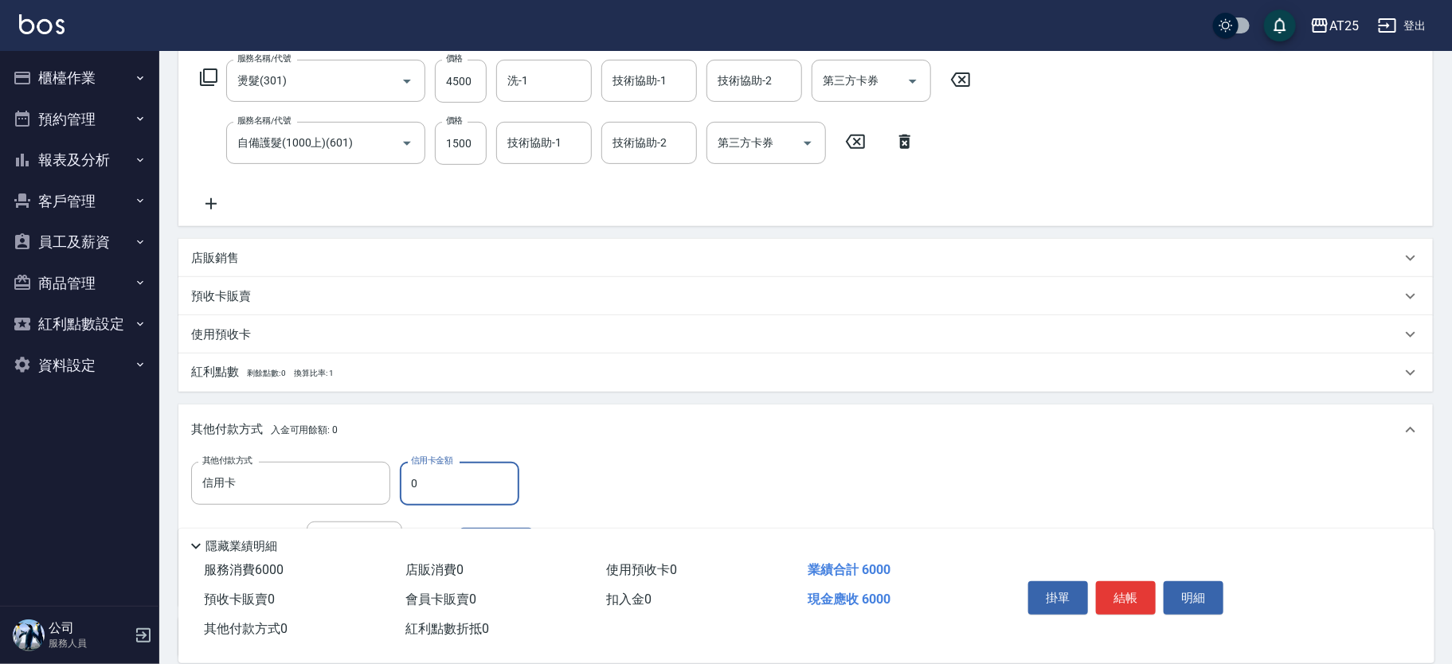
click at [283, 263] on div "店販銷售" at bounding box center [796, 258] width 1210 height 17
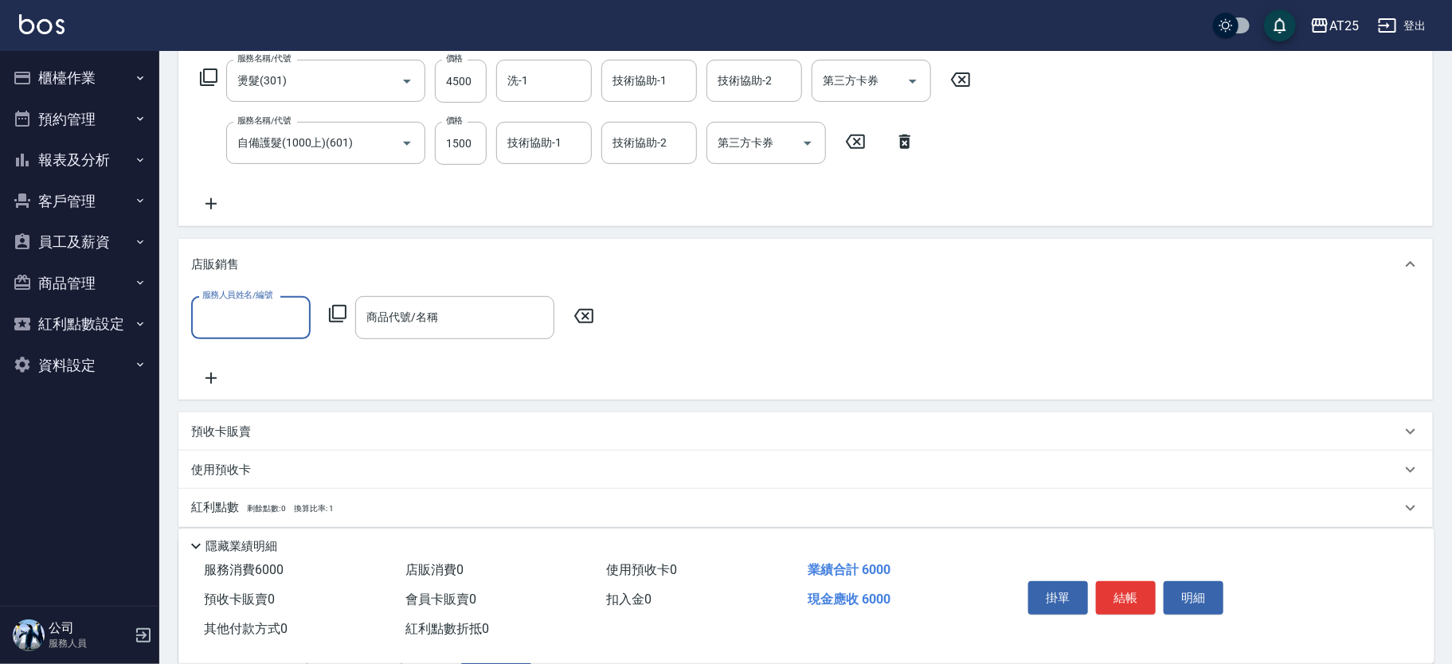
scroll to position [0, 0]
type input "Evan-25"
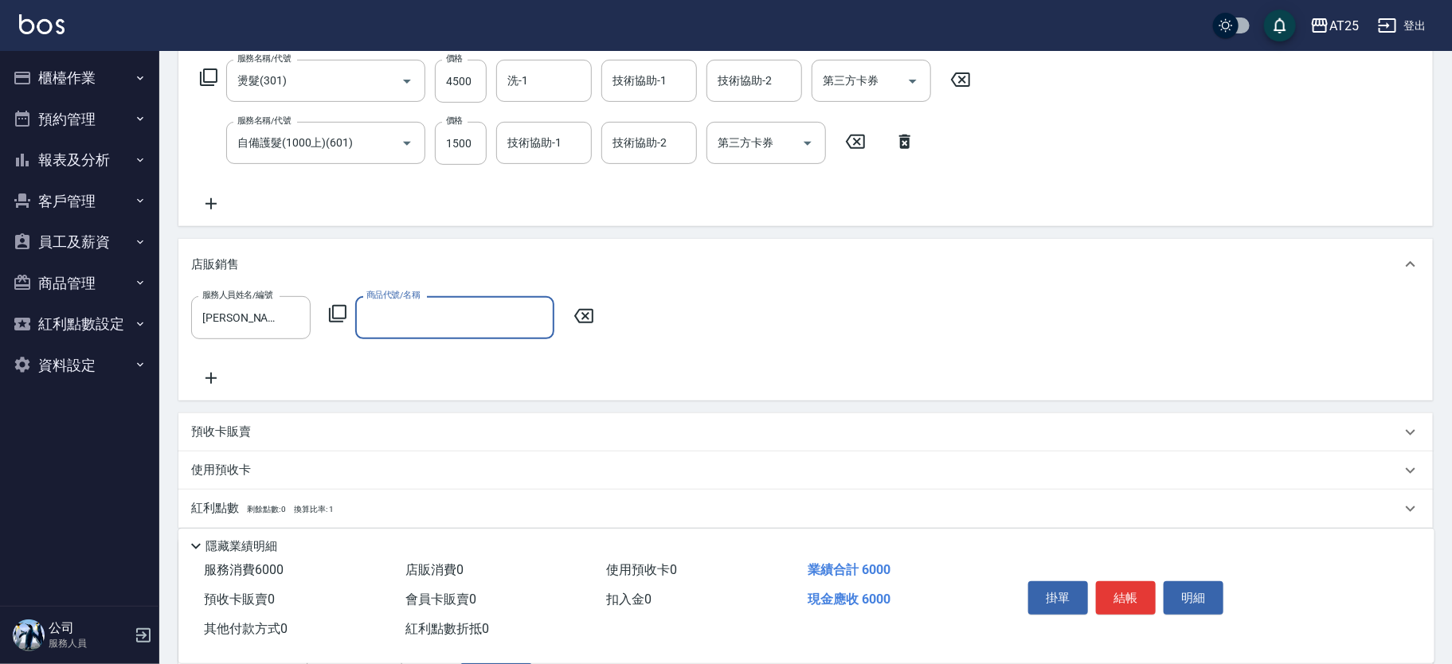
type input "ㄍ"
type input "e"
click at [414, 321] on input "喬喬" at bounding box center [442, 318] width 161 height 28
click at [418, 319] on input "喬喬" at bounding box center [442, 318] width 161 height 28
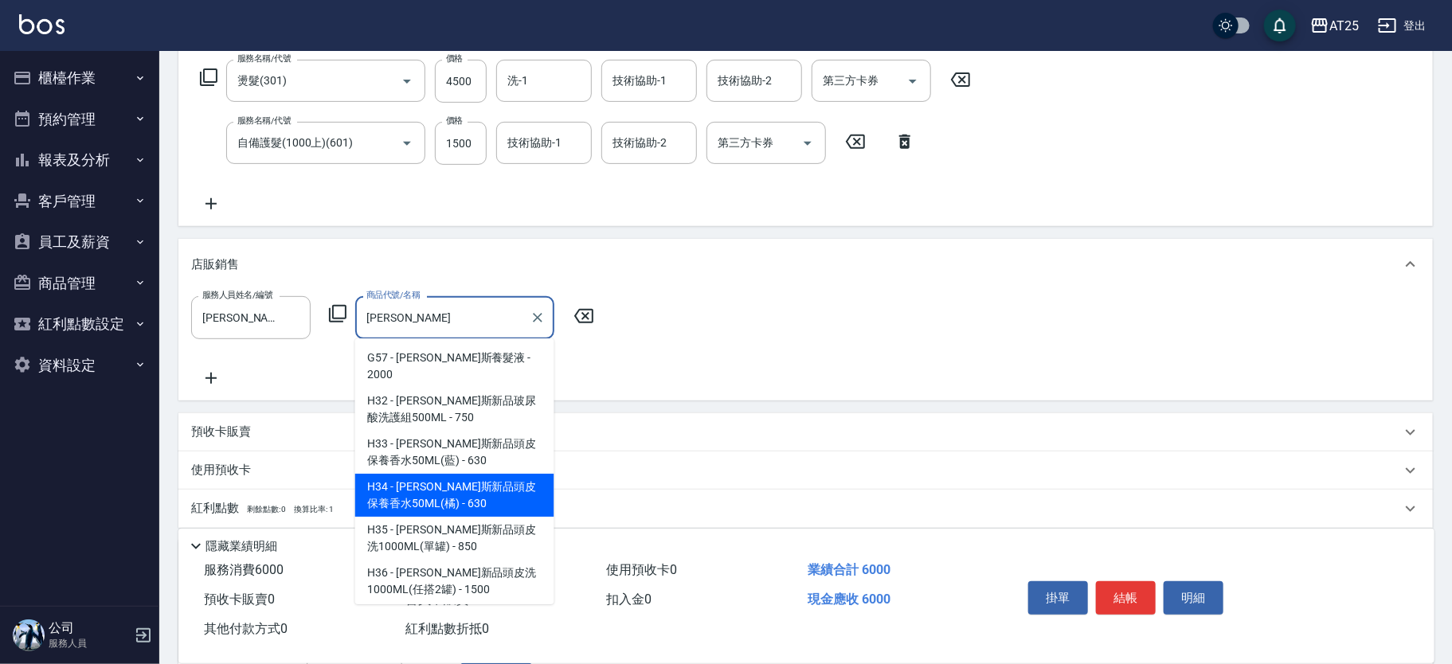
click at [499, 474] on span "H34 - 喬娜斯新品頭皮保養香水50ML(橘) - 630" at bounding box center [454, 495] width 199 height 43
type input "[PERSON_NAME]斯新品頭皮保養香水50ML([PERSON_NAME])"
type input "660"
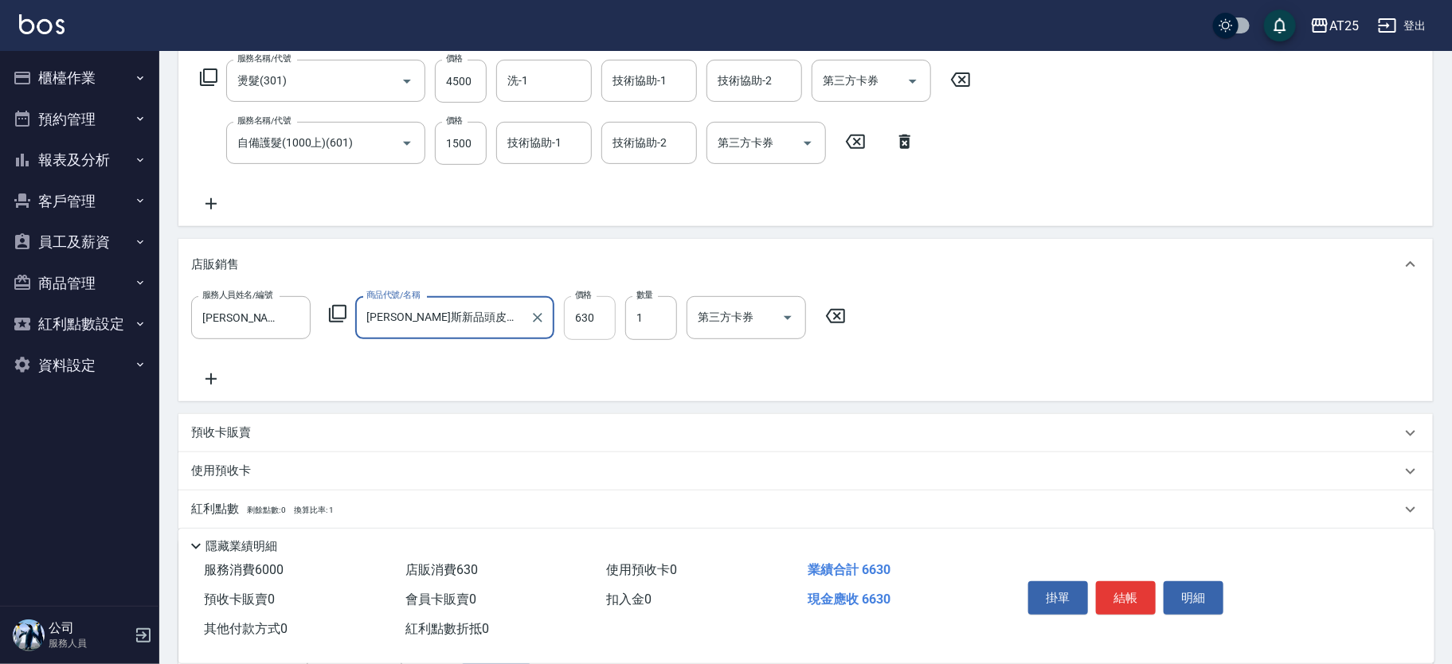
type input "[PERSON_NAME]斯新品頭皮保養香水50ML([PERSON_NAME])"
click at [591, 308] on input "630" at bounding box center [590, 317] width 52 height 43
type input "600"
type input "50"
type input "650"
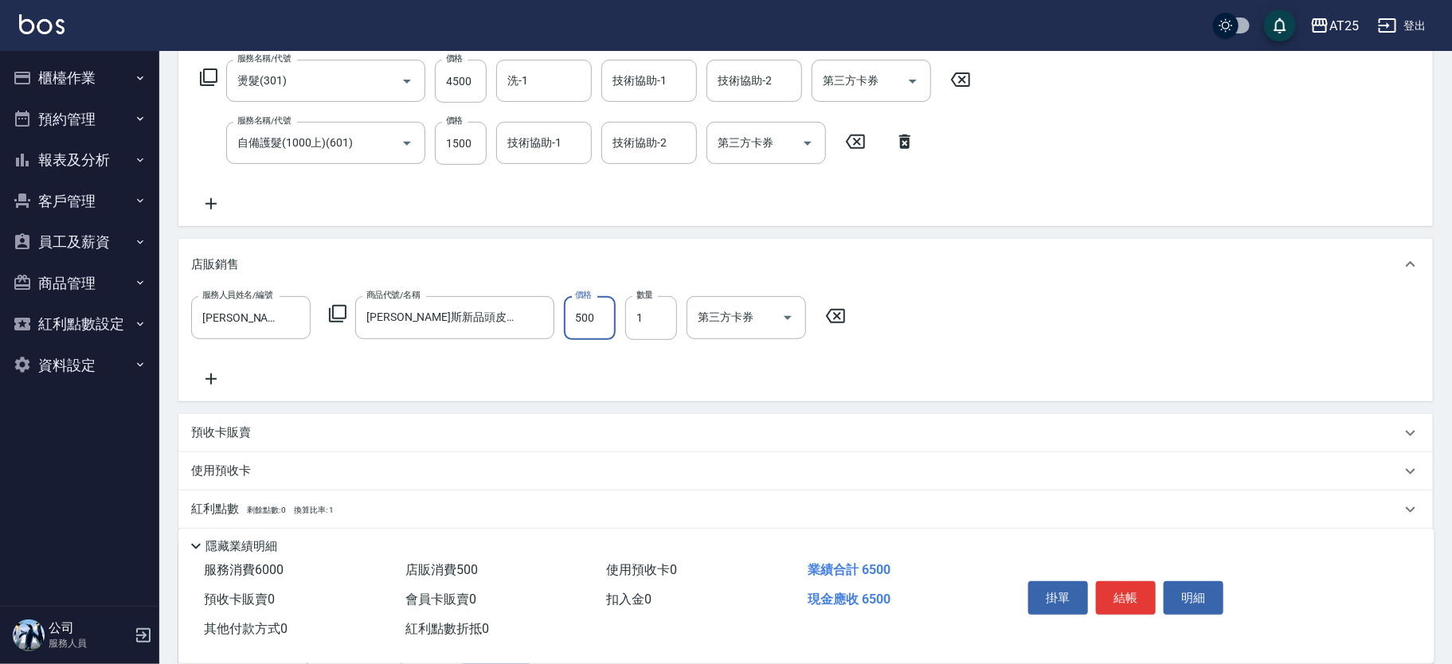
type input "500"
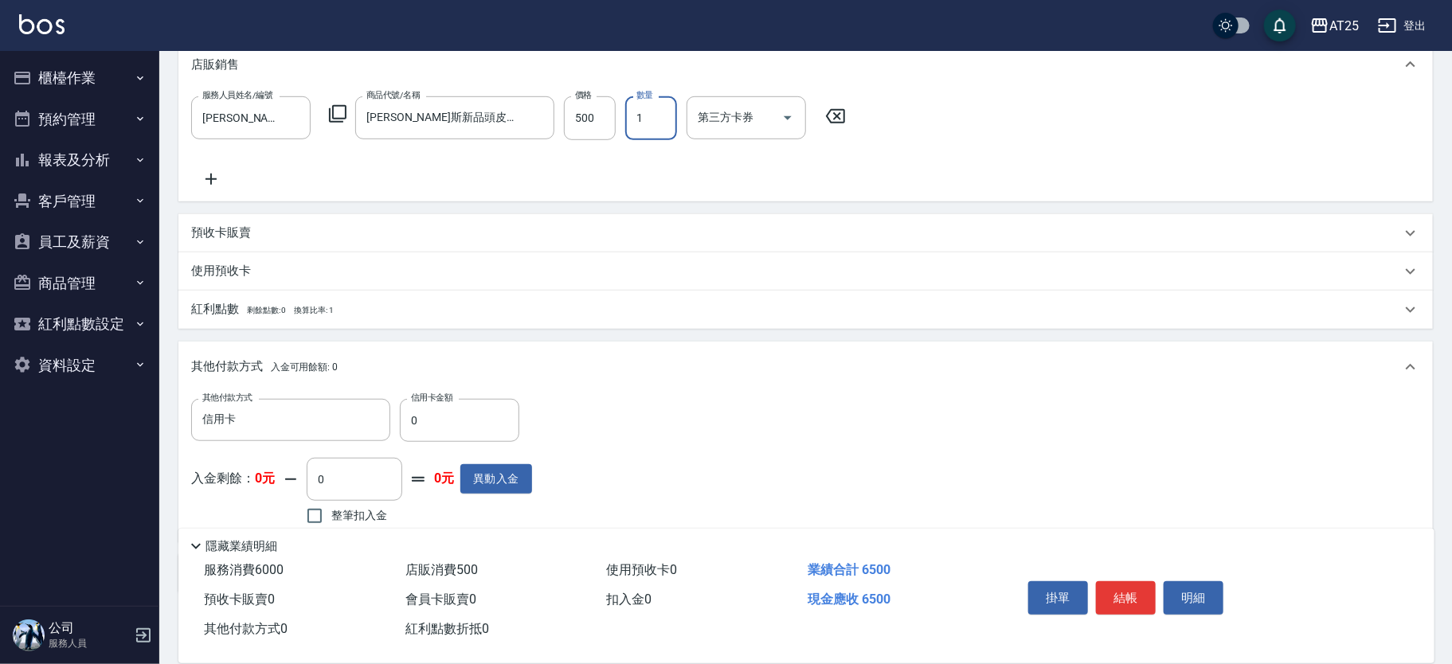
scroll to position [535, 0]
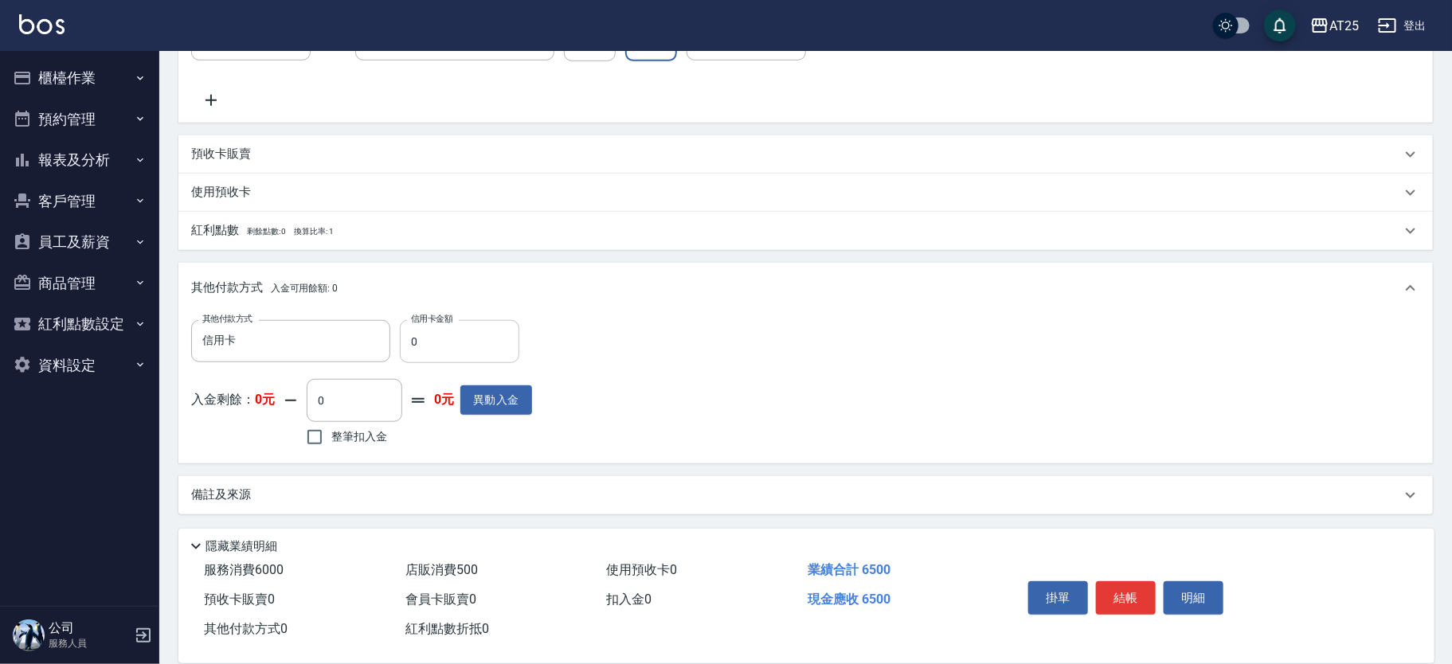
click at [435, 331] on input "0" at bounding box center [459, 341] width 119 height 43
type input "640"
type input "65"
type input "580"
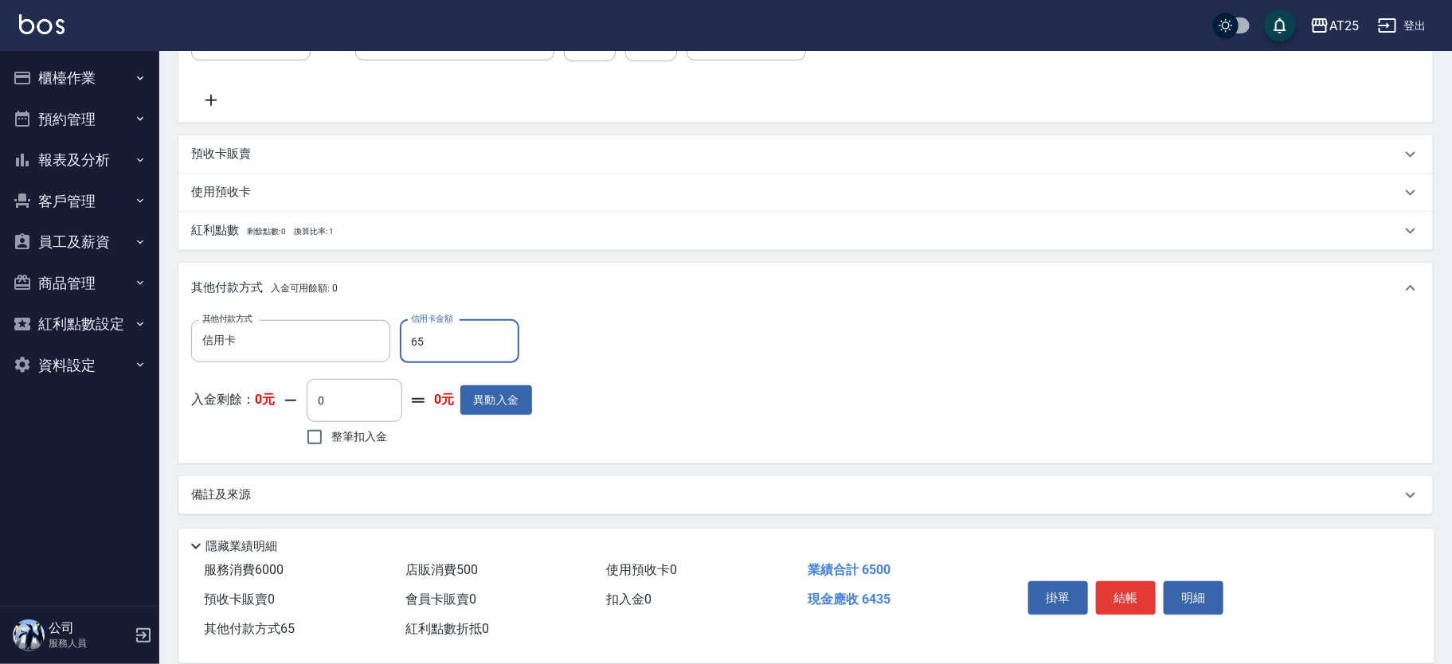
type input "650"
type input "0"
type input "6500"
click at [1122, 589] on button "結帳" at bounding box center [1126, 598] width 60 height 33
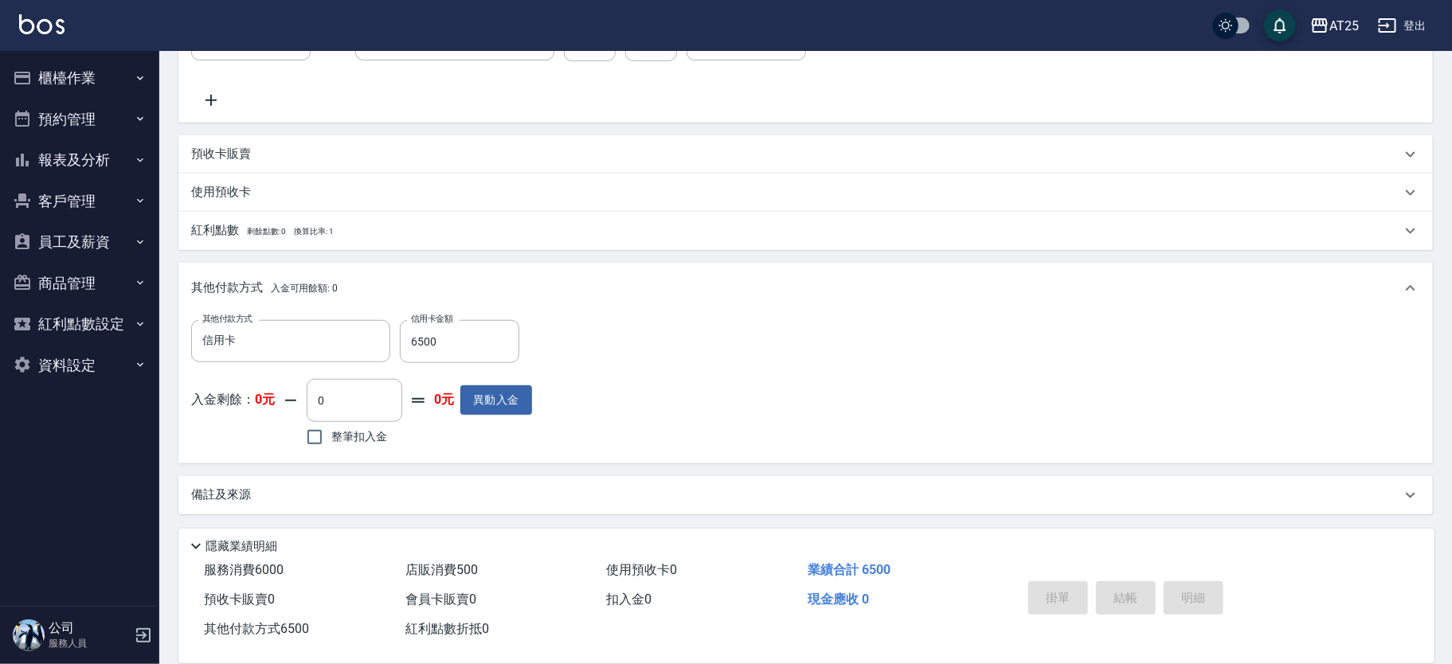
type input "2025/08/10 15:36"
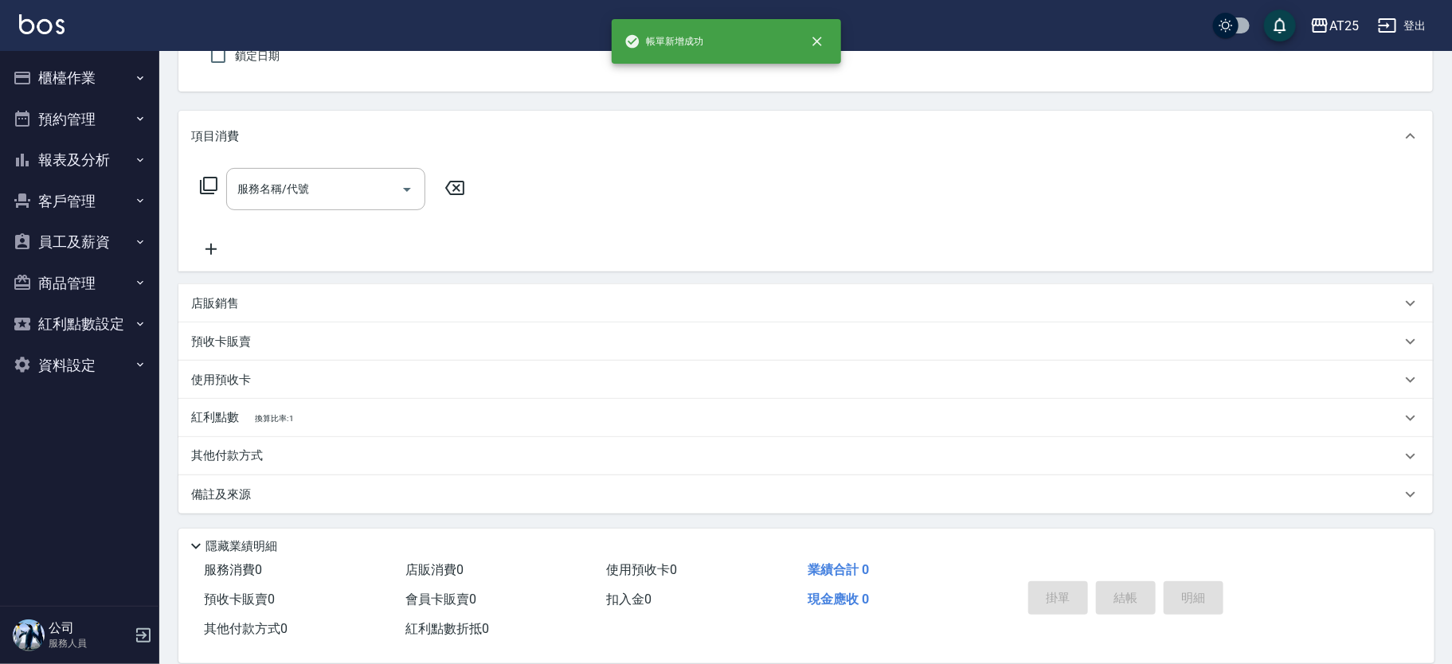
scroll to position [0, 0]
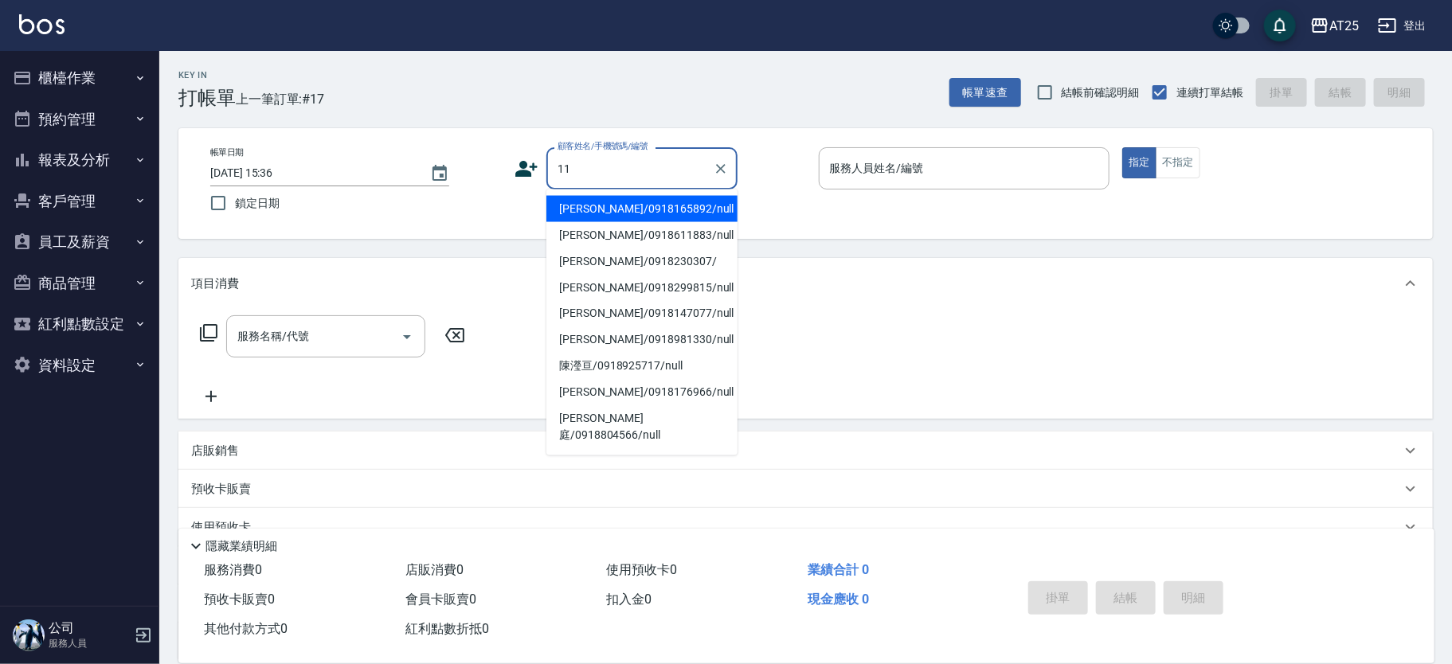
type input "鍾萍/0918611883/null"
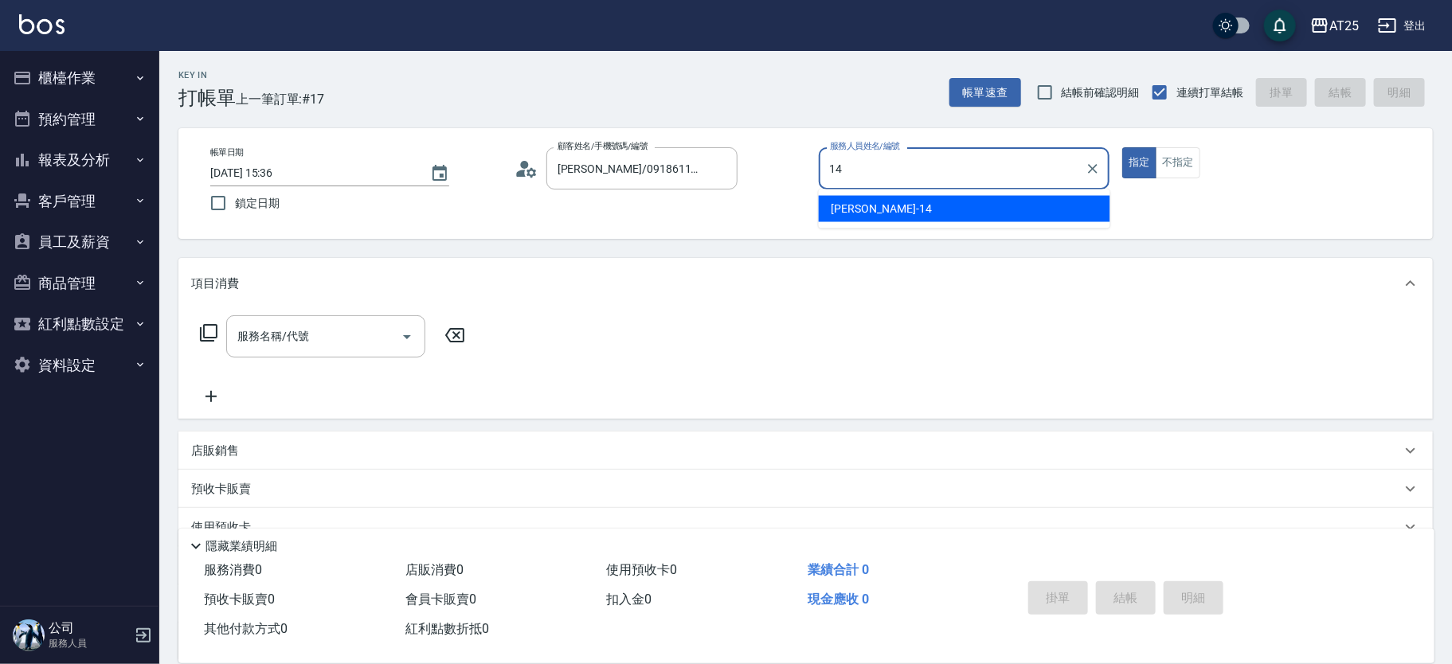
type input "Ken-14"
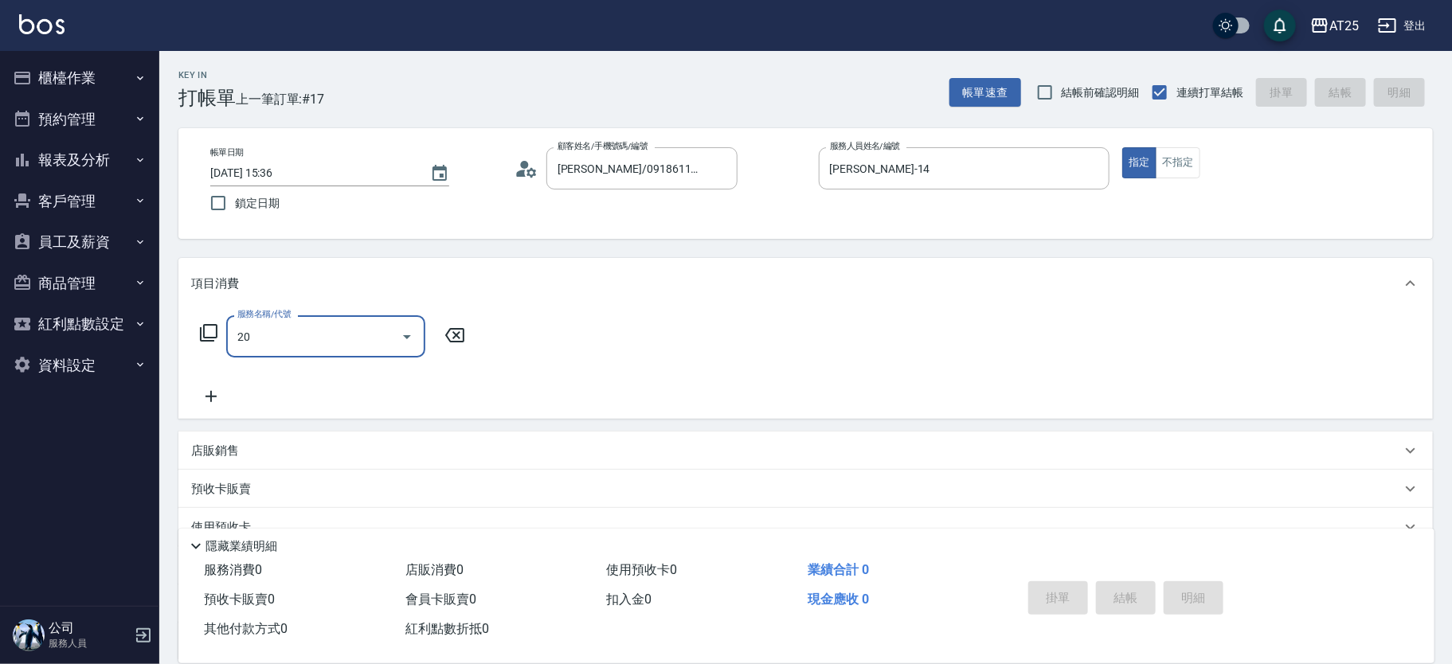
type input "201"
type input "新客人 姓名未設定/11/null"
type input "30"
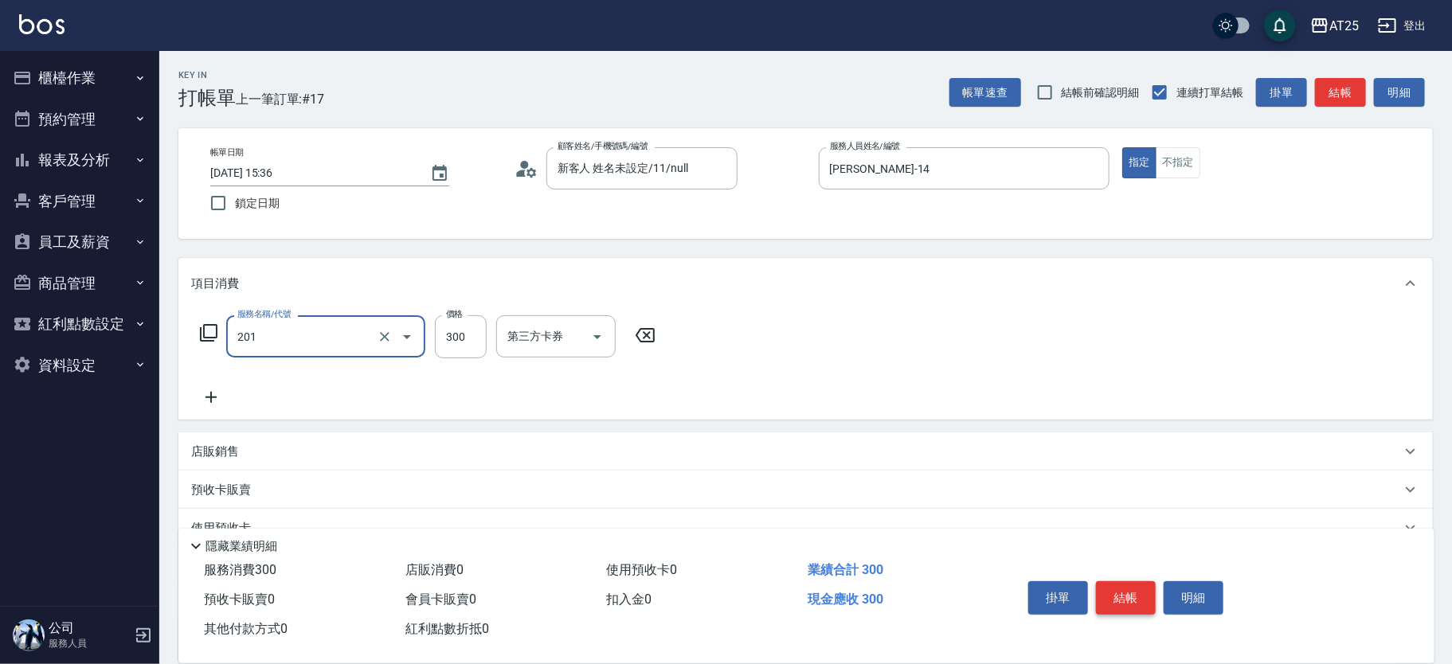
type input "洗髮(201)"
type input "0"
type input "50"
type input "500"
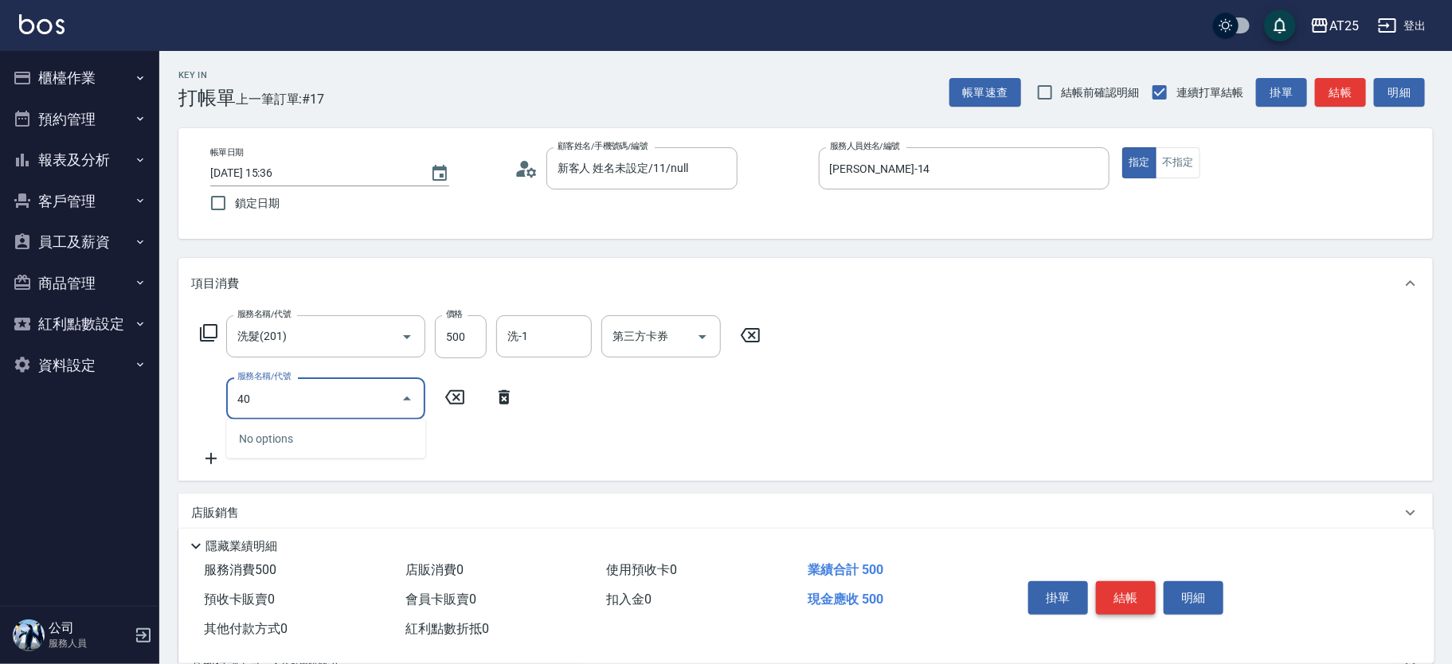
type input "401"
type input "80"
type input "剪髮(401)"
type input "50"
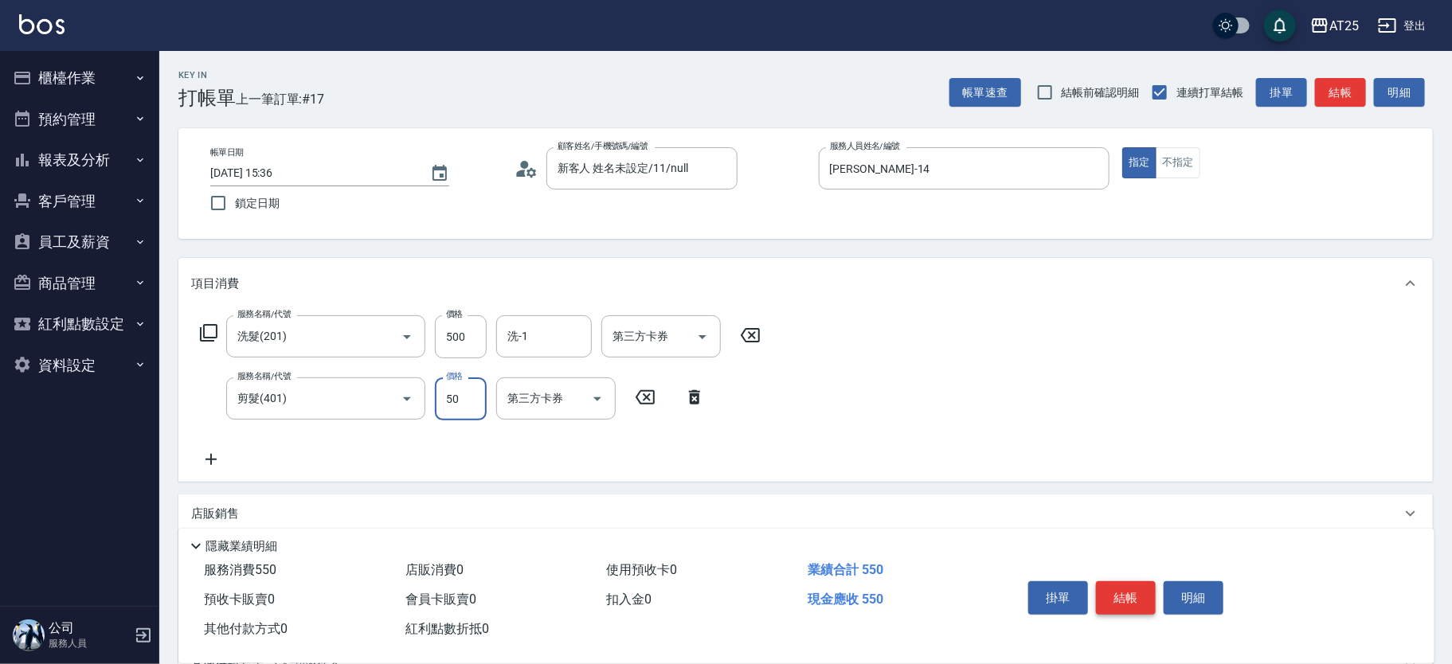
type input "100"
type input "500"
click at [1128, 592] on button "結帳" at bounding box center [1126, 598] width 60 height 33
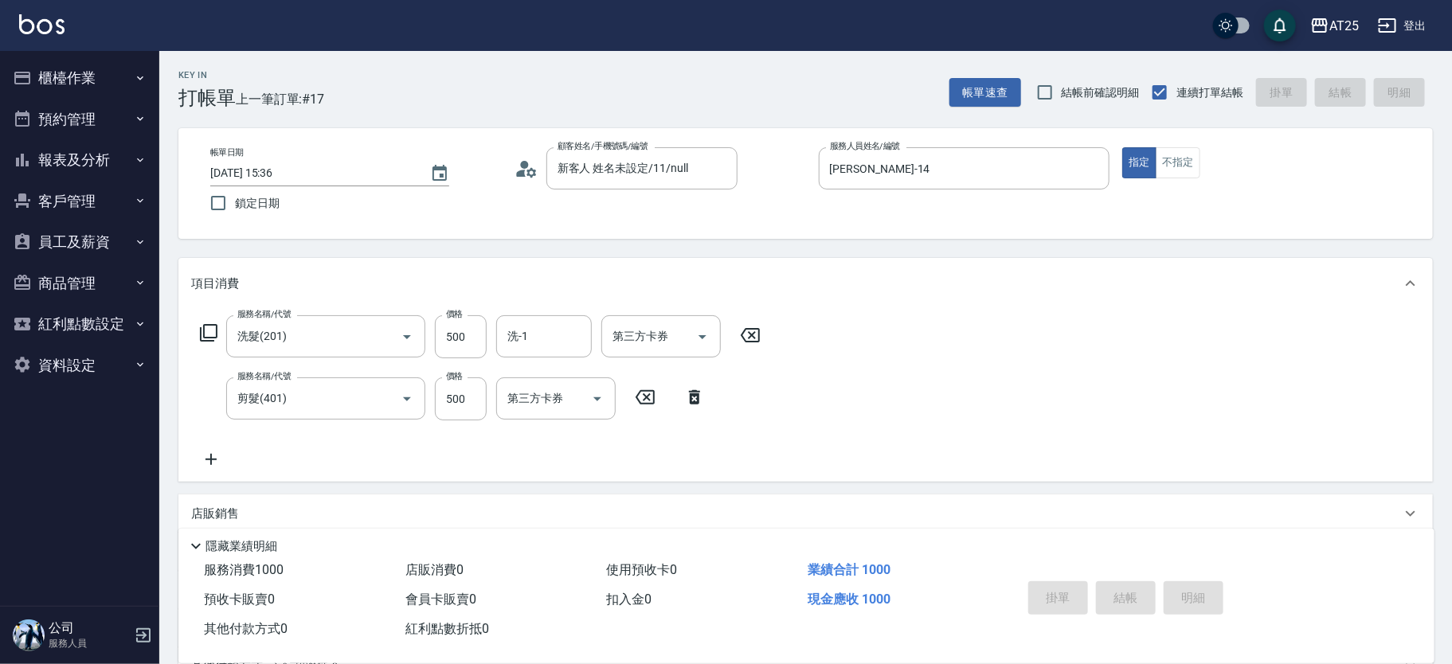
type input "2025/08/10 15:41"
type input "0"
